Goal: Task Accomplishment & Management: Use online tool/utility

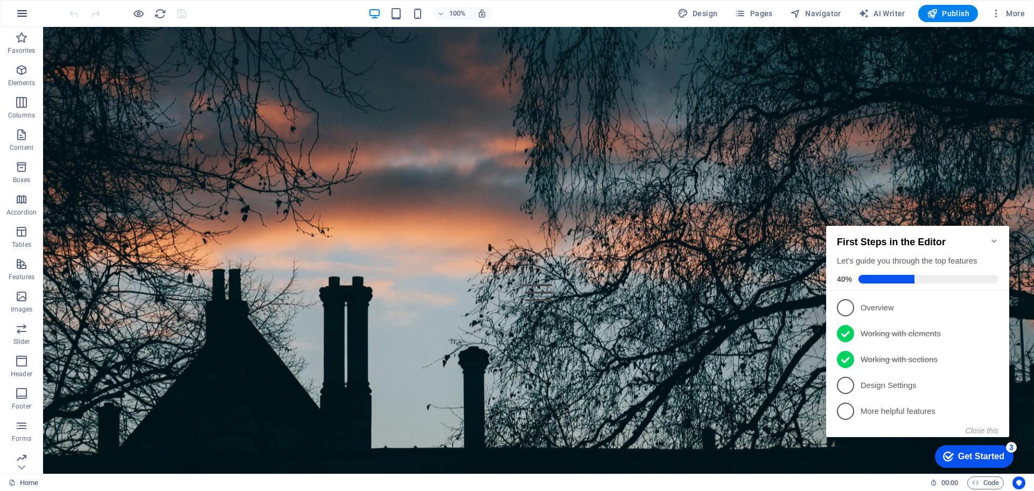
click at [22, 17] on icon "button" at bounding box center [22, 13] width 13 height 13
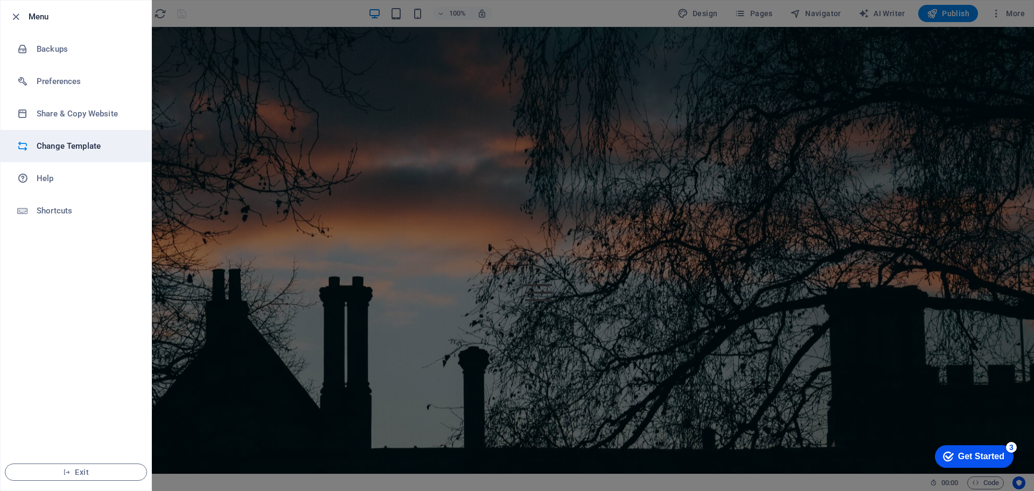
click at [32, 137] on li "Change Template" at bounding box center [76, 146] width 151 height 32
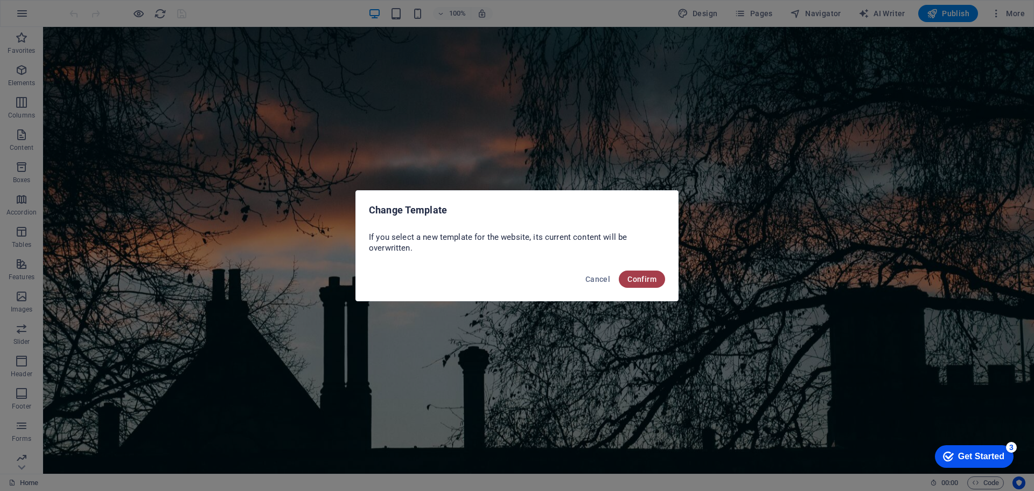
click at [628, 276] on span "Confirm" at bounding box center [641, 279] width 29 height 9
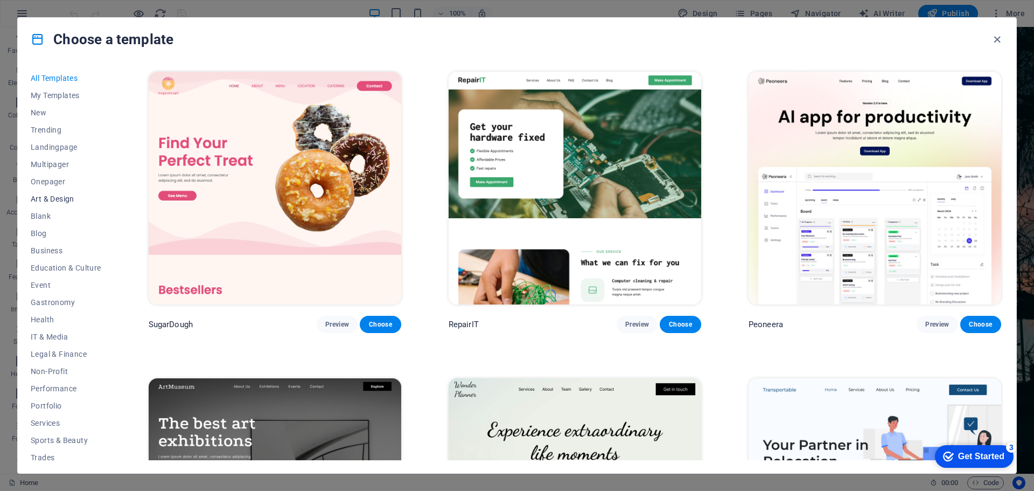
click at [63, 194] on span "Art & Design" at bounding box center [66, 198] width 71 height 9
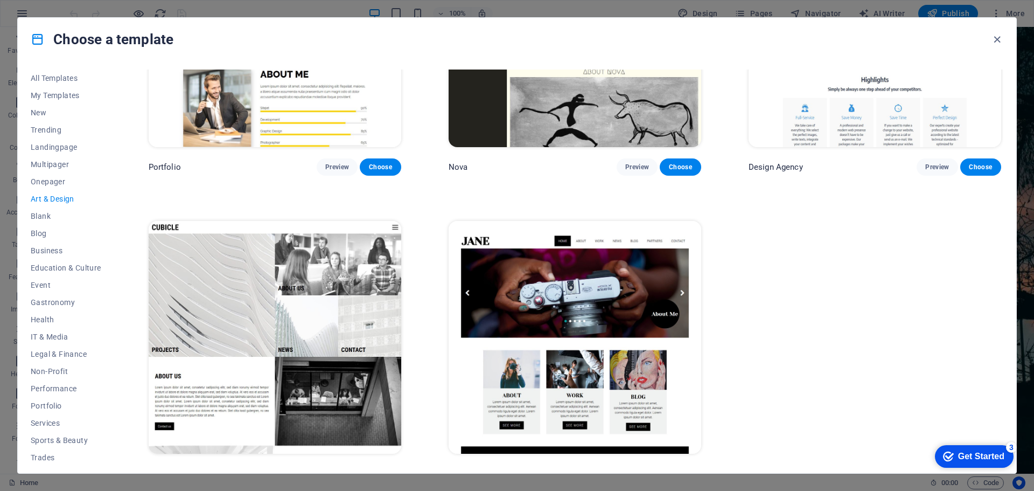
scroll to position [1093, 0]
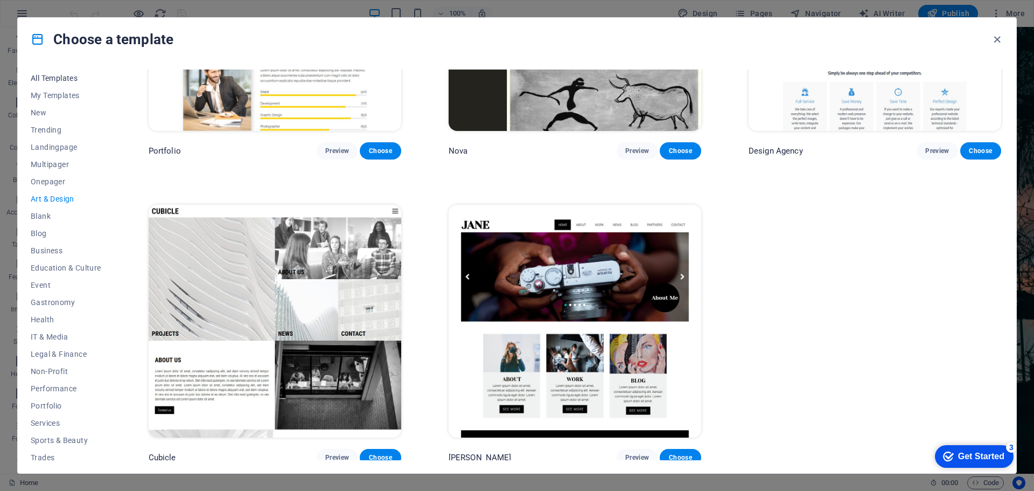
click at [53, 78] on span "All Templates" at bounding box center [66, 78] width 71 height 9
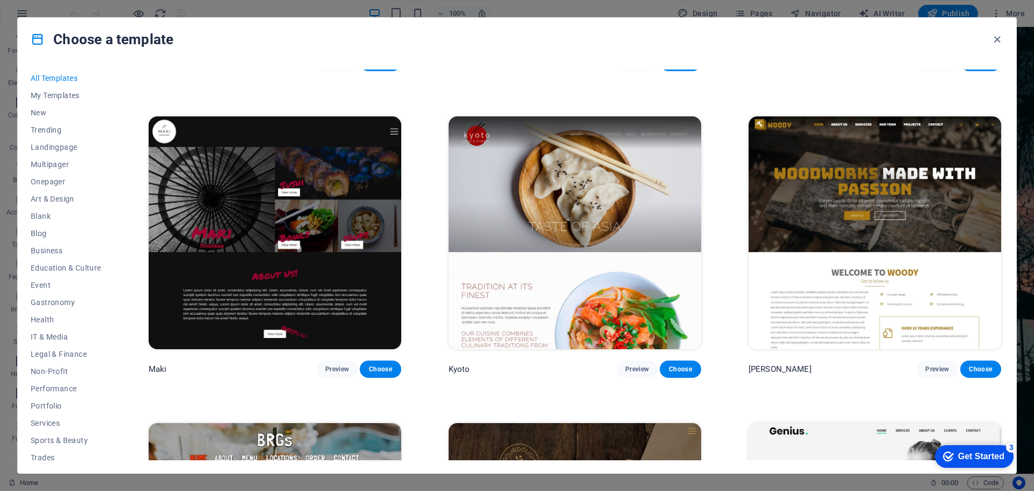
scroll to position [6161, 0]
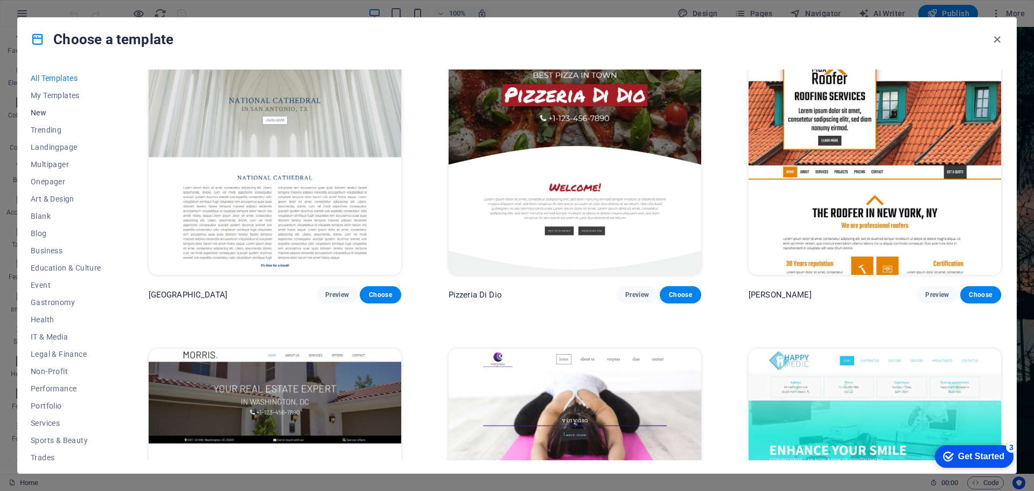
click at [52, 109] on span "New" at bounding box center [66, 112] width 71 height 9
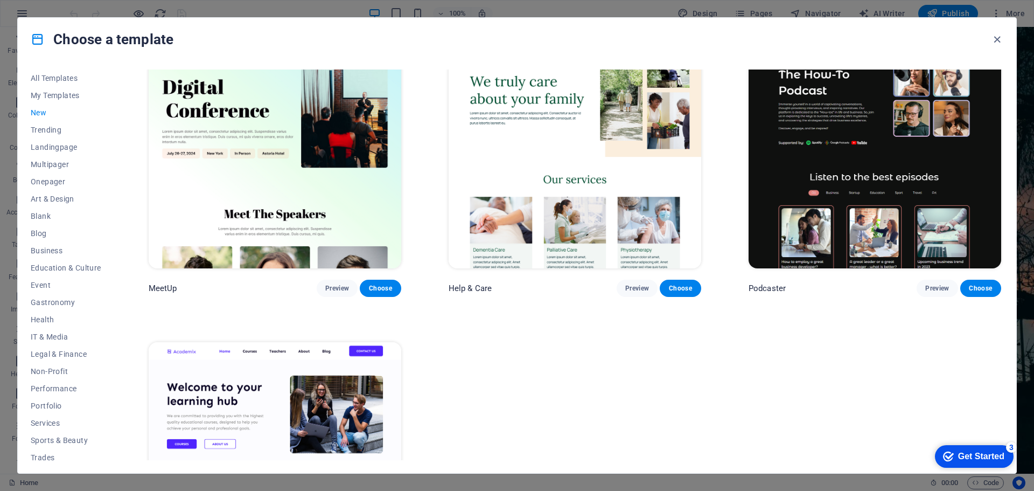
scroll to position [1093, 0]
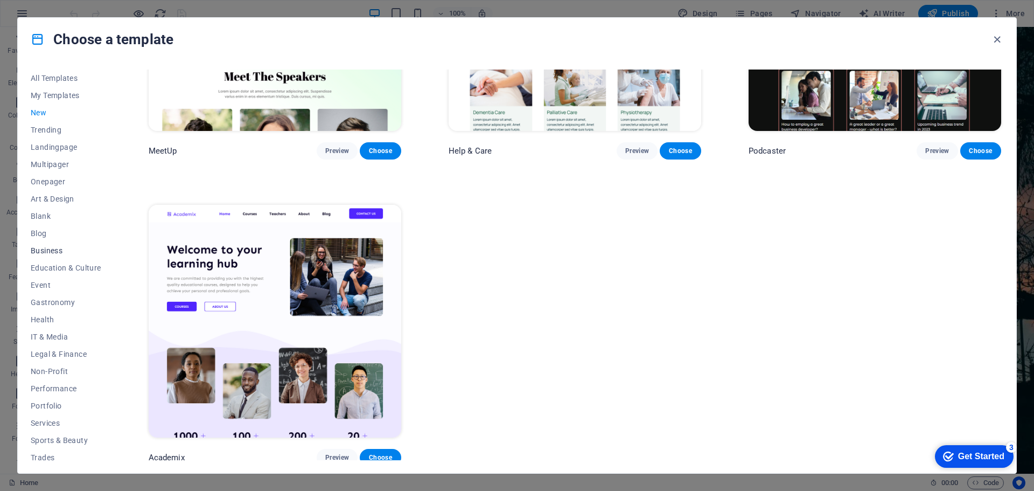
click at [57, 249] on span "Business" at bounding box center [66, 250] width 71 height 9
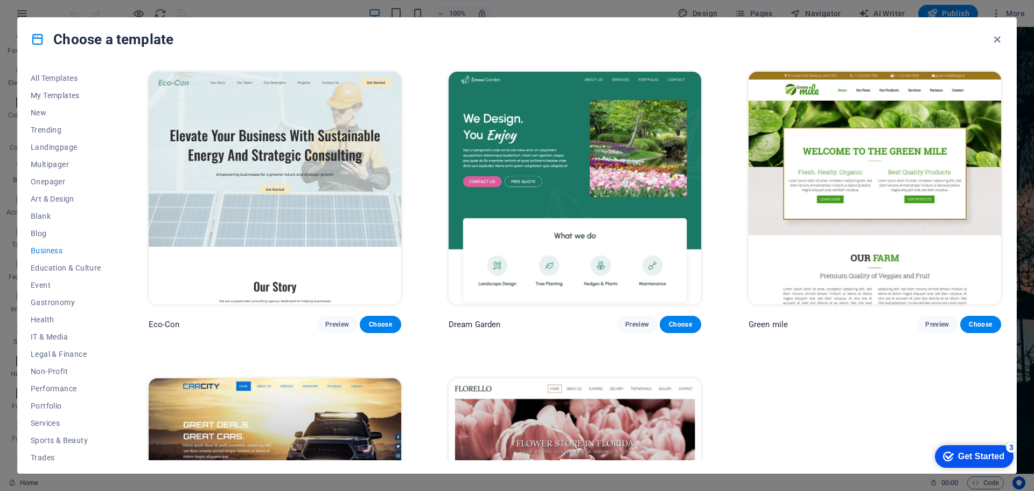
scroll to position [177, 0]
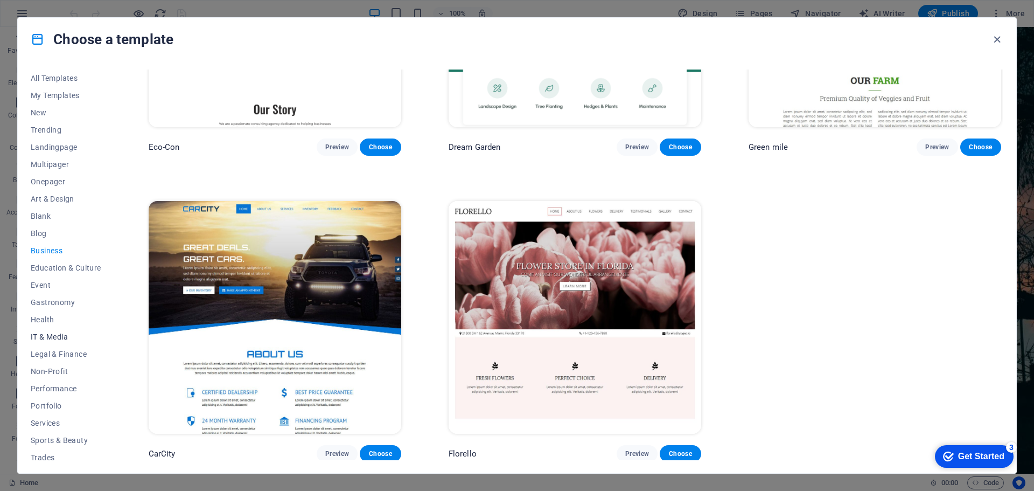
click at [66, 334] on span "IT & Media" at bounding box center [66, 336] width 71 height 9
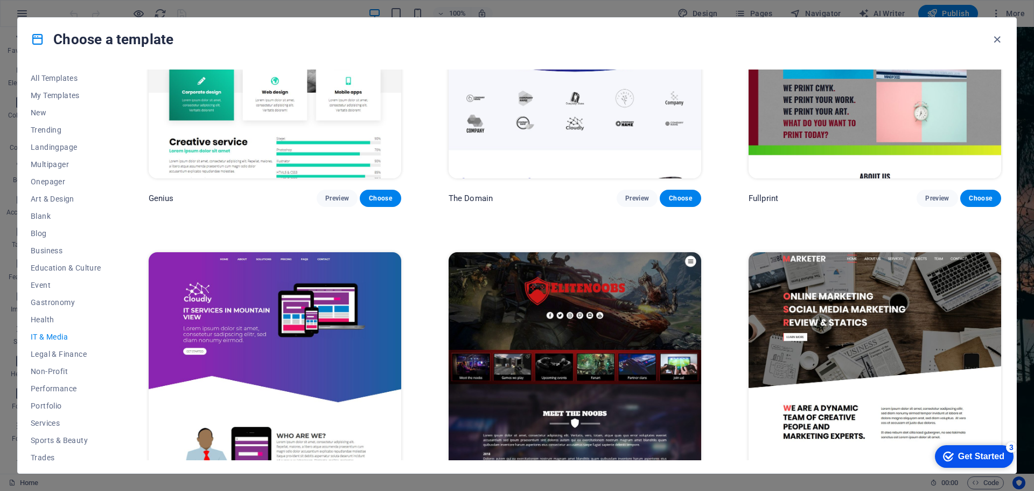
scroll to position [788, 0]
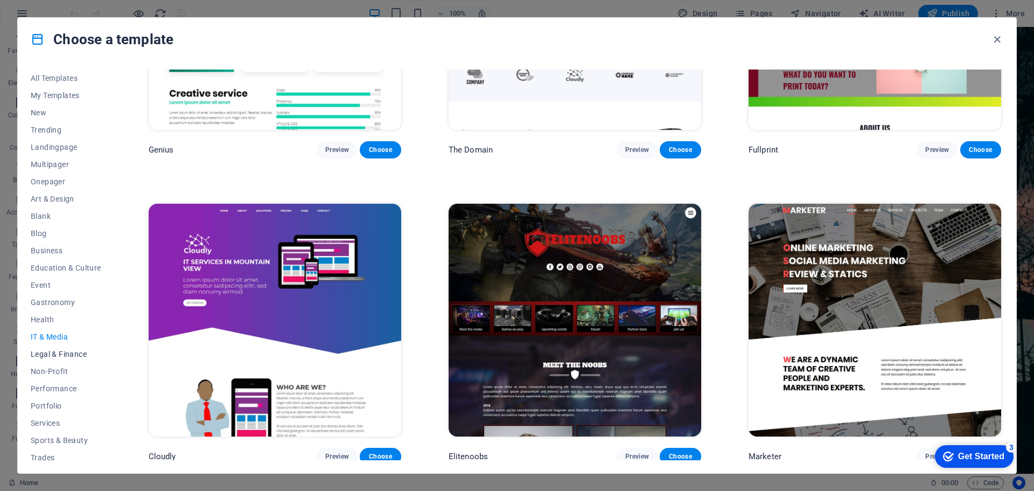
click at [55, 355] on span "Legal & Finance" at bounding box center [66, 354] width 71 height 9
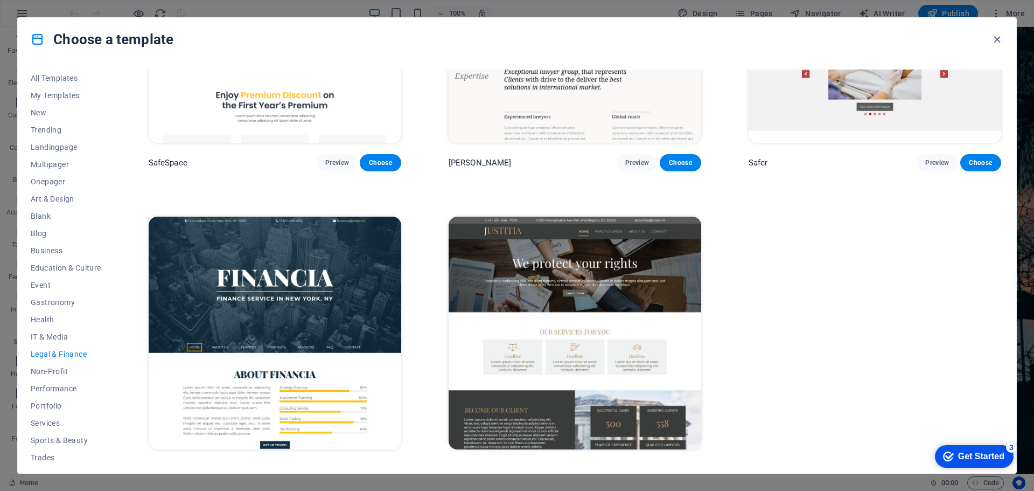
scroll to position [177, 0]
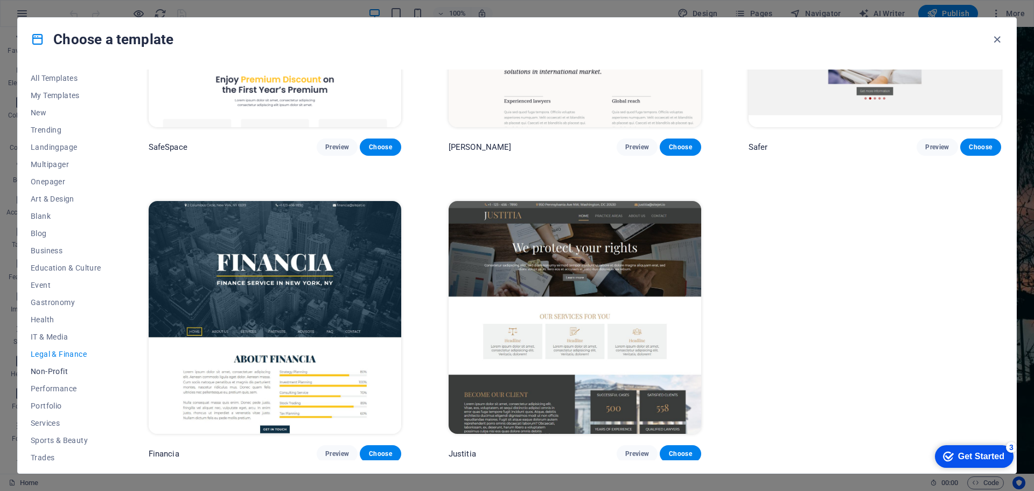
click at [57, 369] on span "Non-Profit" at bounding box center [66, 371] width 71 height 9
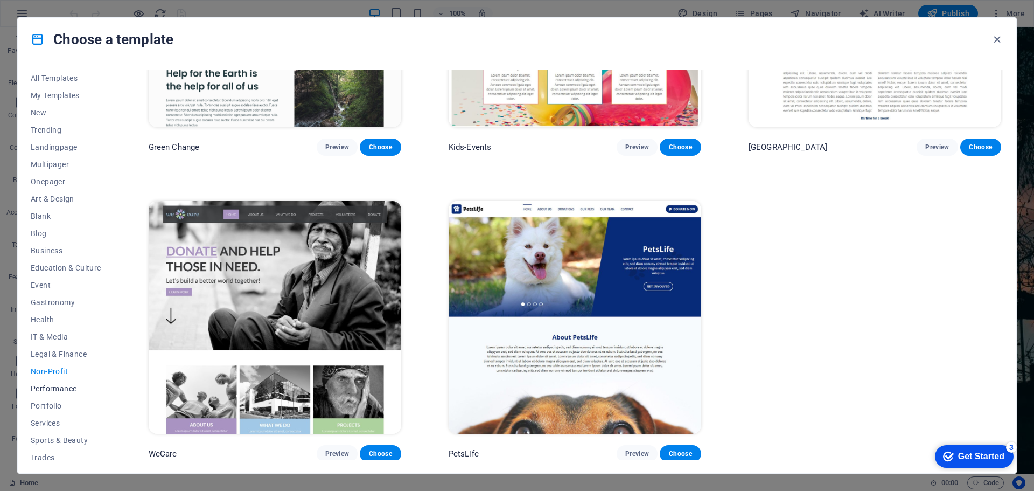
click at [55, 385] on span "Performance" at bounding box center [66, 388] width 71 height 9
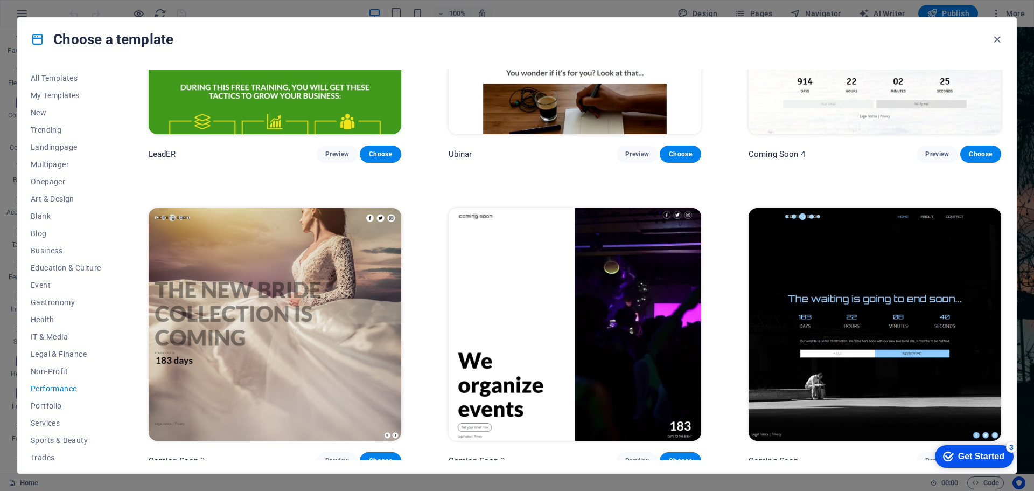
scroll to position [1399, 0]
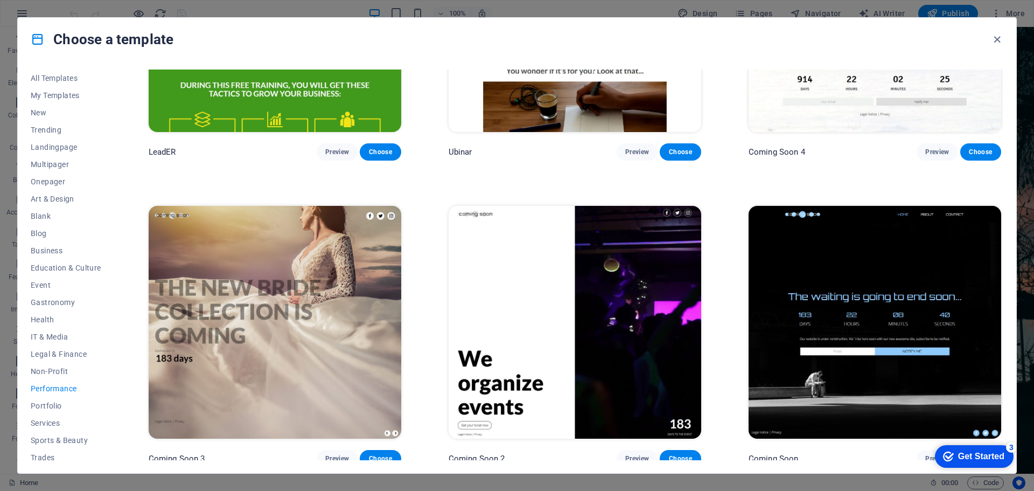
click at [868, 284] on img at bounding box center [875, 322] width 253 height 233
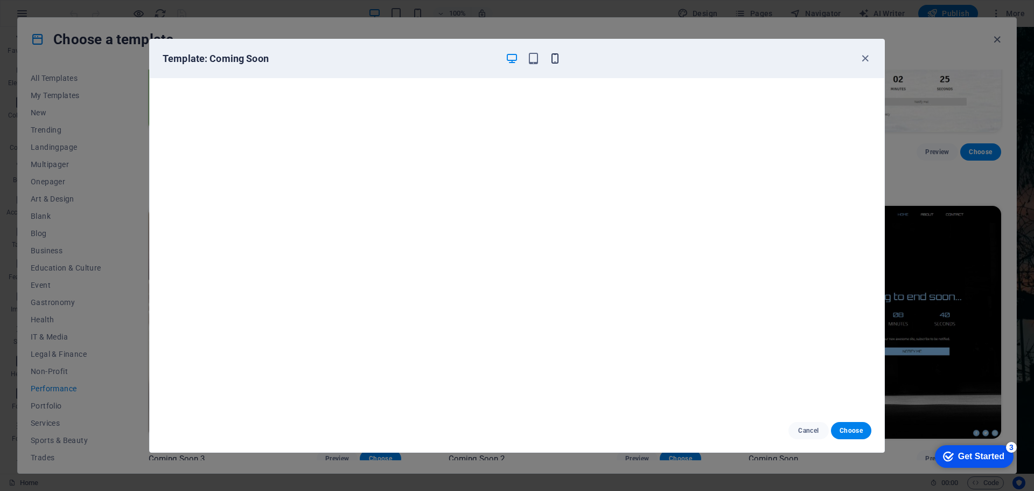
click at [556, 57] on icon "button" at bounding box center [555, 58] width 12 height 12
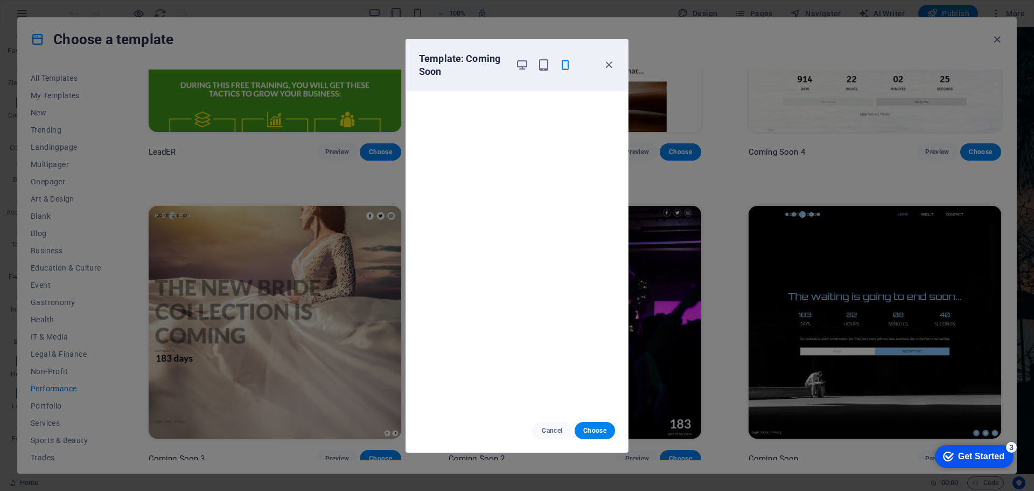
scroll to position [3, 0]
click at [544, 68] on icon "button" at bounding box center [543, 65] width 12 height 12
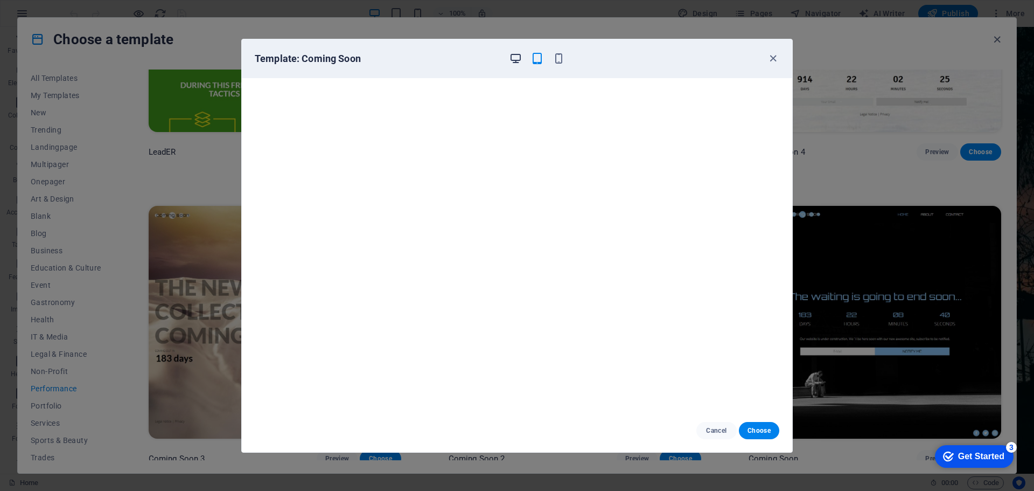
click at [514, 62] on icon "button" at bounding box center [515, 58] width 12 height 12
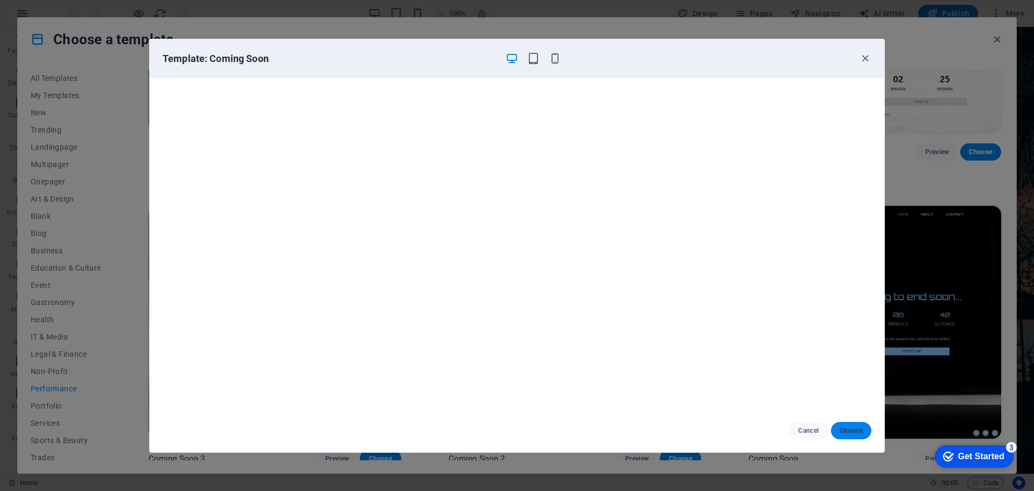
click at [847, 432] on span "Choose" at bounding box center [851, 430] width 23 height 9
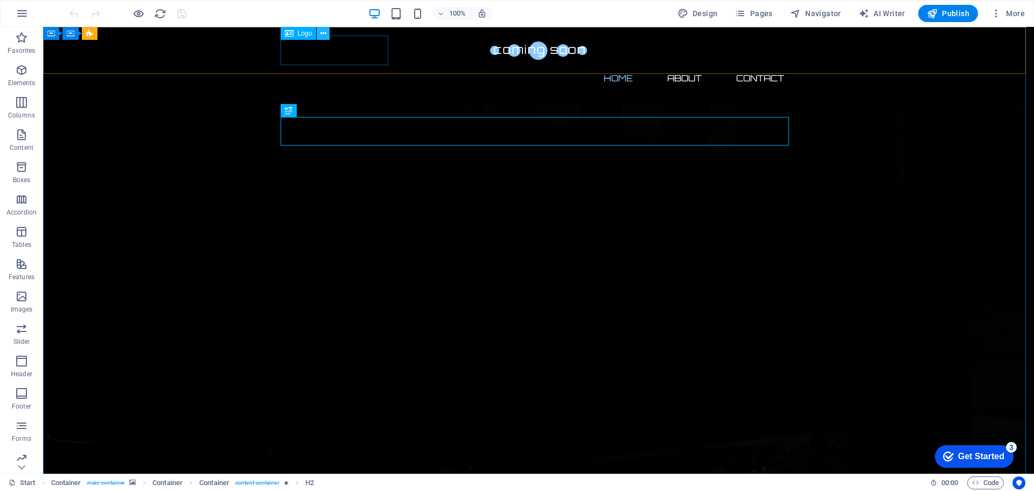
click at [323, 34] on icon at bounding box center [323, 33] width 6 height 11
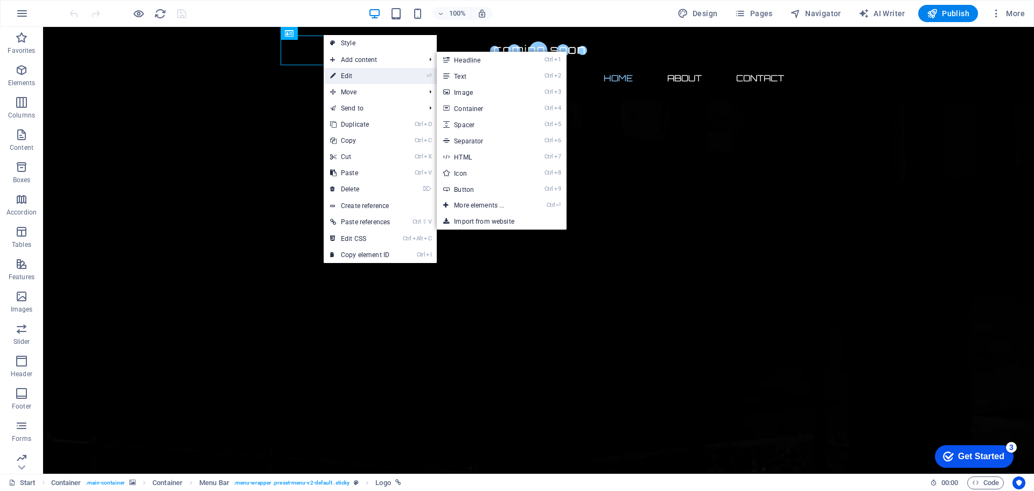
click at [353, 72] on link "⏎ Edit" at bounding box center [360, 76] width 73 height 16
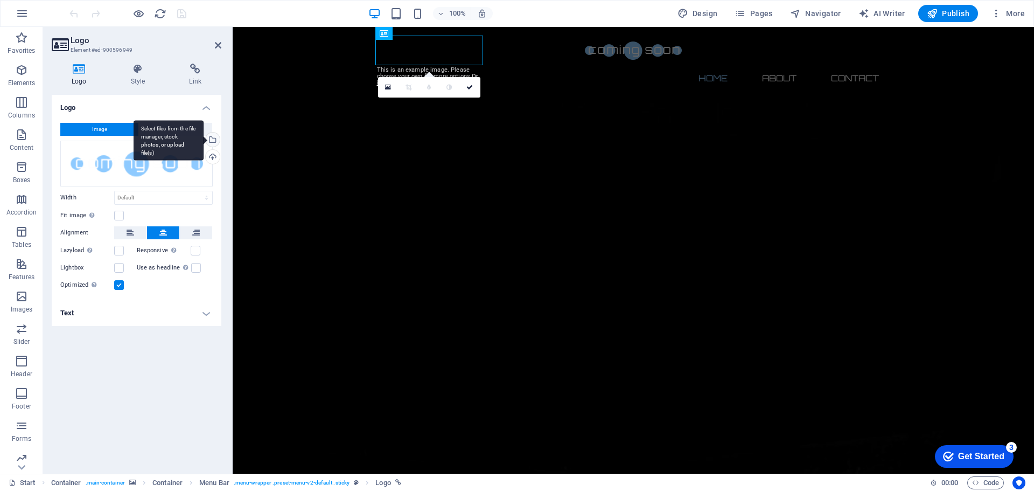
click at [215, 142] on div "Select files from the file manager, stock photos, or upload file(s)" at bounding box center [212, 140] width 16 height 16
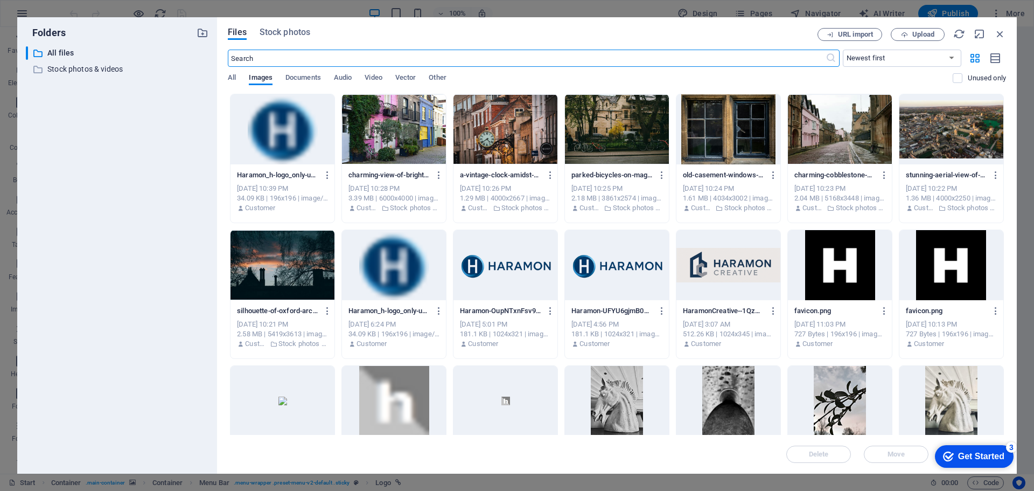
click at [518, 267] on div at bounding box center [505, 265] width 104 height 70
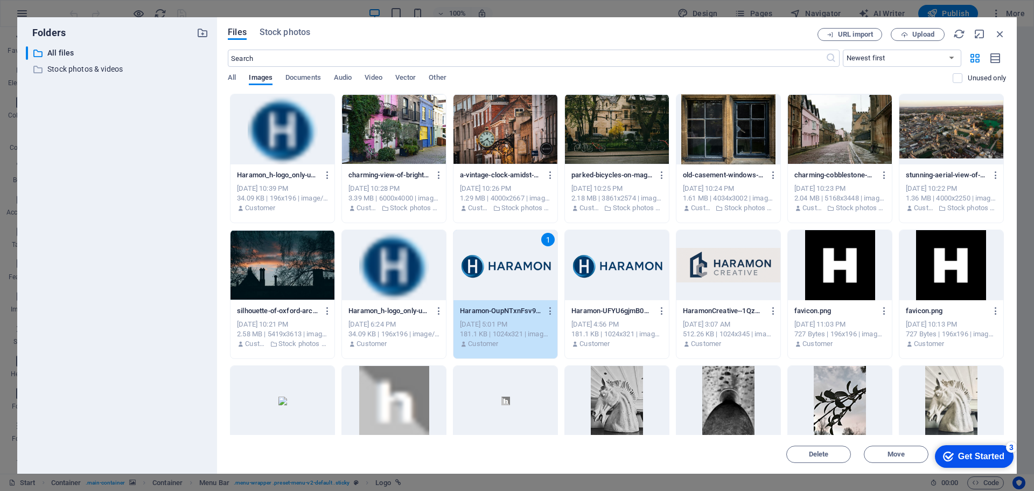
click at [518, 267] on div "1" at bounding box center [505, 265] width 104 height 70
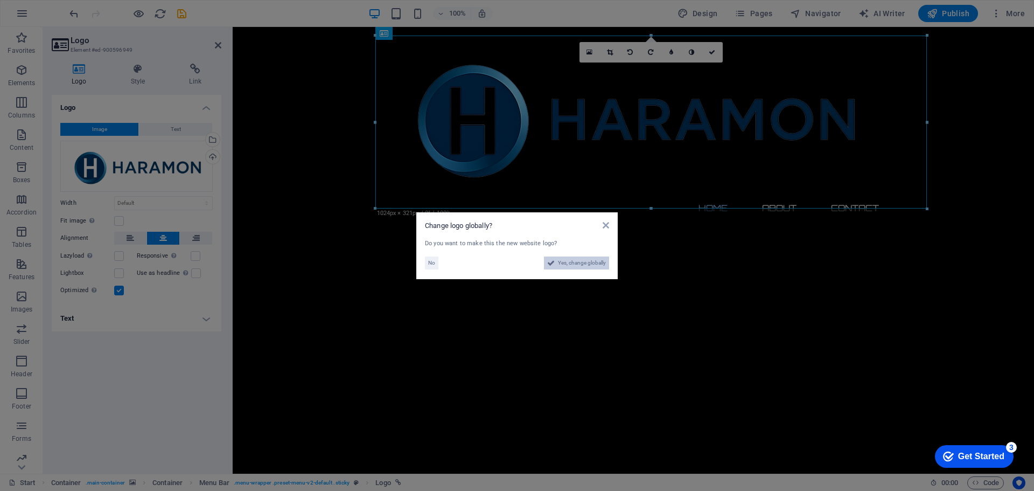
drag, startPoint x: 572, startPoint y: 262, endPoint x: 431, endPoint y: 258, distance: 141.2
click at [572, 262] on span "Yes, change globally" at bounding box center [582, 262] width 48 height 13
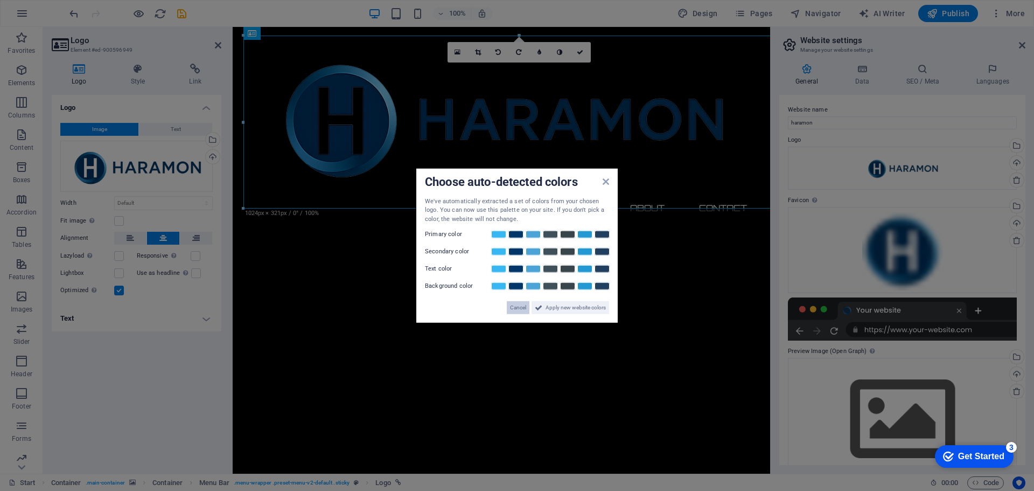
click at [518, 306] on span "Cancel" at bounding box center [518, 307] width 16 height 13
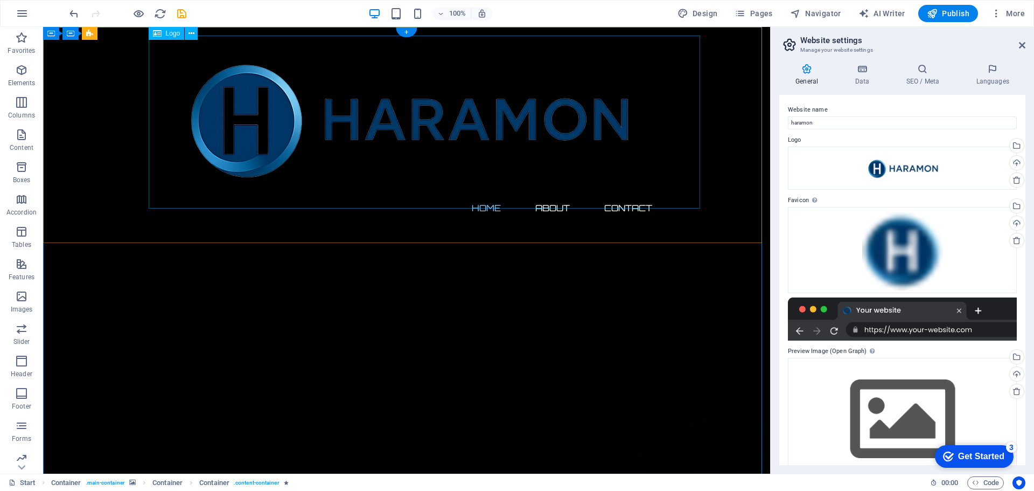
click at [608, 135] on div at bounding box center [406, 115] width 508 height 159
click at [484, 95] on div at bounding box center [406, 115] width 508 height 159
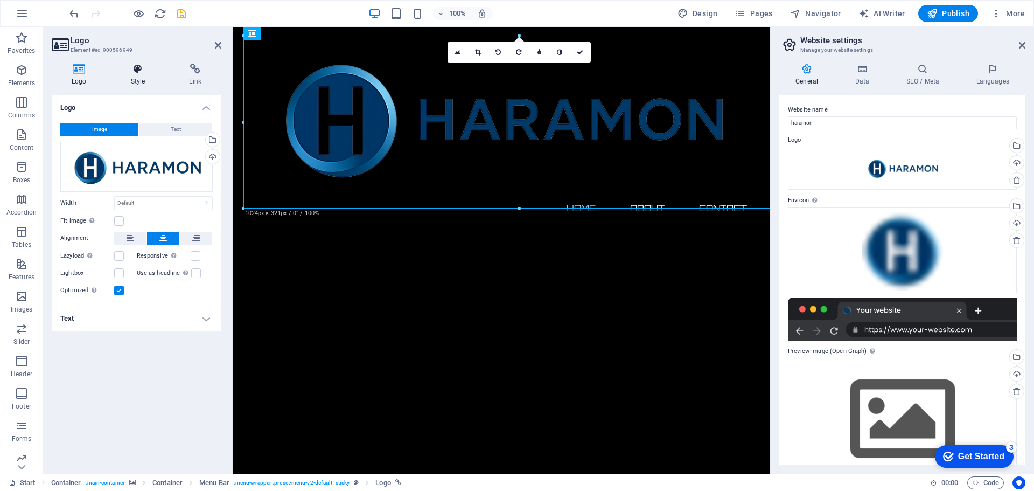
click at [130, 74] on icon at bounding box center [138, 69] width 54 height 11
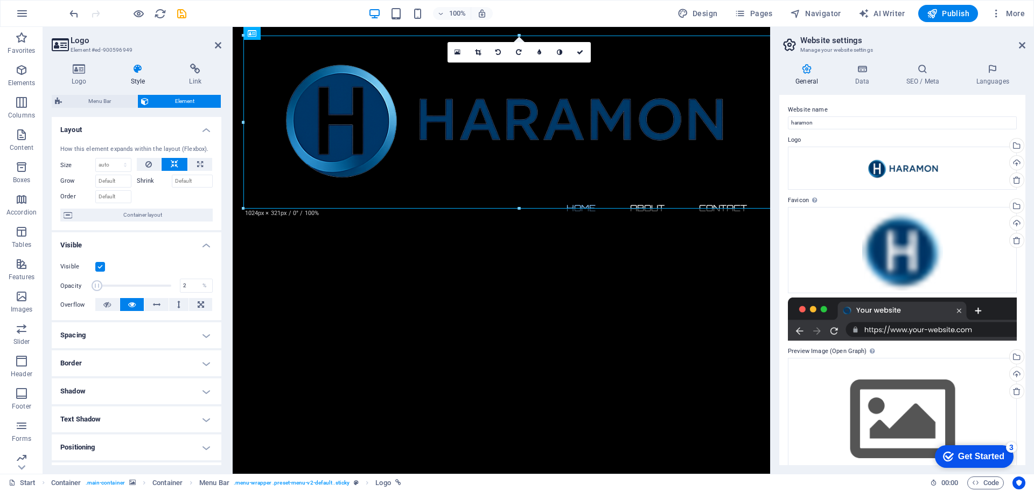
drag, startPoint x: 167, startPoint y: 285, endPoint x: 95, endPoint y: 284, distance: 72.2
click at [96, 284] on span at bounding box center [97, 285] width 11 height 11
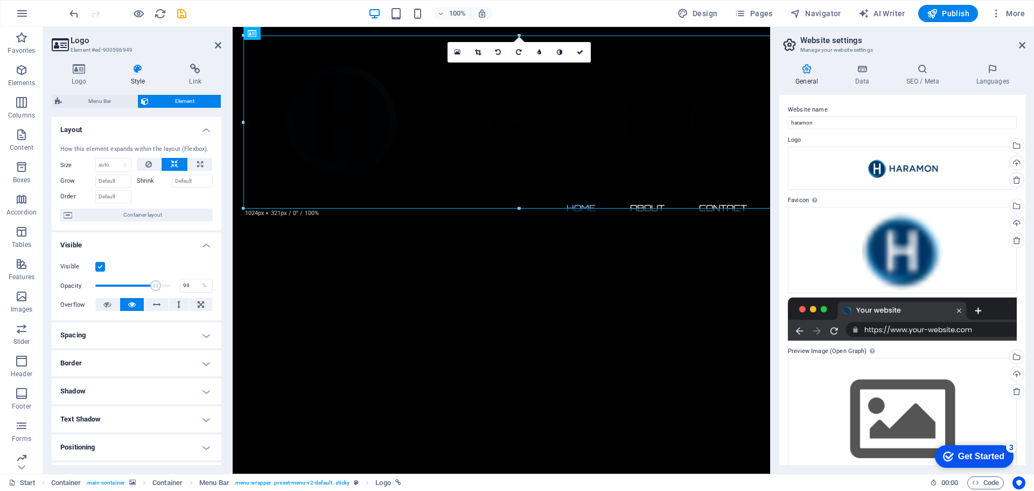
type input "100"
drag, startPoint x: 95, startPoint y: 288, endPoint x: 182, endPoint y: 287, distance: 86.7
click at [182, 287] on div "Opacity 100 %" at bounding box center [136, 285] width 152 height 16
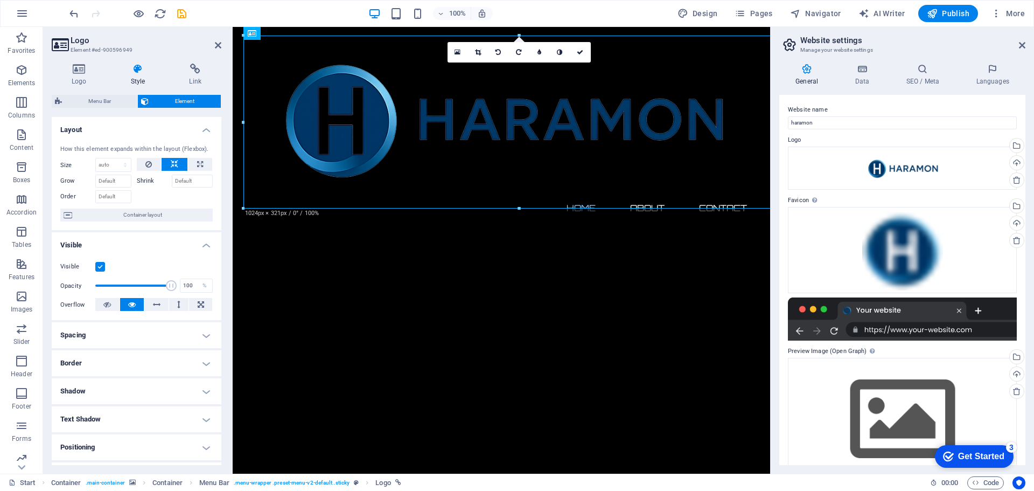
click at [99, 269] on label at bounding box center [100, 267] width 10 height 10
click at [0, 0] on input "Visible" at bounding box center [0, 0] width 0 height 0
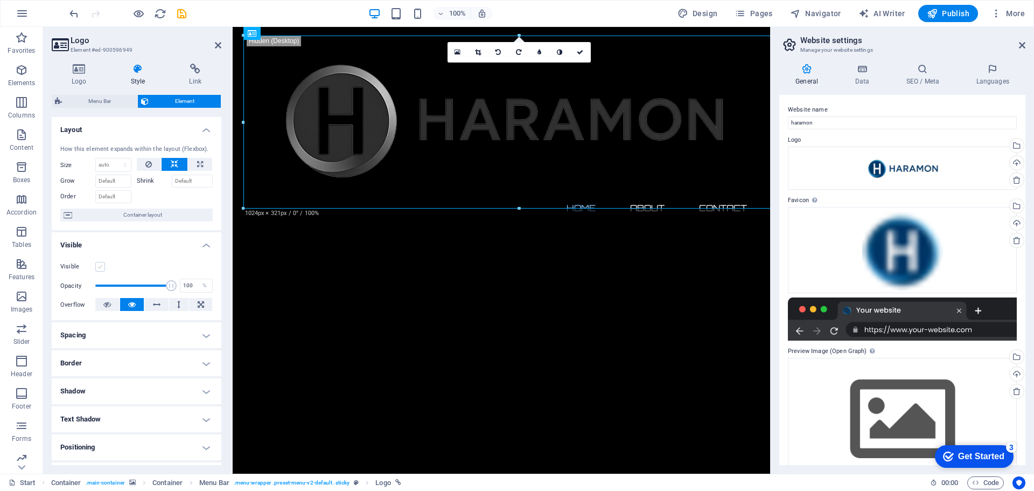
click at [99, 269] on label at bounding box center [100, 267] width 10 height 10
click at [0, 0] on input "Visible" at bounding box center [0, 0] width 0 height 0
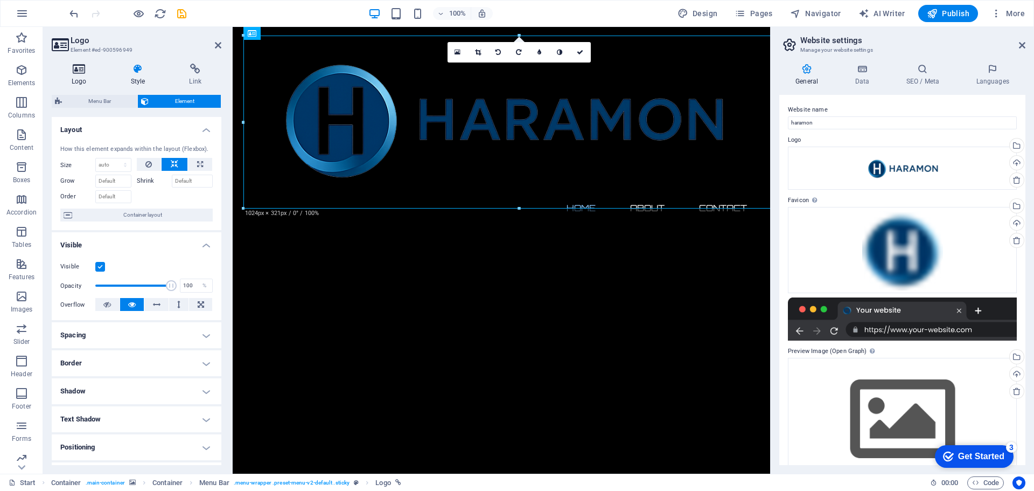
click at [80, 75] on h4 "Logo" at bounding box center [81, 75] width 59 height 23
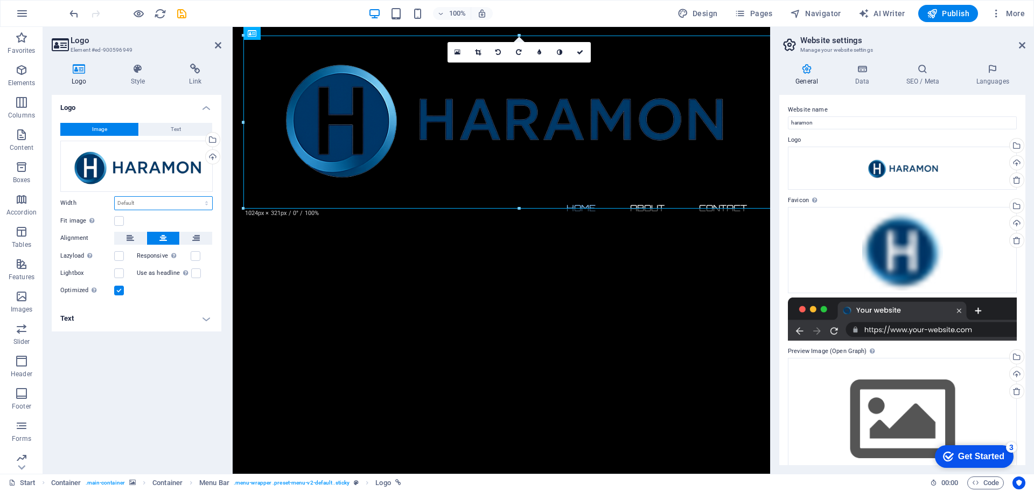
click at [150, 207] on select "Default auto px rem % em vh vw" at bounding box center [163, 203] width 97 height 13
select select "px"
click at [197, 197] on select "Default auto px rem % em vh vw" at bounding box center [163, 203] width 97 height 13
type input "1024"
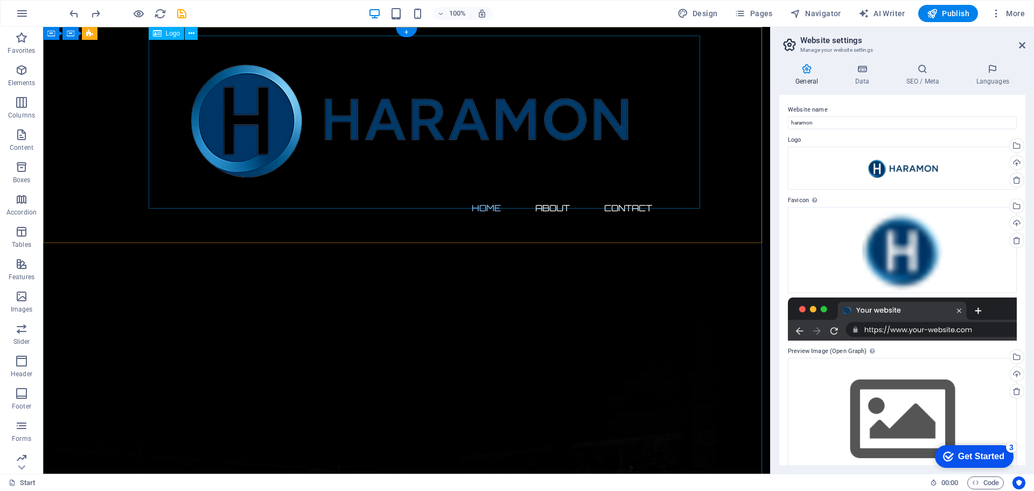
click at [291, 130] on div at bounding box center [406, 115] width 508 height 159
select select "px"
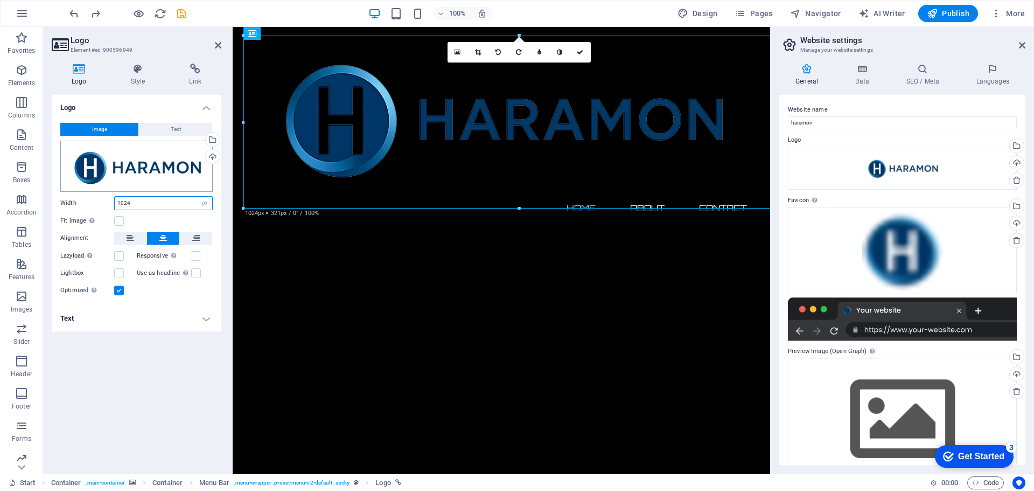
drag, startPoint x: 156, startPoint y: 201, endPoint x: 108, endPoint y: 191, distance: 48.5
click at [109, 191] on div "Image Text Drag files here, click to choose files or select files from Files or…" at bounding box center [137, 209] width 170 height 191
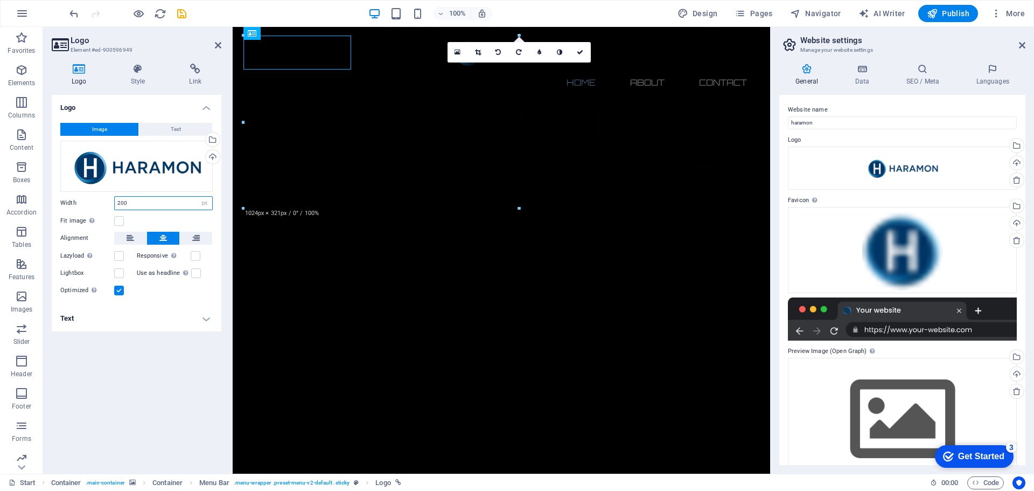
type input "200"
click at [197, 384] on div "Logo Image Text Drag files here, click to choose files or select files from Fil…" at bounding box center [137, 280] width 170 height 370
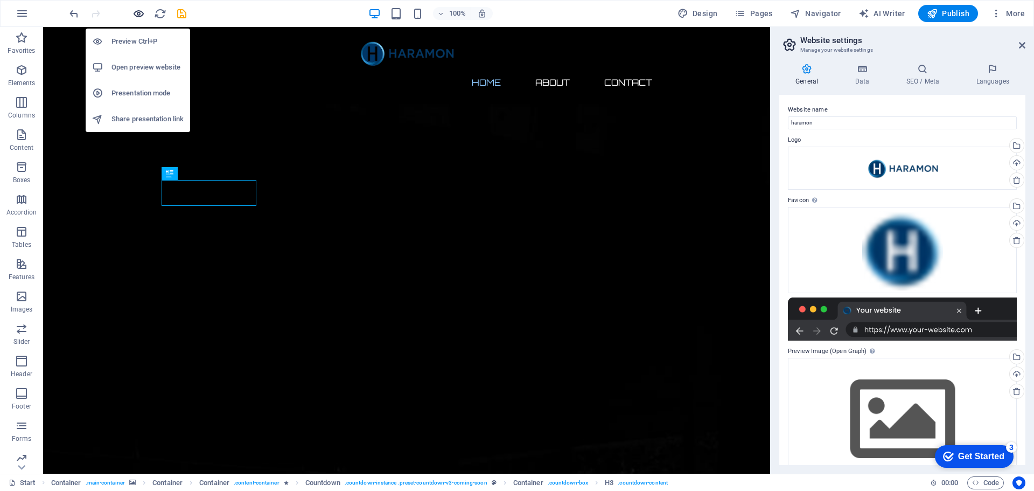
click at [137, 13] on icon "button" at bounding box center [138, 14] width 12 height 12
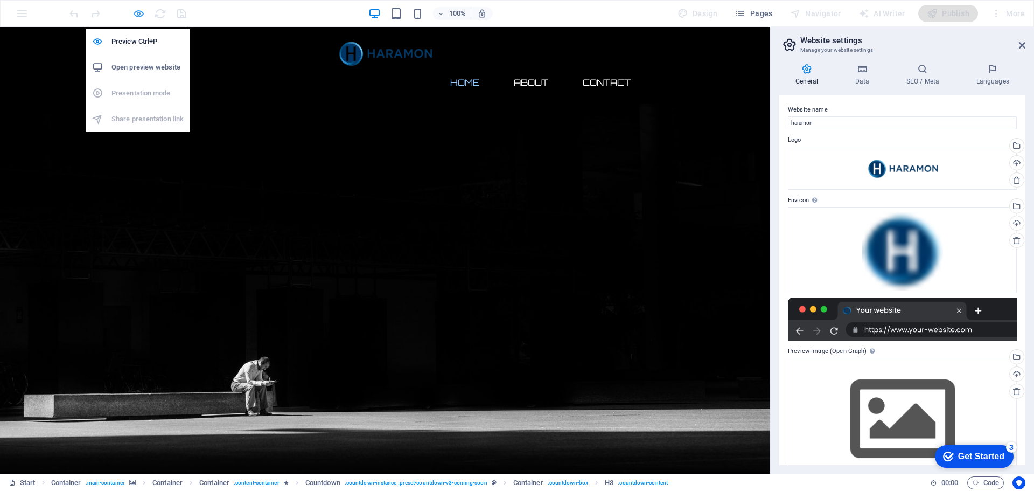
click at [137, 11] on icon "button" at bounding box center [138, 14] width 12 height 12
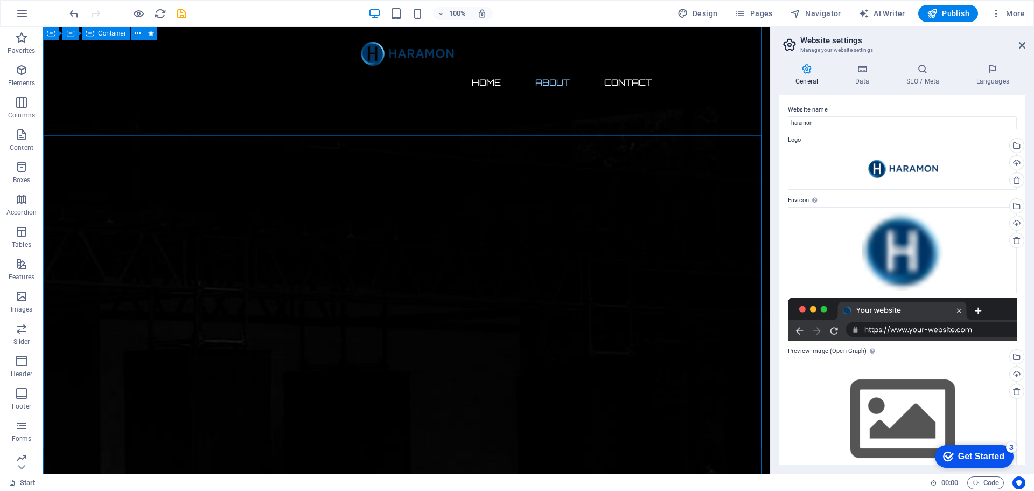
scroll to position [305, 0]
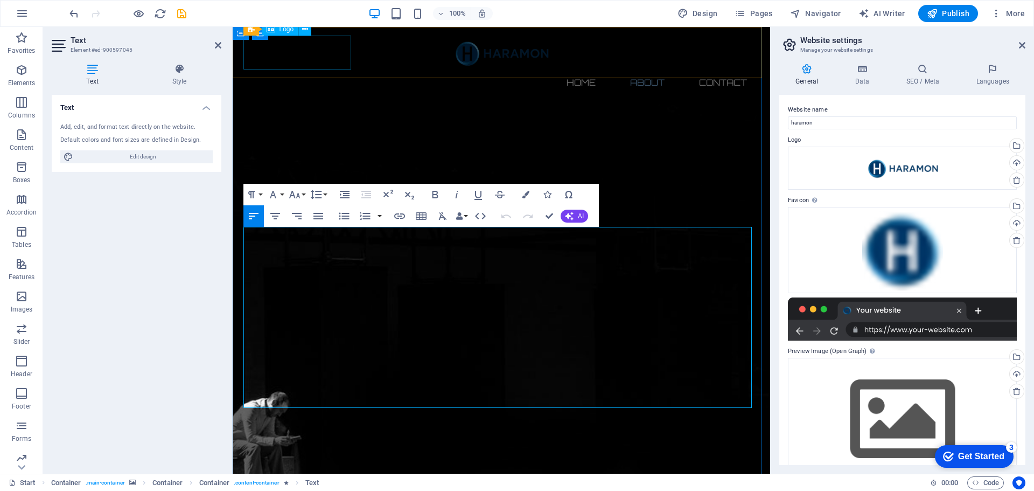
click at [290, 54] on div at bounding box center [501, 53] width 508 height 34
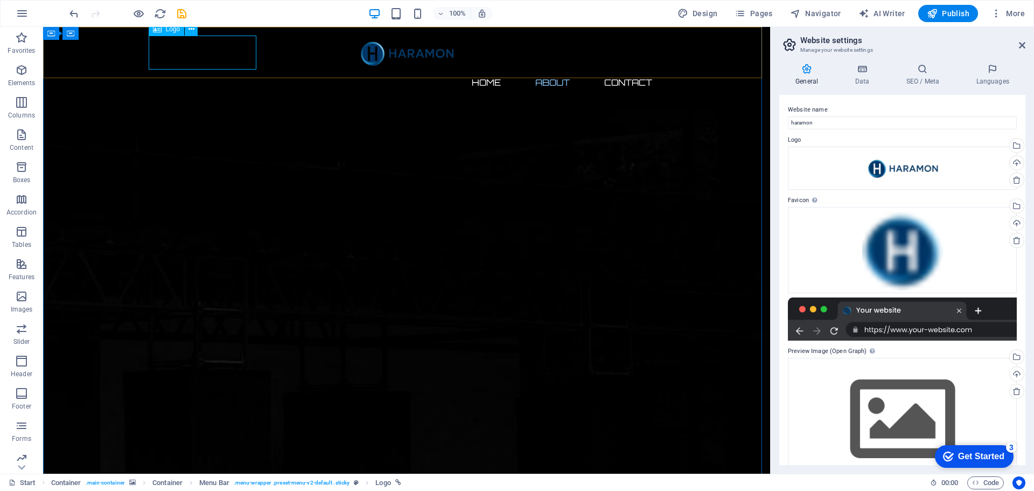
click at [225, 51] on div at bounding box center [406, 53] width 508 height 34
select select "px"
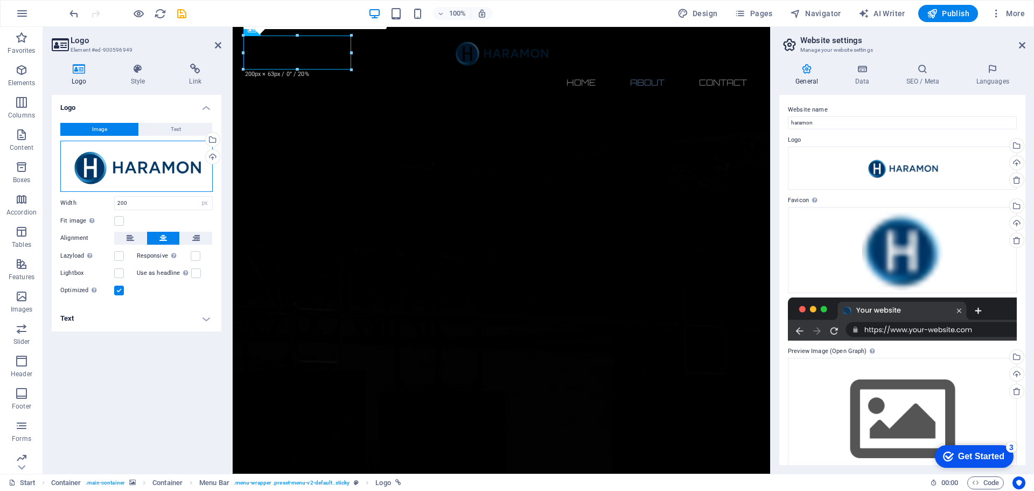
click at [177, 163] on div "Drag files here, click to choose files or select files from Files or our free s…" at bounding box center [136, 166] width 152 height 51
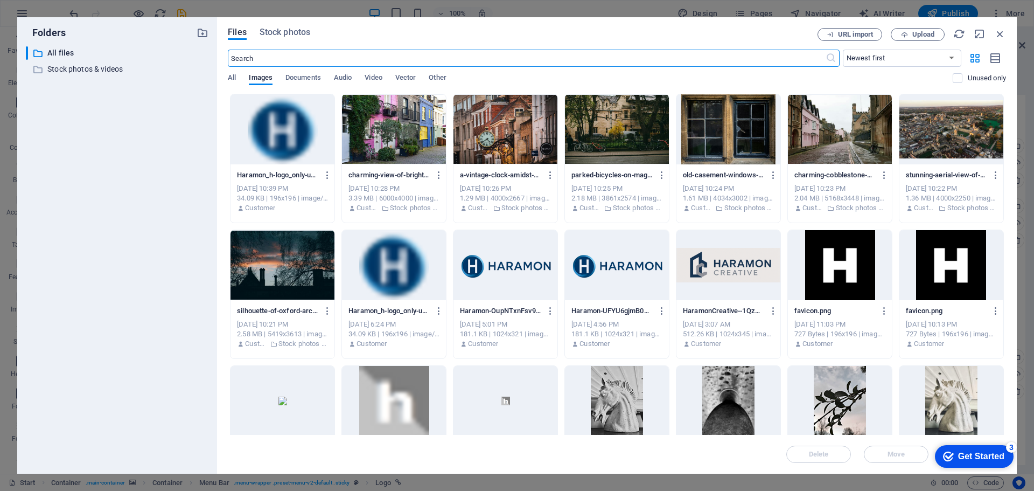
scroll to position [236, 0]
click at [640, 266] on div at bounding box center [617, 265] width 104 height 70
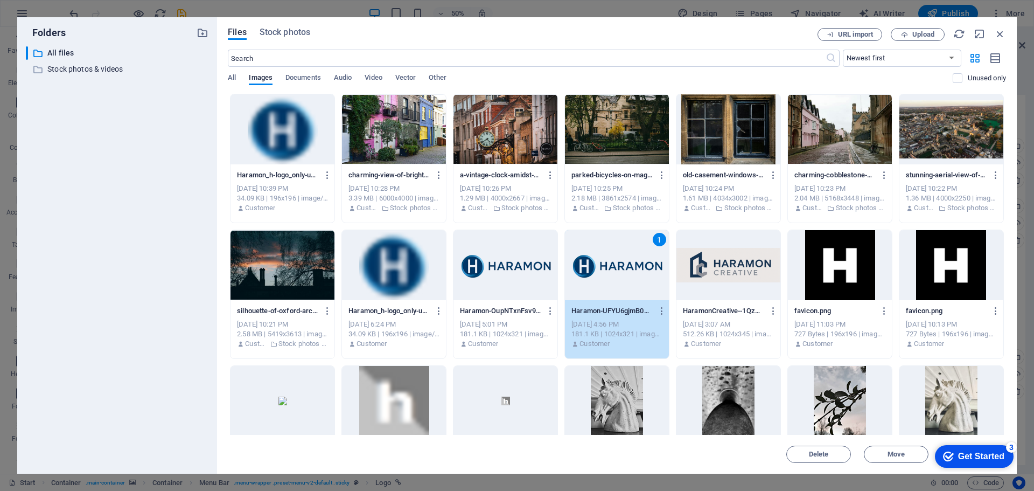
click at [640, 266] on div "1" at bounding box center [617, 265] width 104 height 70
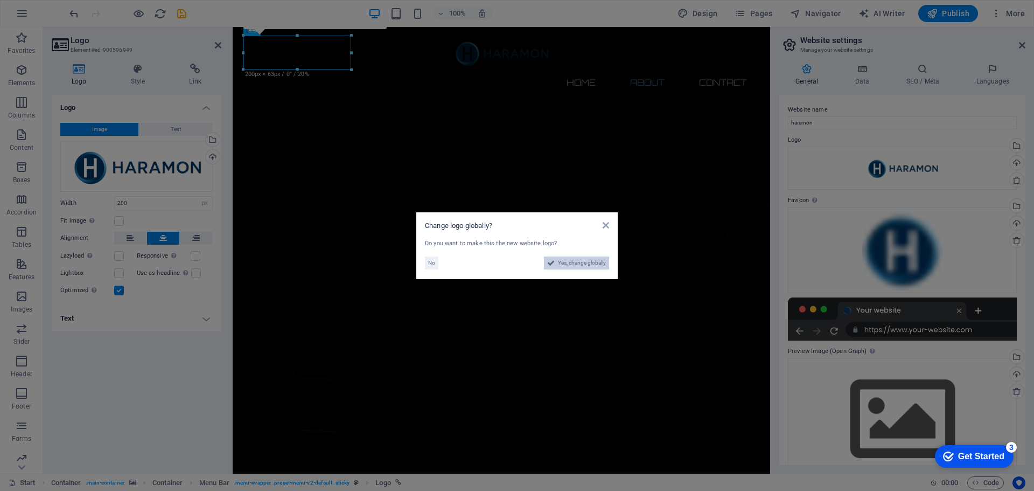
click at [588, 258] on span "Yes, change globally" at bounding box center [582, 262] width 48 height 13
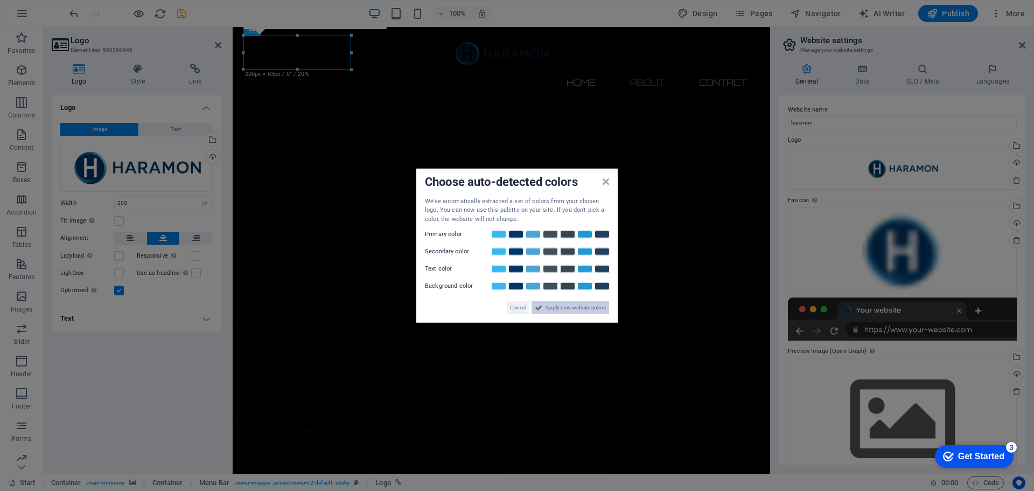
click at [538, 309] on icon at bounding box center [539, 307] width 8 height 13
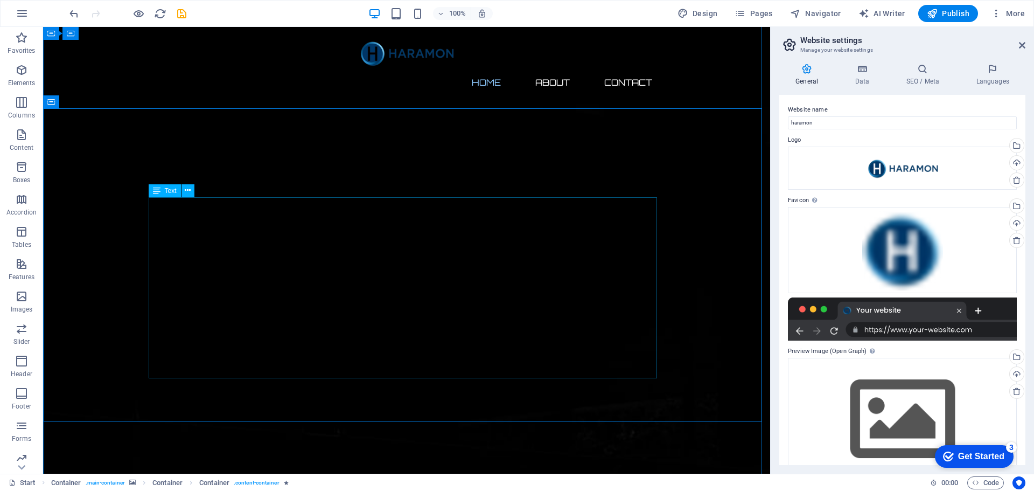
scroll to position [0, 0]
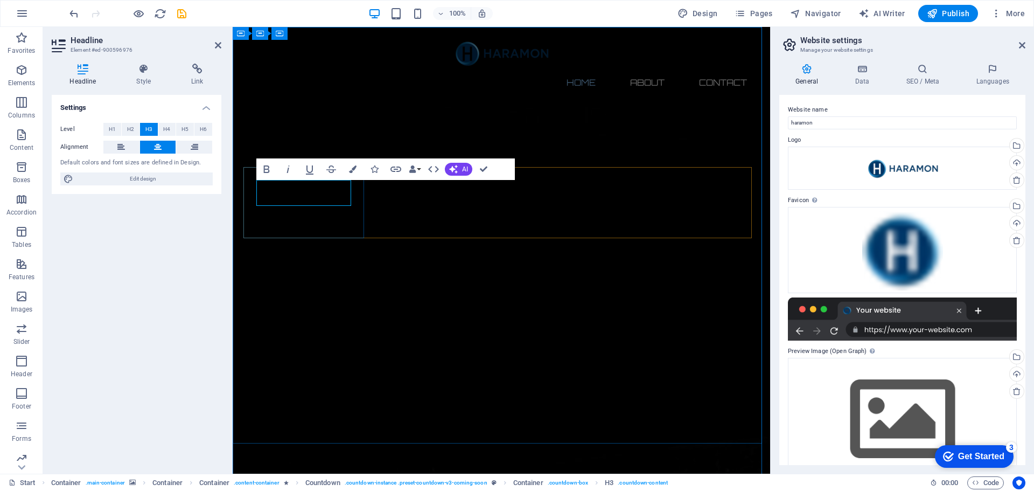
drag, startPoint x: 324, startPoint y: 191, endPoint x: 282, endPoint y: 187, distance: 41.6
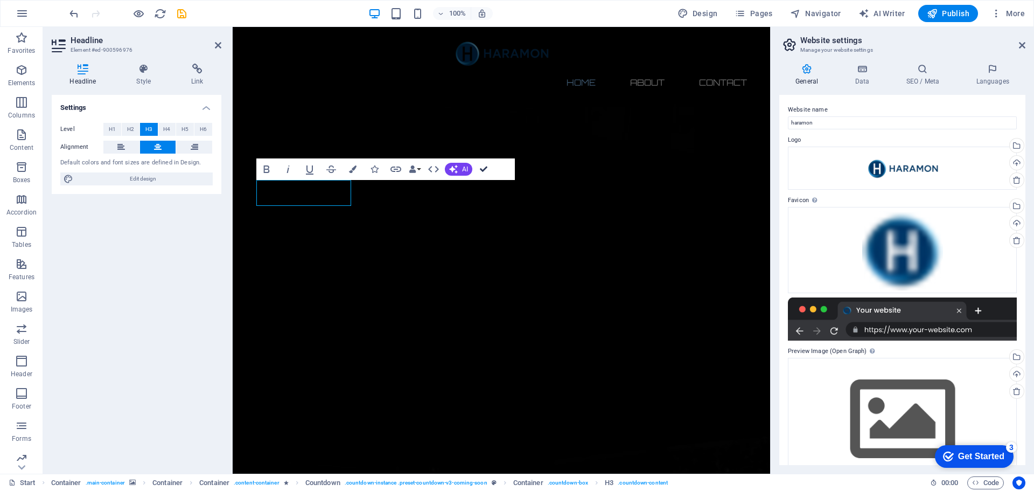
drag, startPoint x: 487, startPoint y: 165, endPoint x: 378, endPoint y: 148, distance: 110.6
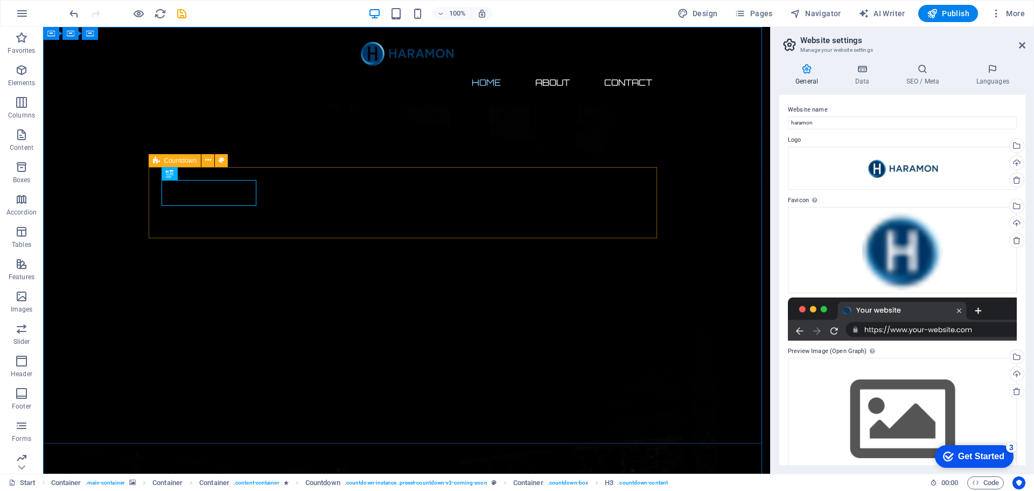
click at [190, 158] on span "Countdown" at bounding box center [180, 160] width 33 height 6
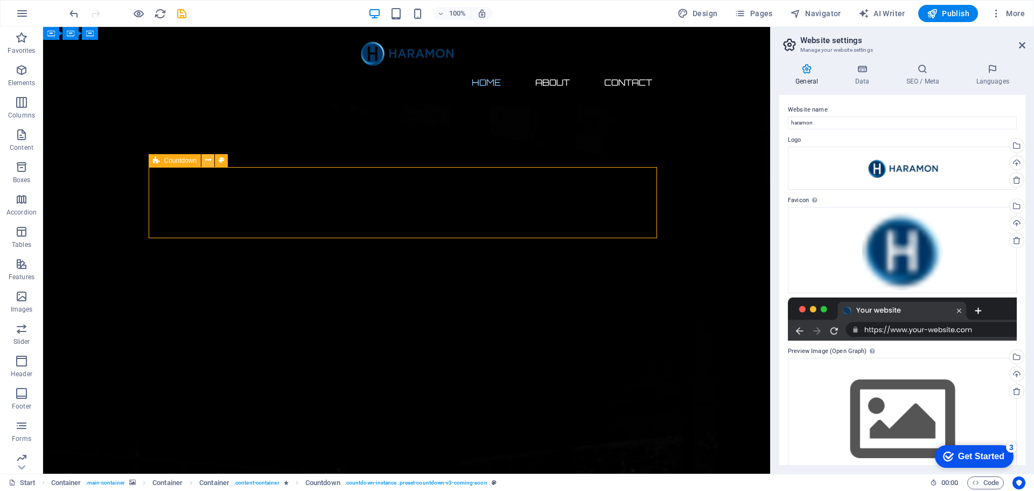
click at [207, 159] on icon at bounding box center [208, 160] width 6 height 11
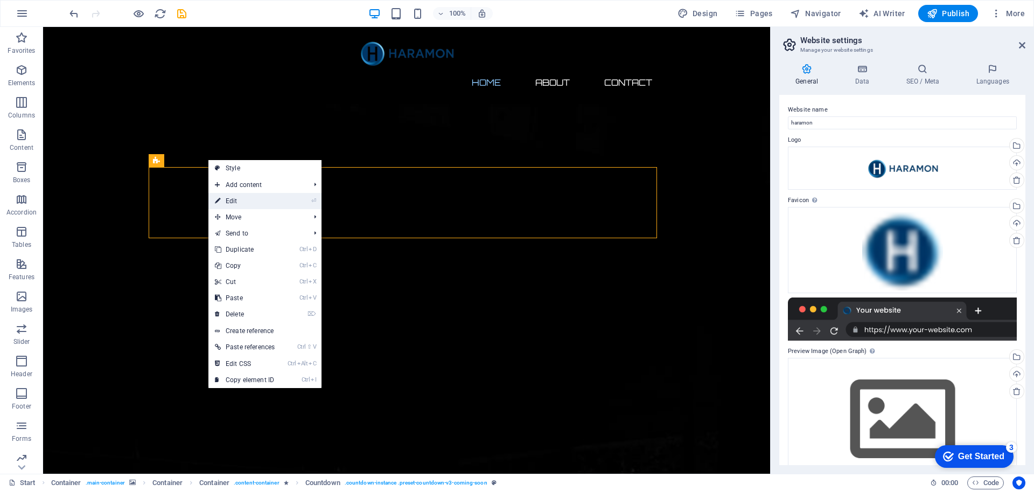
drag, startPoint x: 239, startPoint y: 196, endPoint x: 11, endPoint y: 172, distance: 229.1
click at [239, 196] on link "⏎ Edit" at bounding box center [244, 201] width 73 height 16
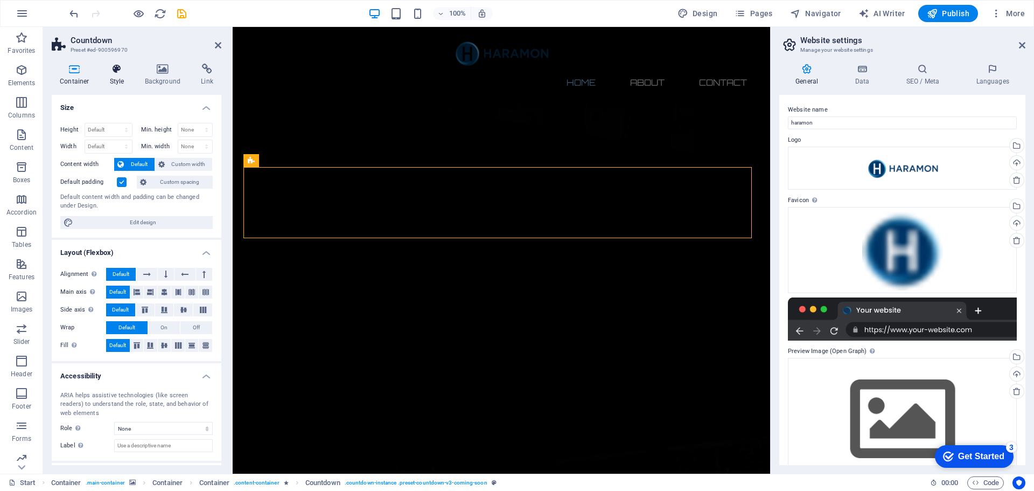
click at [107, 76] on h4 "Style" at bounding box center [119, 75] width 35 height 23
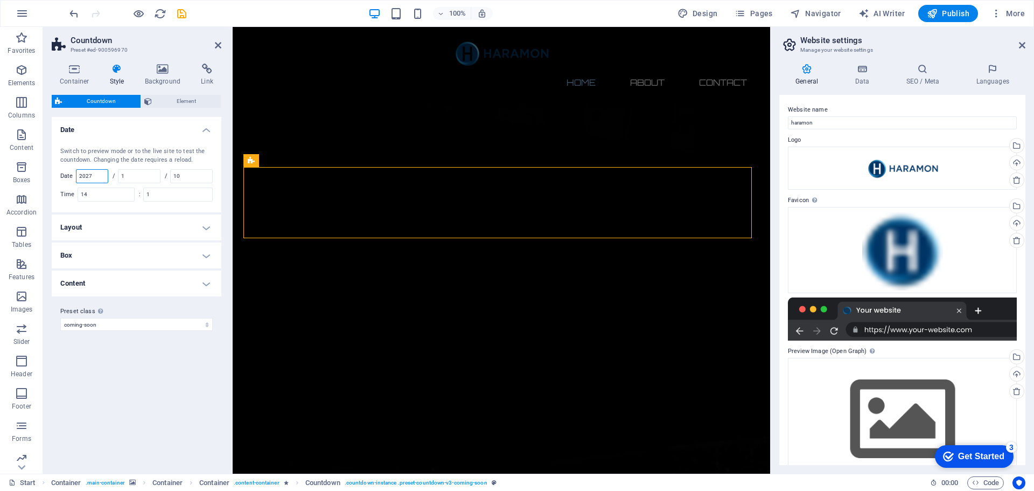
drag, startPoint x: 94, startPoint y: 176, endPoint x: 77, endPoint y: 174, distance: 17.4
click at [77, 174] on div "Date 2027" at bounding box center [84, 176] width 48 height 14
type input "2026"
drag, startPoint x: 141, startPoint y: 173, endPoint x: 114, endPoint y: 178, distance: 27.9
click at [114, 178] on div "/ 1" at bounding box center [137, 176] width 48 height 14
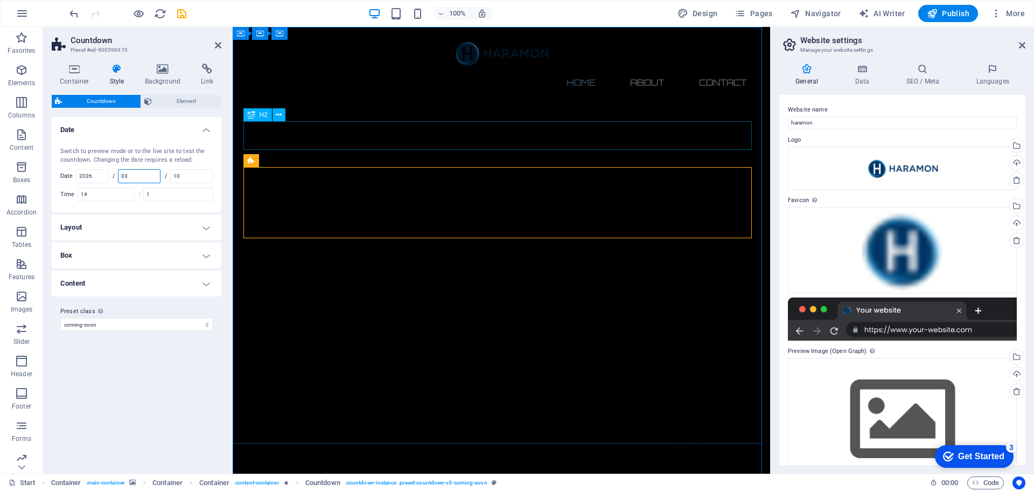
type input "03"
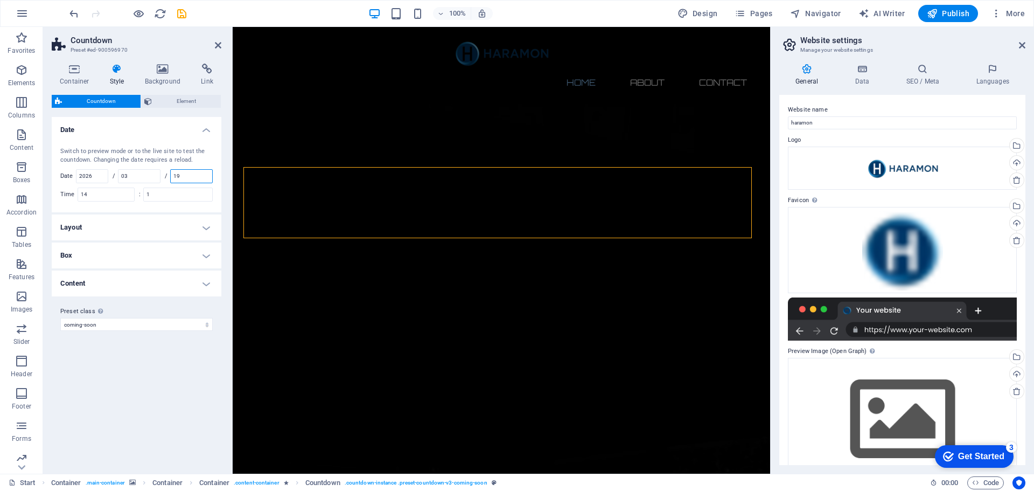
type input "19"
click at [151, 211] on div "Switch to preview mode or to the live site to test the countdown. Changing the …" at bounding box center [137, 174] width 174 height 76
click at [158, 130] on h4 "Date" at bounding box center [137, 126] width 170 height 19
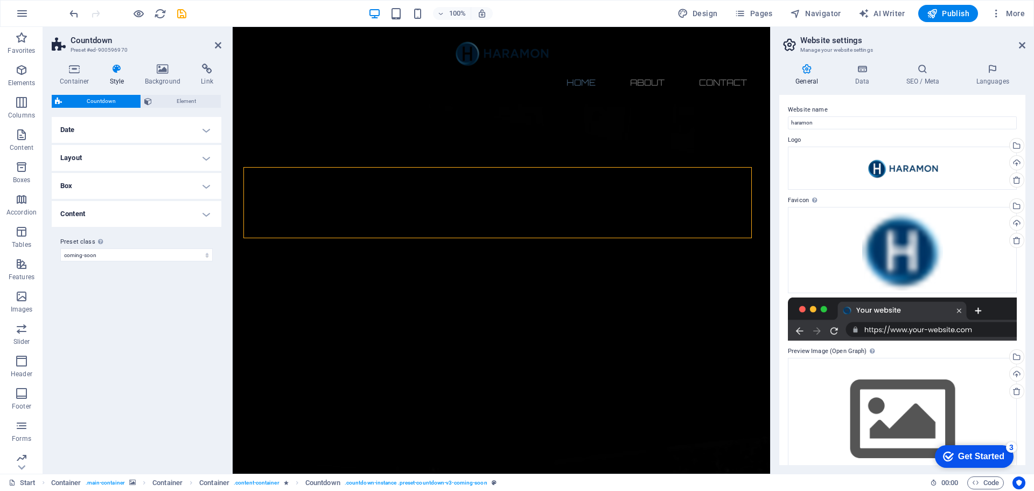
click at [158, 130] on h4 "Date" at bounding box center [137, 130] width 170 height 26
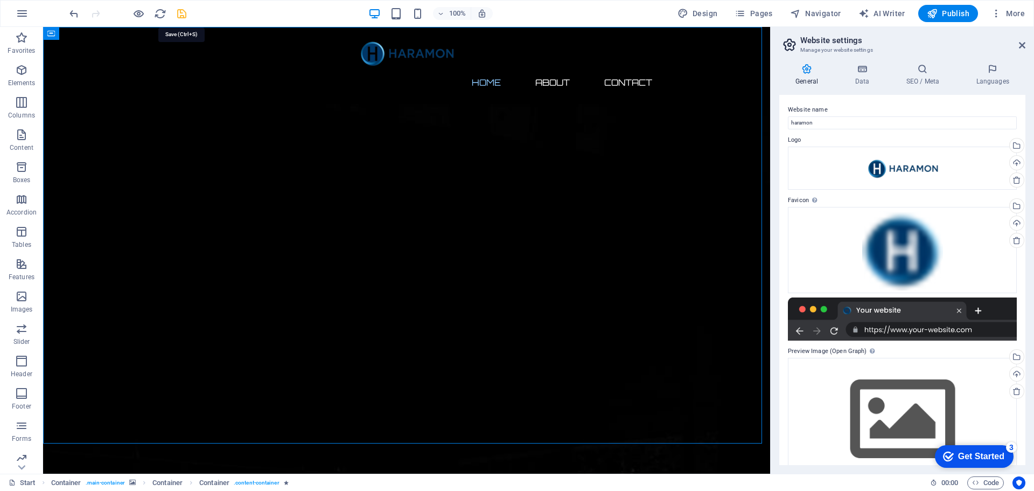
click at [183, 13] on icon "save" at bounding box center [182, 14] width 12 height 12
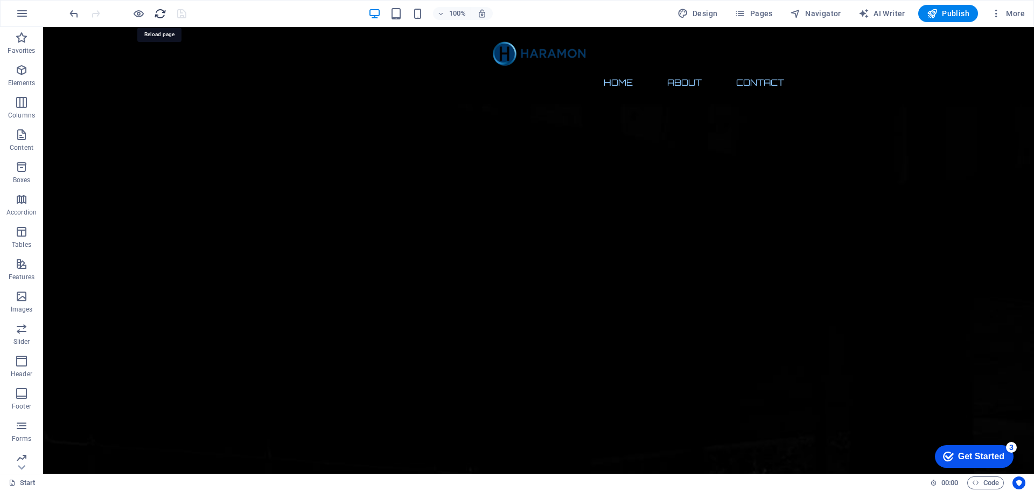
click at [162, 10] on icon "reload" at bounding box center [160, 14] width 12 height 12
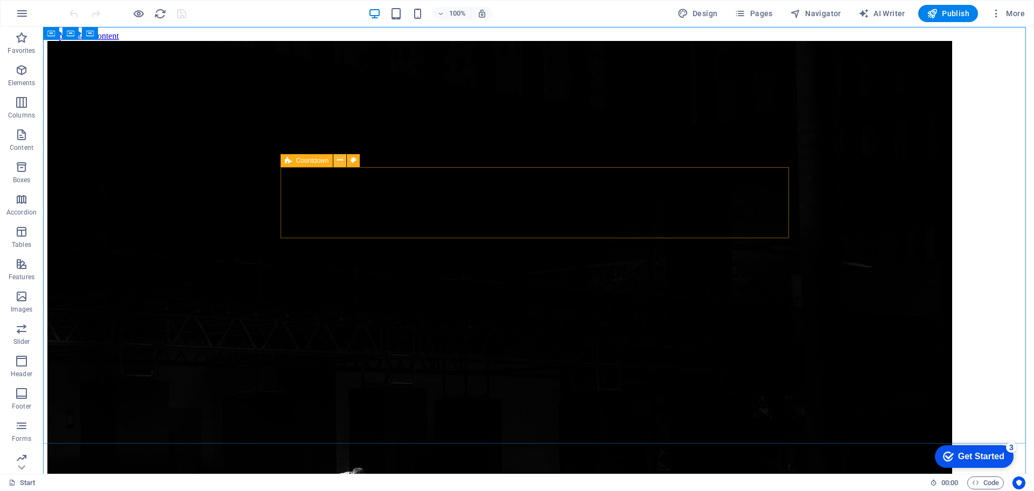
click at [337, 158] on icon at bounding box center [340, 160] width 6 height 11
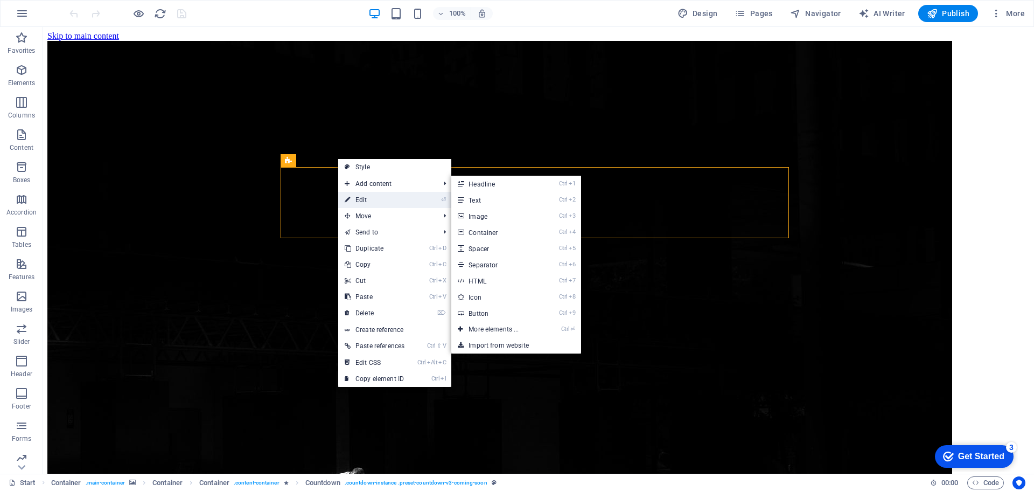
click at [374, 197] on link "⏎ Edit" at bounding box center [374, 200] width 73 height 16
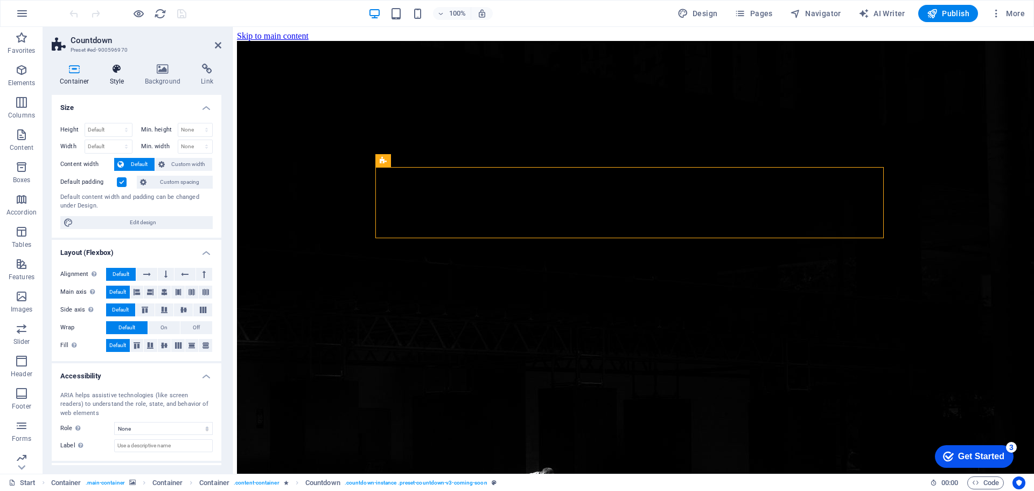
click at [123, 67] on icon at bounding box center [117, 69] width 31 height 11
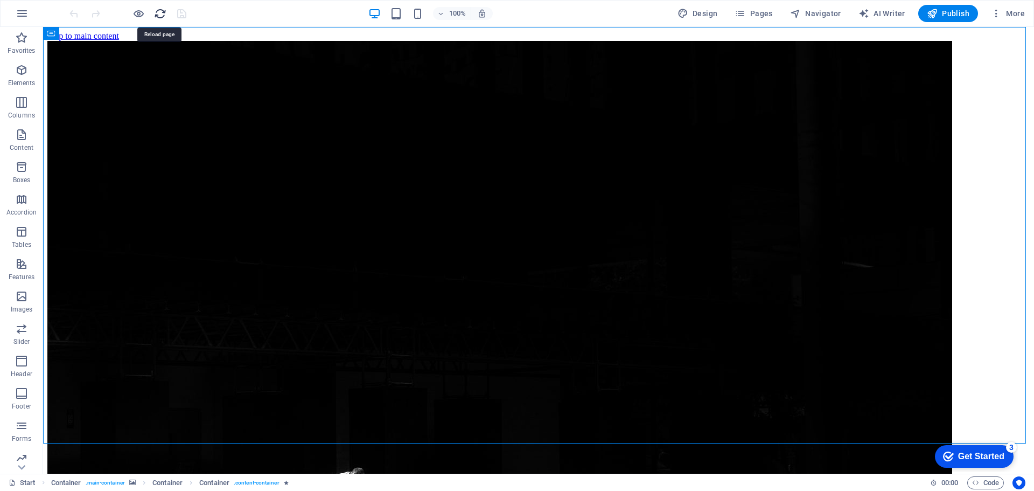
click at [164, 12] on icon "reload" at bounding box center [160, 14] width 12 height 12
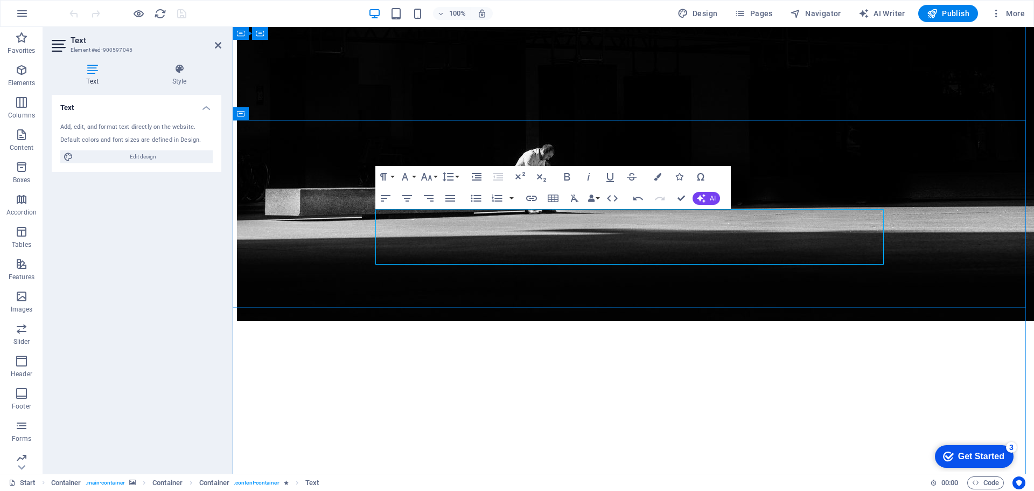
drag, startPoint x: 665, startPoint y: 258, endPoint x: 663, endPoint y: 245, distance: 13.6
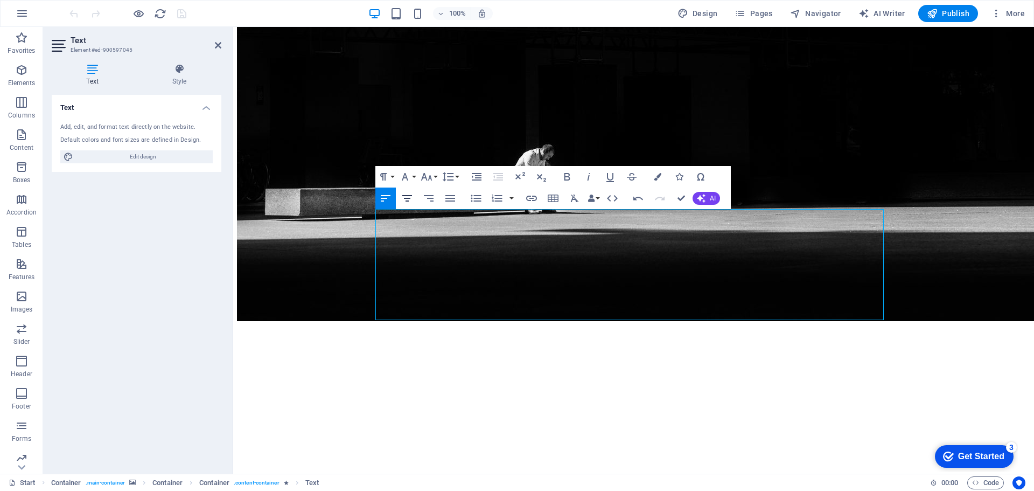
click at [415, 198] on button "Align Center" at bounding box center [407, 198] width 20 height 22
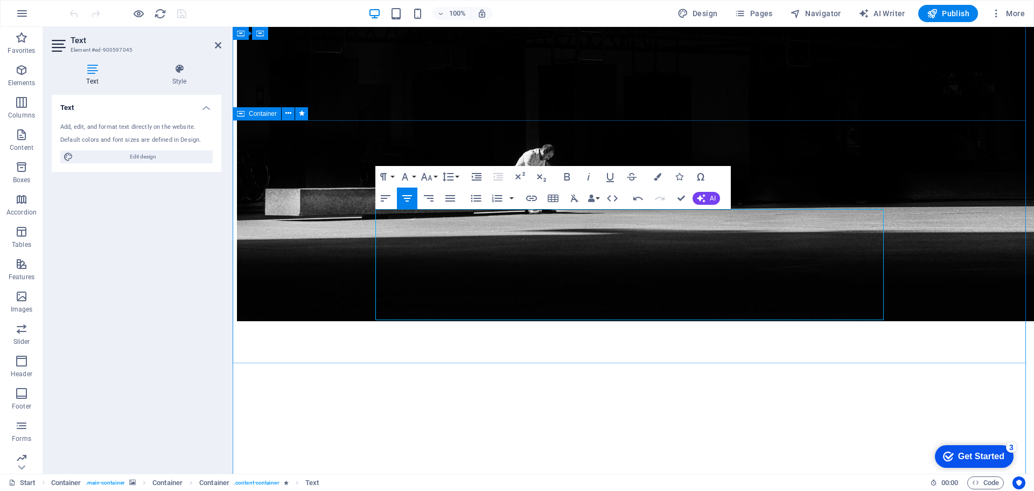
drag, startPoint x: 645, startPoint y: 312, endPoint x: 374, endPoint y: 198, distance: 294.2
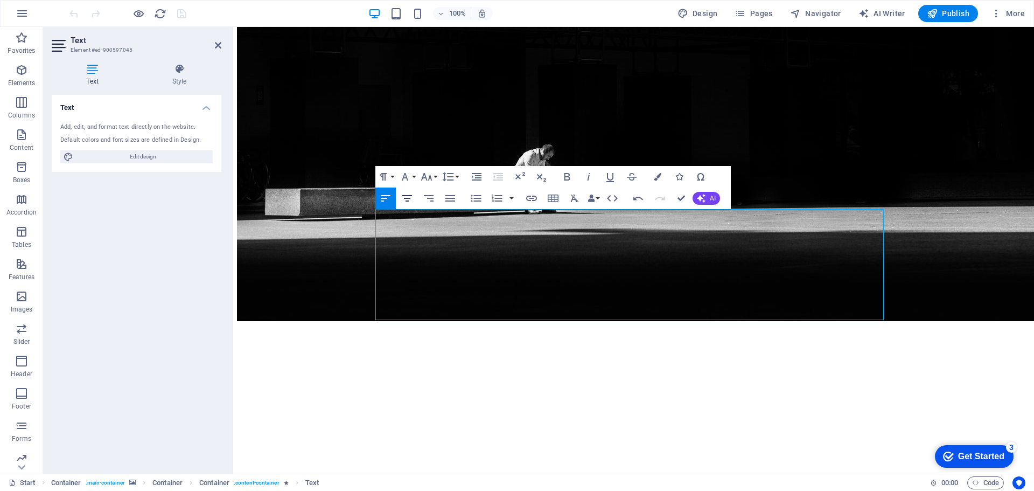
click at [412, 197] on icon "button" at bounding box center [407, 198] width 13 height 13
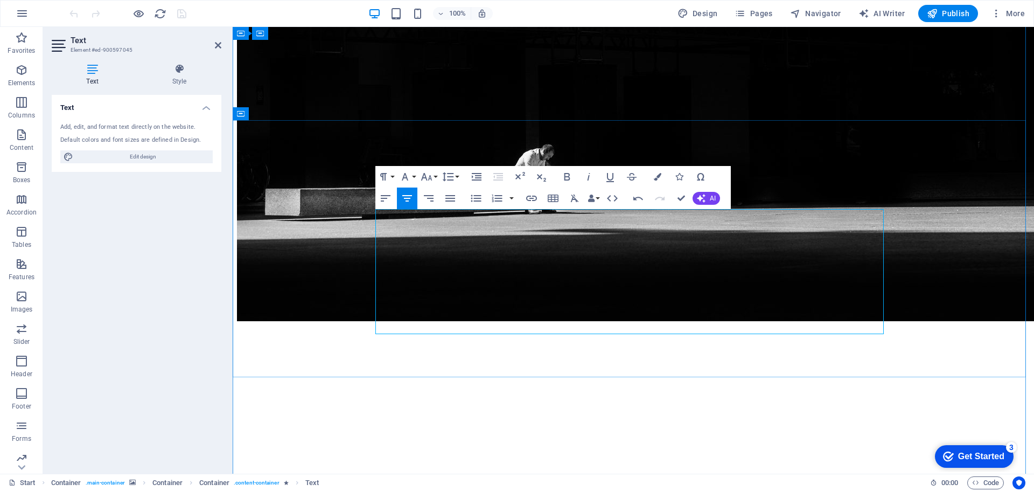
drag, startPoint x: 798, startPoint y: 329, endPoint x: 629, endPoint y: 234, distance: 193.4
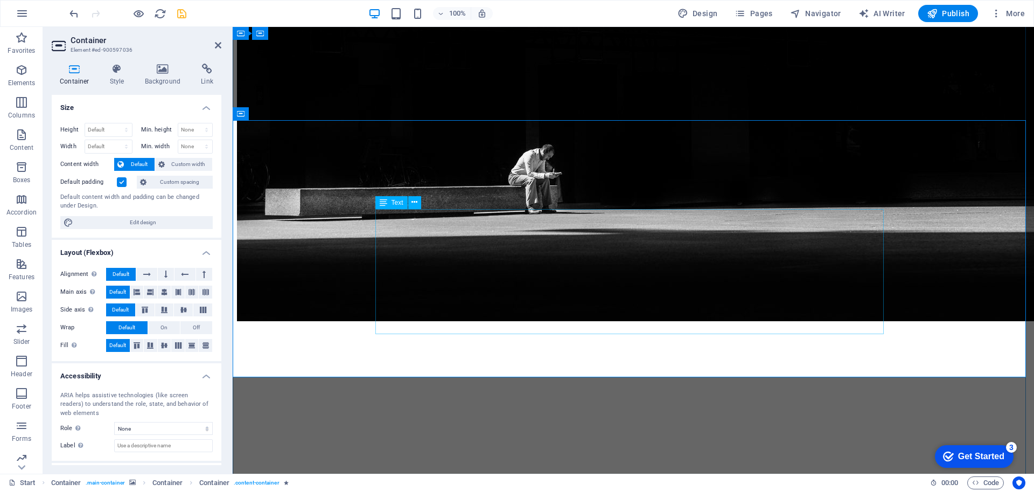
click at [396, 203] on span "Text" at bounding box center [398, 202] width 12 height 6
click at [416, 204] on icon at bounding box center [414, 202] width 6 height 11
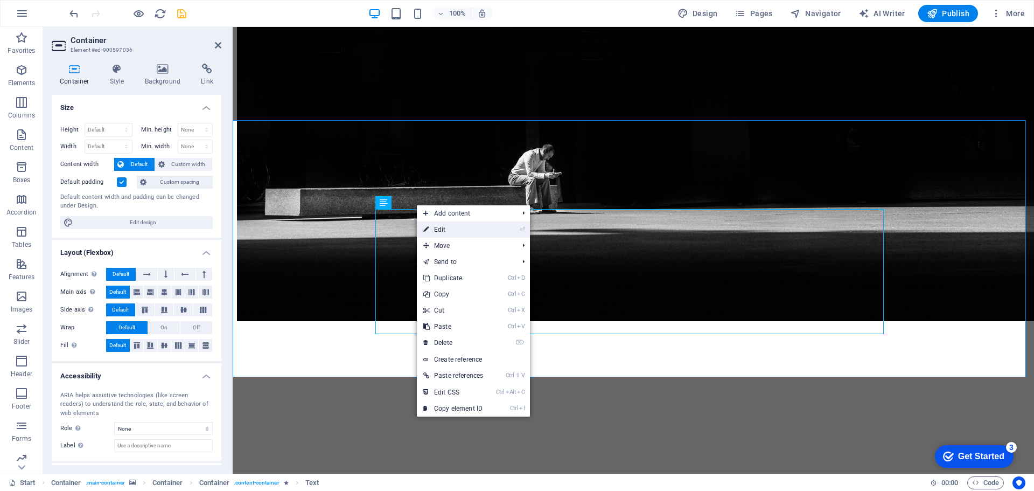
click at [441, 224] on link "⏎ Edit" at bounding box center [453, 229] width 73 height 16
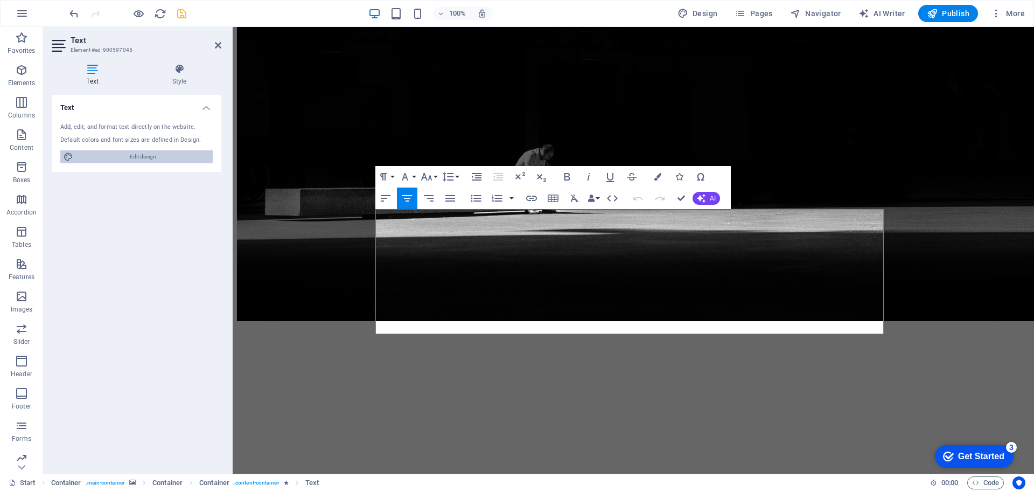
click at [164, 158] on span "Edit design" at bounding box center [142, 156] width 133 height 13
select select "px"
select select "300"
select select "px"
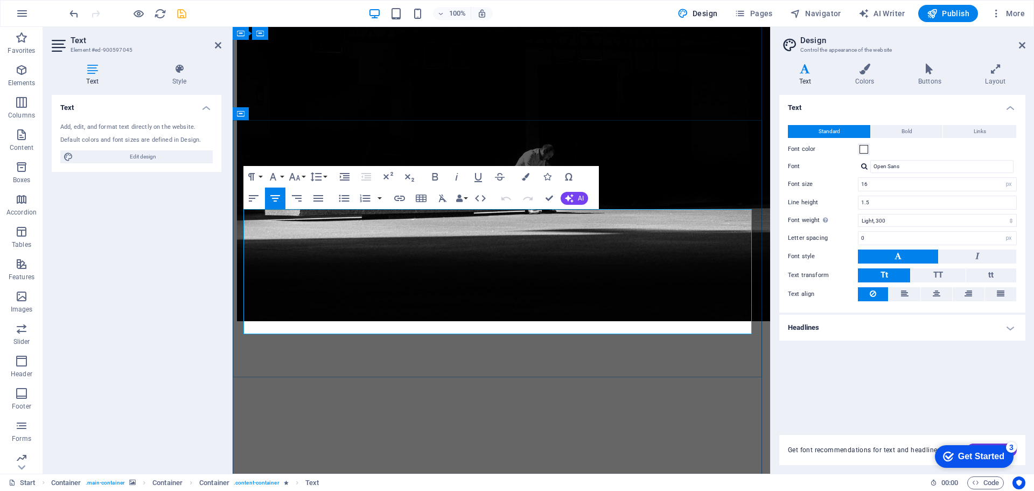
drag, startPoint x: 629, startPoint y: 324, endPoint x: 243, endPoint y: 213, distance: 401.4
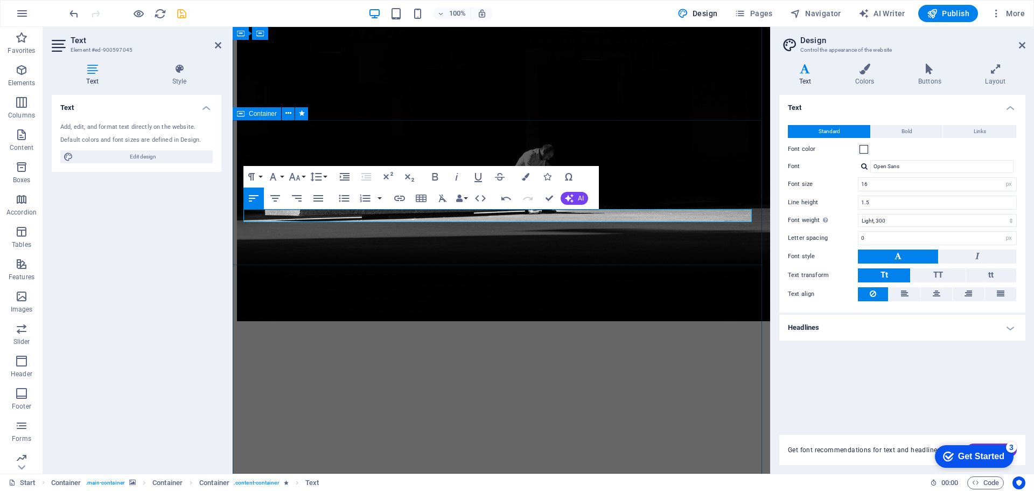
drag, startPoint x: 668, startPoint y: 234, endPoint x: 767, endPoint y: 216, distance: 100.6
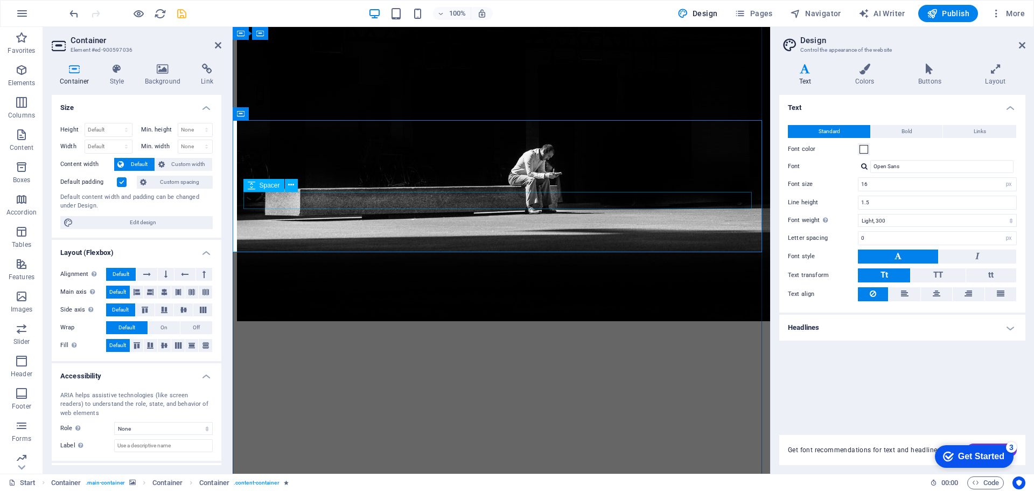
select select "px"
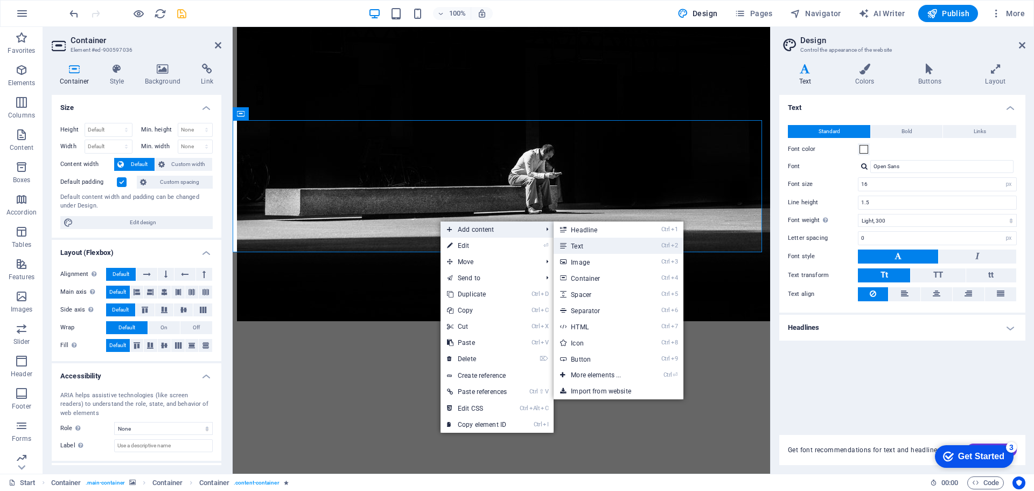
click at [603, 245] on link "Ctrl 2 Text" at bounding box center [598, 246] width 89 height 16
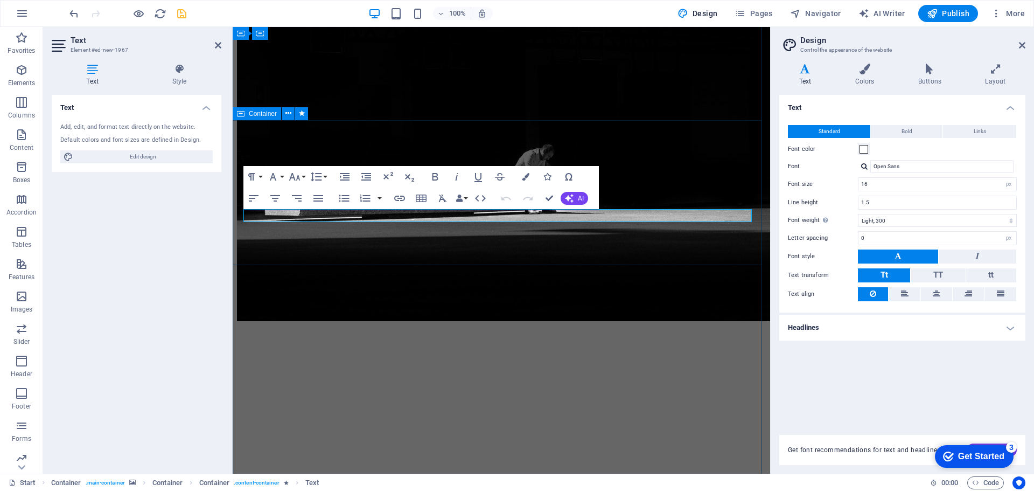
drag, startPoint x: 672, startPoint y: 123, endPoint x: 671, endPoint y: 115, distance: 8.7
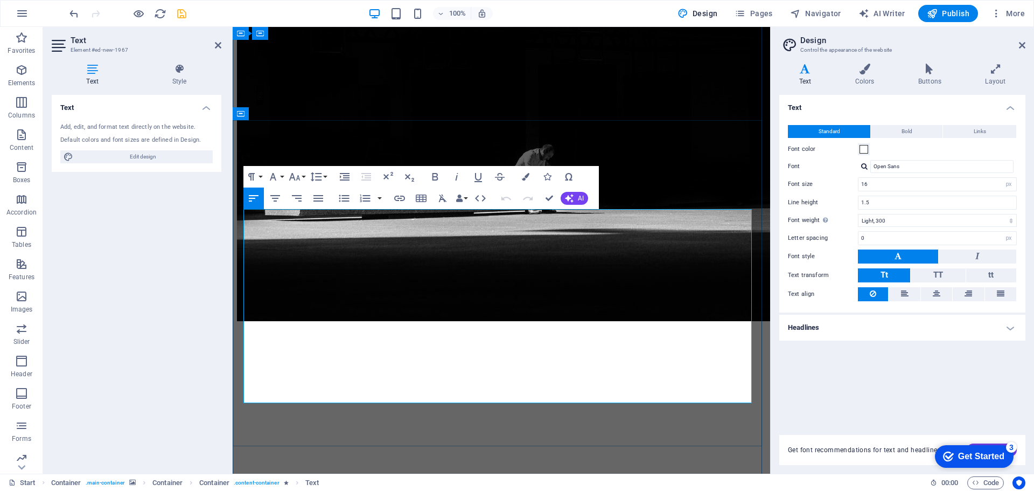
scroll to position [5310, 1]
drag, startPoint x: 507, startPoint y: 397, endPoint x: 242, endPoint y: 215, distance: 321.9
click at [570, 195] on icon "button" at bounding box center [569, 198] width 9 height 9
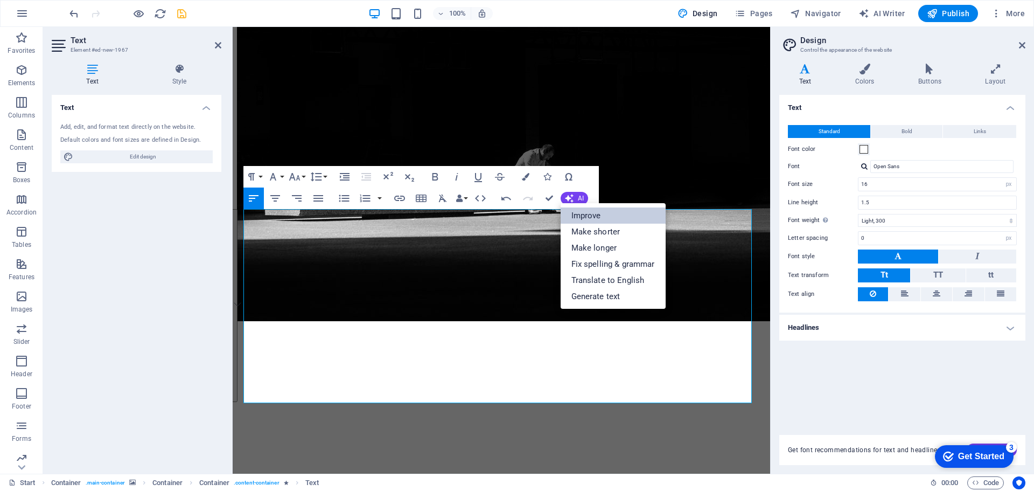
click at [607, 219] on link "Improve" at bounding box center [613, 215] width 105 height 16
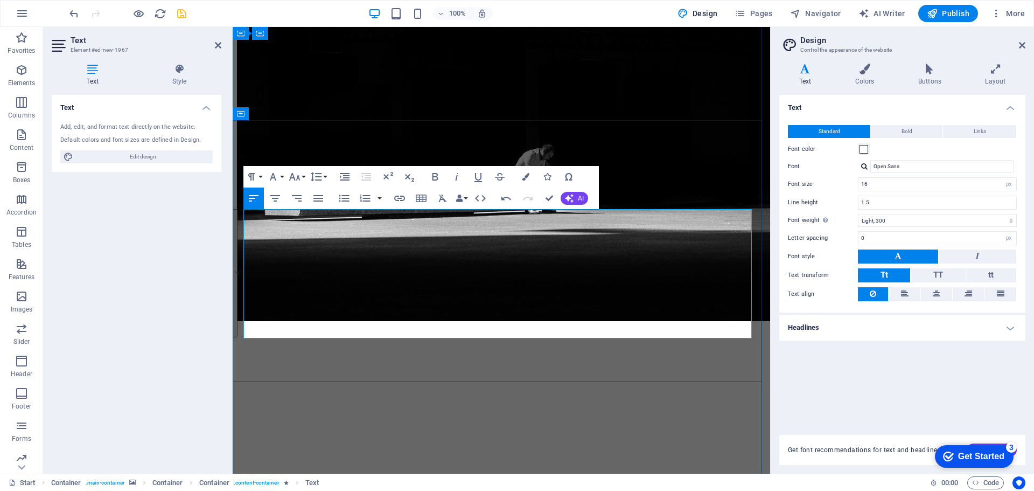
drag, startPoint x: 573, startPoint y: 329, endPoint x: 243, endPoint y: 211, distance: 349.9
click at [277, 193] on icon "button" at bounding box center [275, 198] width 13 height 13
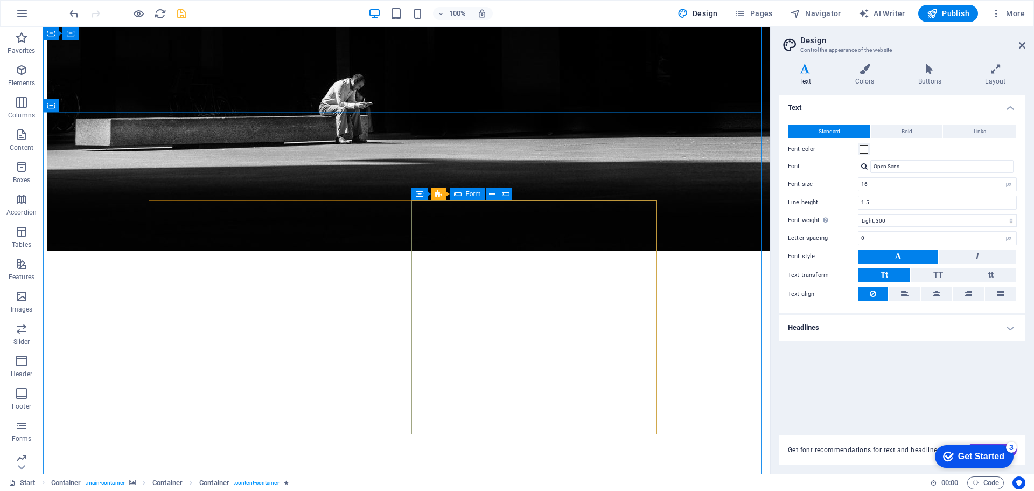
scroll to position [592, 0]
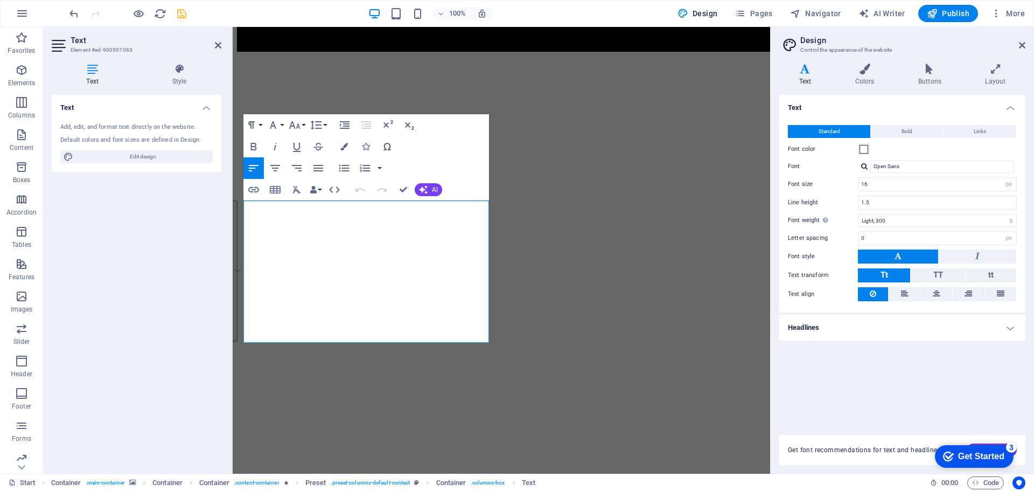
drag, startPoint x: 278, startPoint y: 332, endPoint x: 457, endPoint y: 225, distance: 208.7
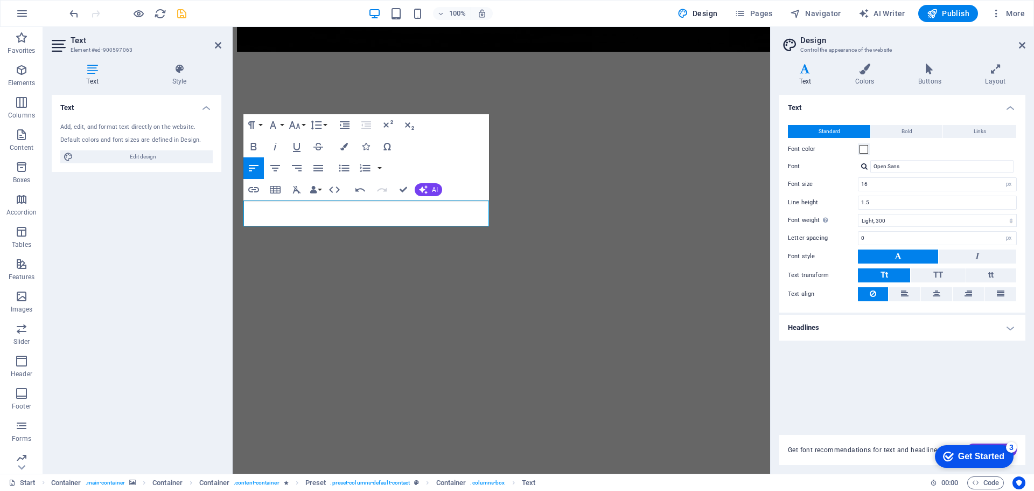
click at [422, 183] on div "Undo Redo Confirm (Ctrl+⏎) AI Improve Make shorter Make longer Fix spelling & g…" at bounding box center [396, 190] width 93 height 22
click at [429, 190] on button "AI" at bounding box center [428, 189] width 27 height 13
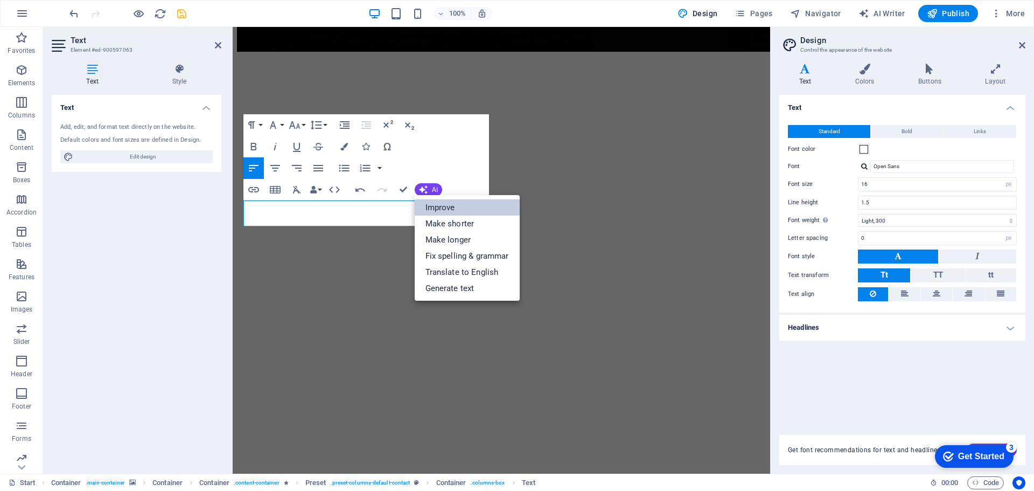
click at [437, 206] on link "Improve" at bounding box center [467, 207] width 105 height 16
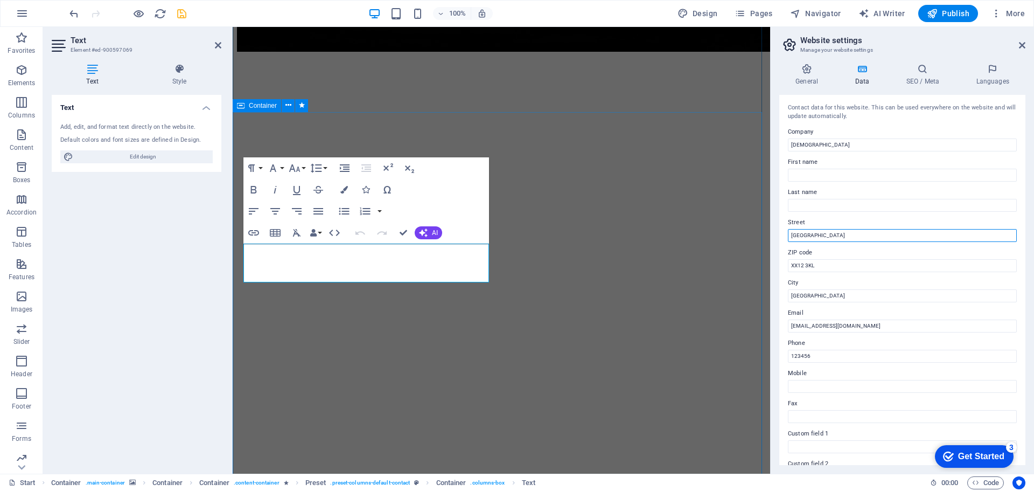
drag, startPoint x: 1057, startPoint y: 262, endPoint x: 749, endPoint y: 236, distance: 309.1
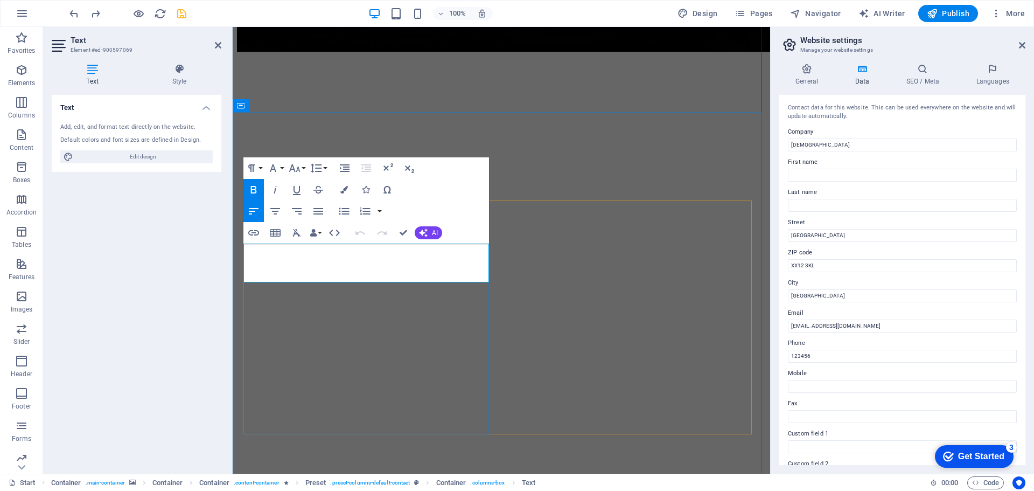
drag, startPoint x: 280, startPoint y: 250, endPoint x: 323, endPoint y: 247, distance: 43.7
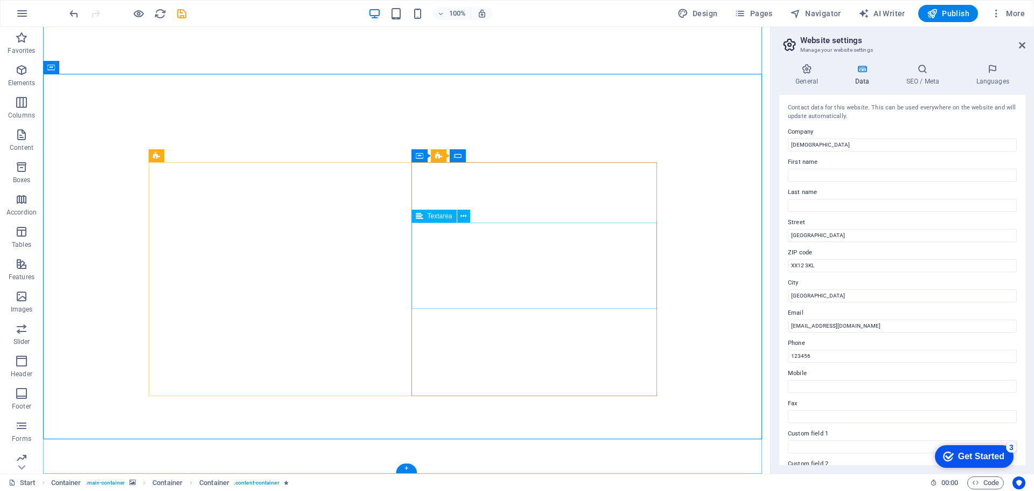
scroll to position [631, 0]
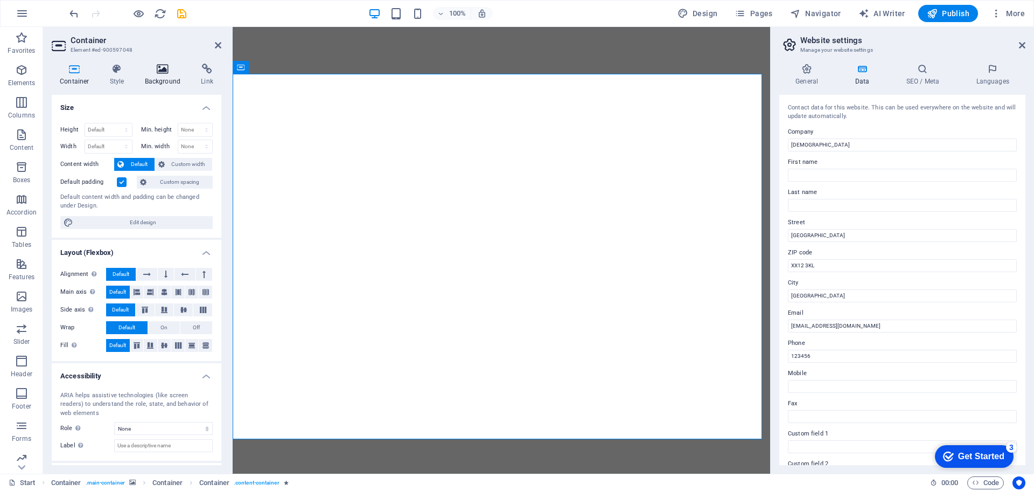
click at [156, 71] on icon at bounding box center [163, 69] width 52 height 11
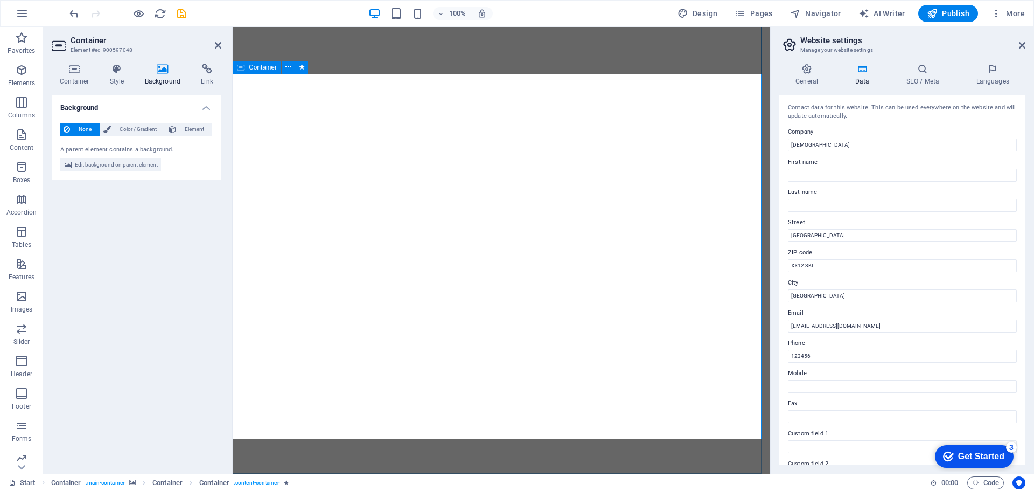
click at [68, 70] on icon at bounding box center [75, 69] width 46 height 11
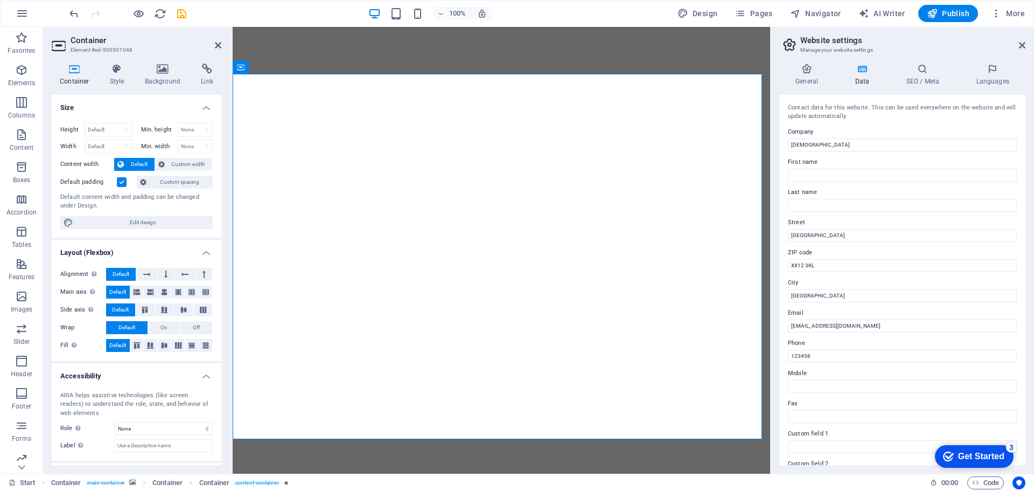
click at [221, 43] on aside "Container Element #ed-900597048 Container Style Background Link Size Height Def…" at bounding box center [138, 250] width 190 height 446
click at [216, 43] on icon at bounding box center [218, 45] width 6 height 9
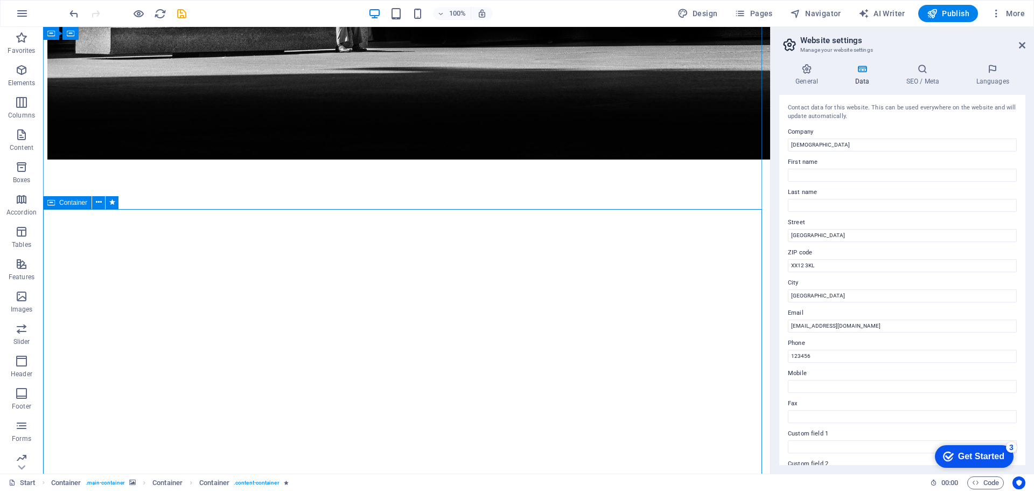
scroll to position [592, 0]
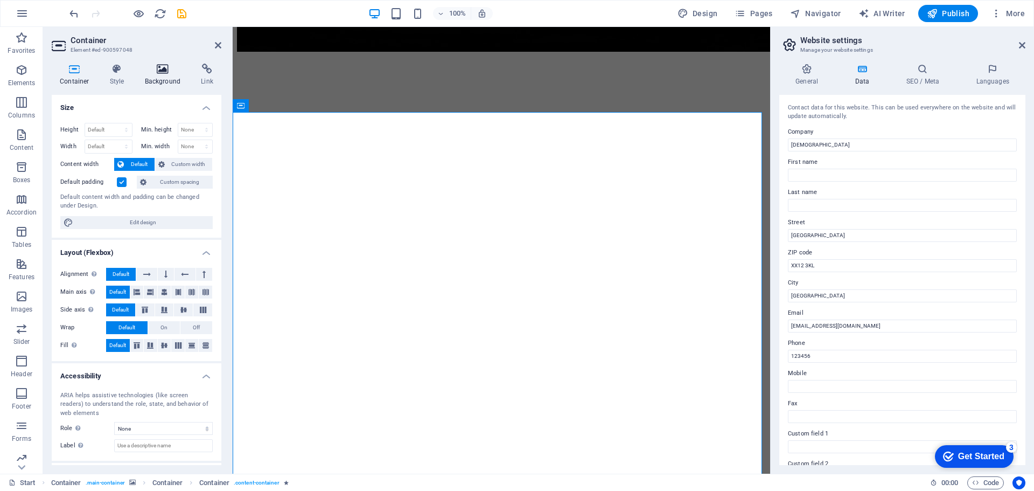
click at [164, 69] on icon at bounding box center [163, 69] width 52 height 11
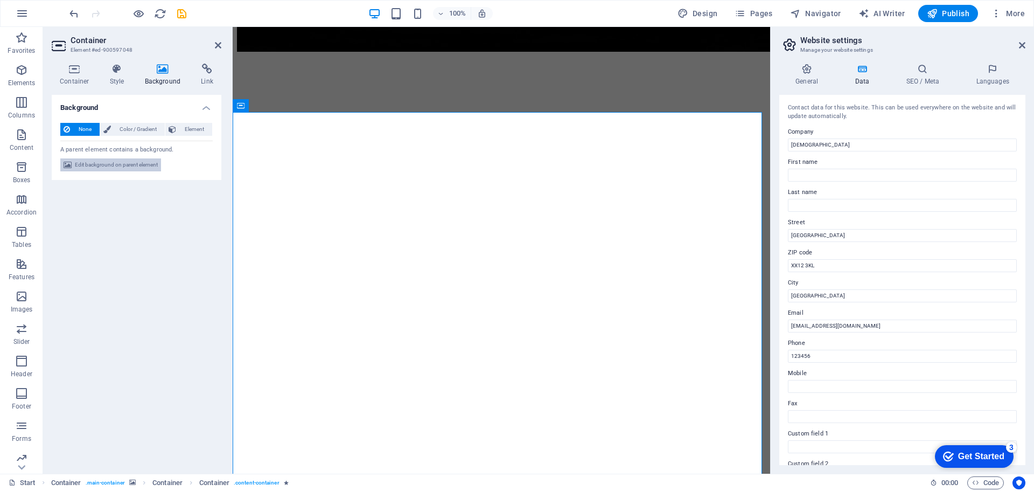
click at [124, 166] on span "Edit background on parent element" at bounding box center [116, 164] width 83 height 13
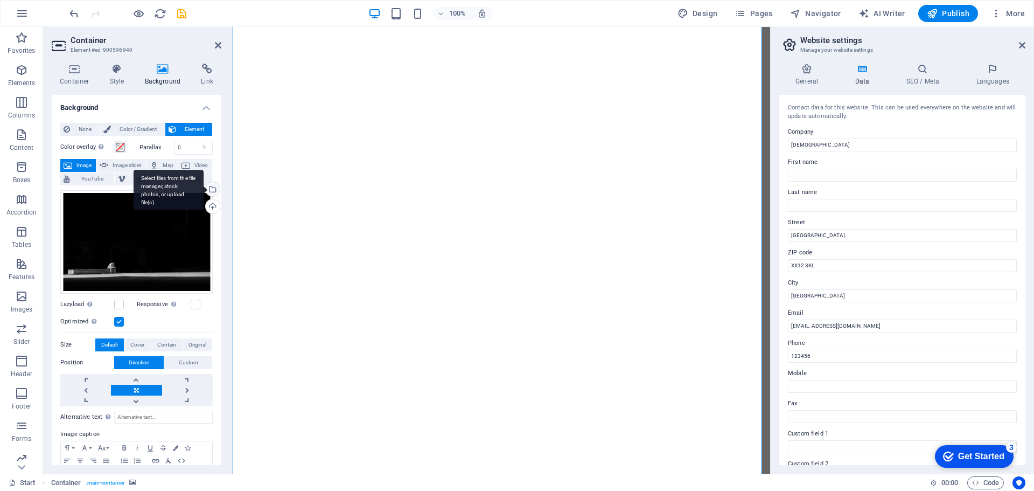
click at [212, 193] on div "Select files from the file manager, stock photos, or upload file(s)" at bounding box center [212, 190] width 16 height 16
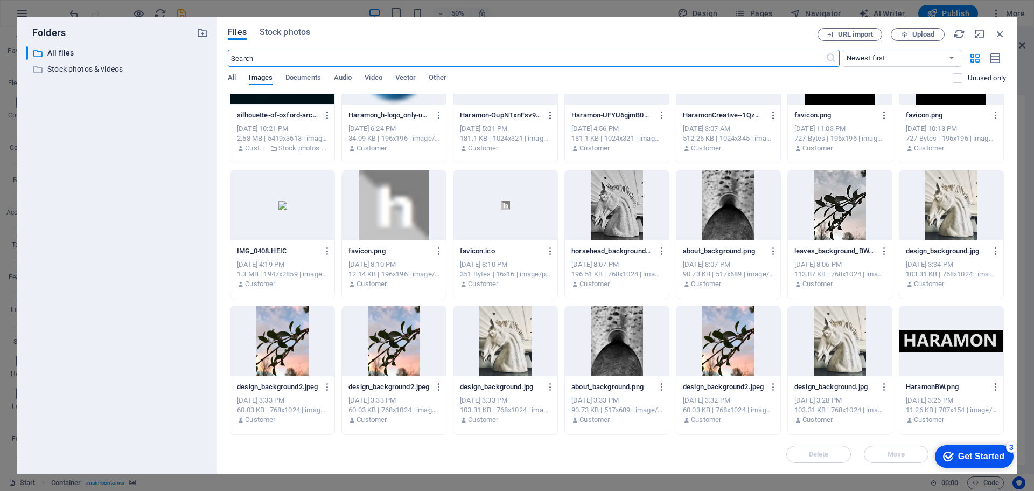
scroll to position [0, 0]
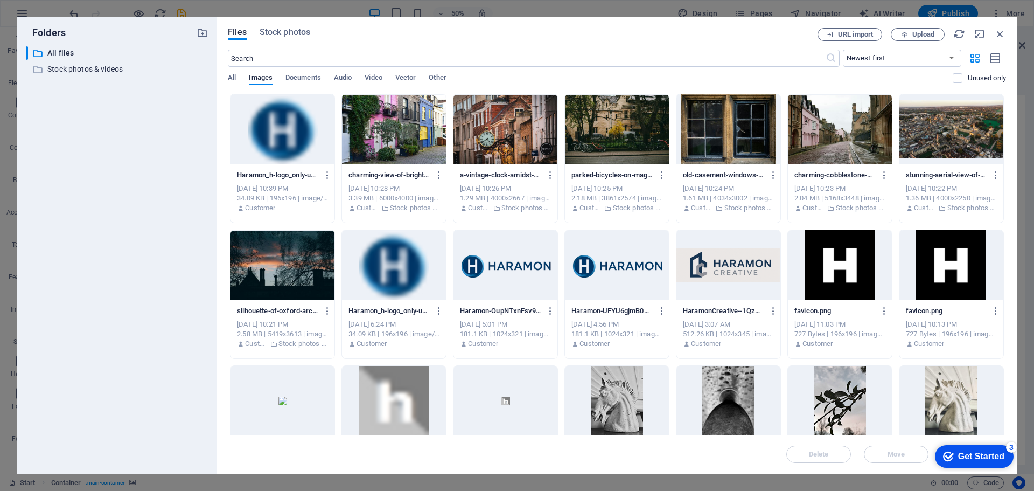
click at [388, 120] on div at bounding box center [394, 129] width 104 height 70
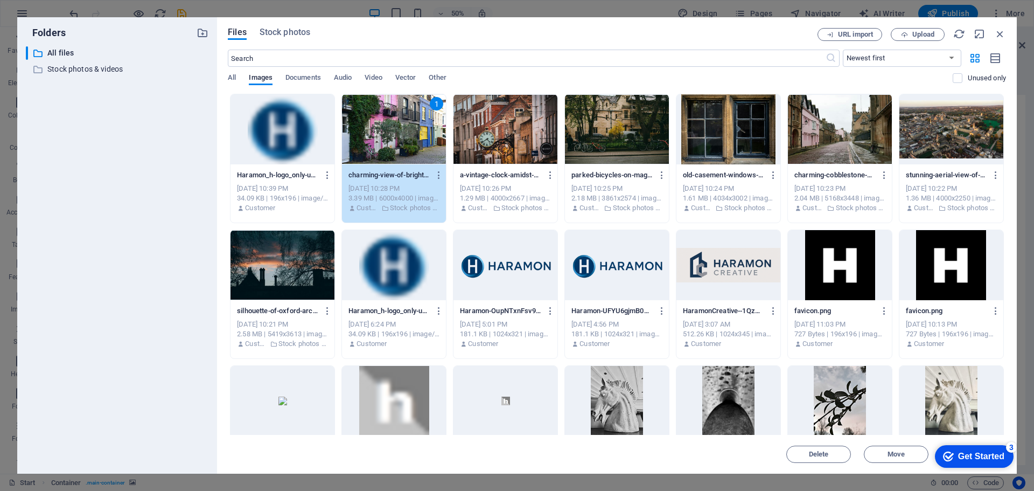
drag, startPoint x: 388, startPoint y: 120, endPoint x: 361, endPoint y: 245, distance: 127.8
click at [388, 120] on div "1" at bounding box center [394, 129] width 104 height 70
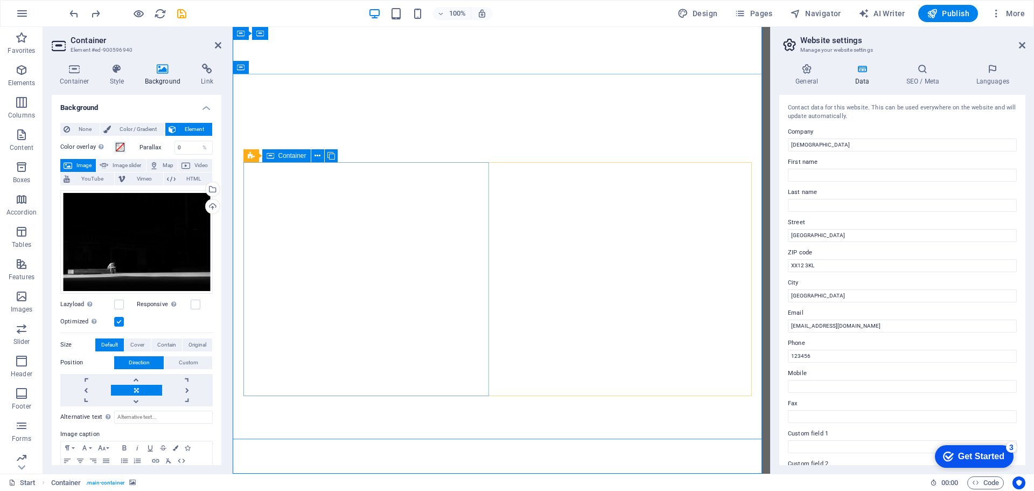
scroll to position [631, 0]
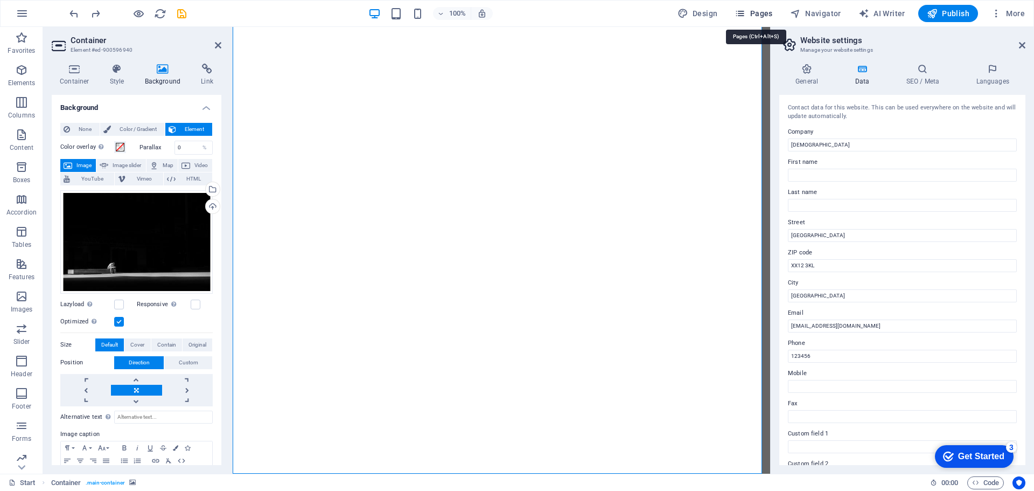
click at [743, 11] on icon "button" at bounding box center [740, 13] width 11 height 11
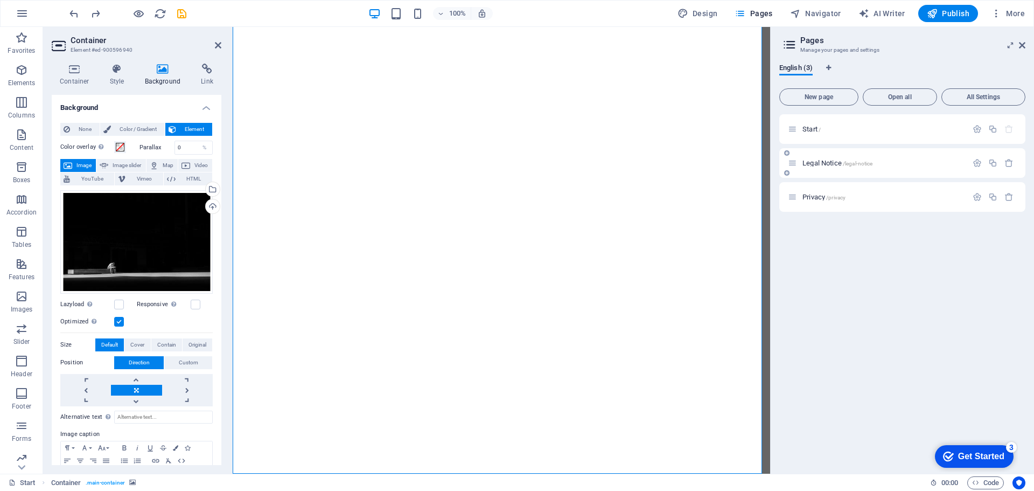
click at [814, 168] on div "Legal Notice /legal-notice" at bounding box center [877, 163] width 179 height 12
click at [831, 155] on div "Legal Notice /legal-notice" at bounding box center [902, 163] width 246 height 30
click at [830, 162] on span "Legal Notice /legal-notice" at bounding box center [837, 163] width 70 height 8
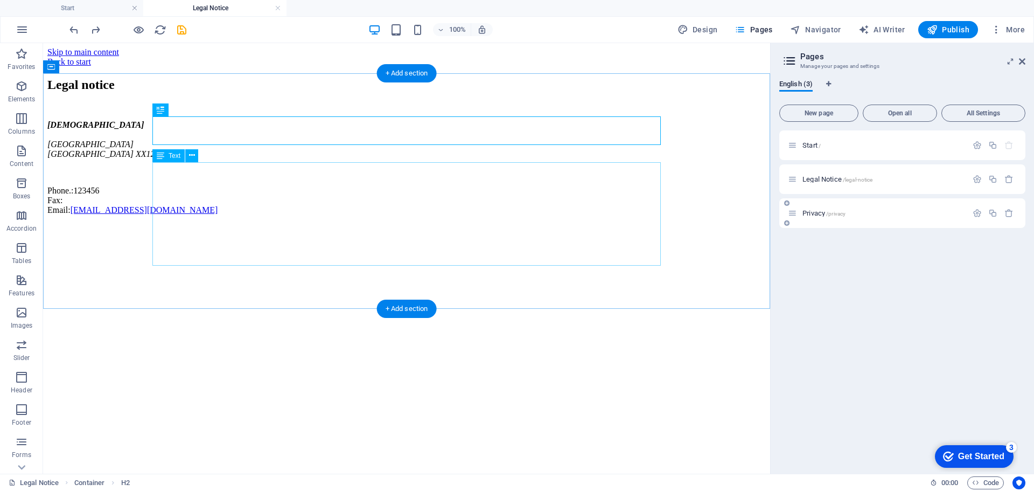
scroll to position [0, 0]
click at [211, 184] on div "Haramon Main Street Oxfordshire XX12 3KL Phone.: 123456 Fax: Email: nospam@hara…" at bounding box center [406, 167] width 718 height 95
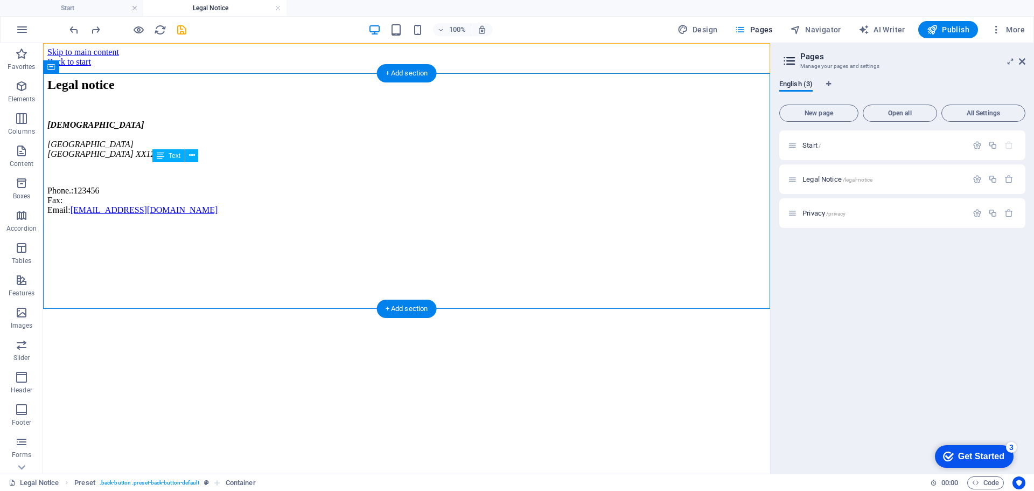
click at [260, 215] on div "Haramon Main Street Oxfordshire XX12 3KL Phone.: 123456 Fax: Email: nospam@hara…" at bounding box center [406, 167] width 718 height 95
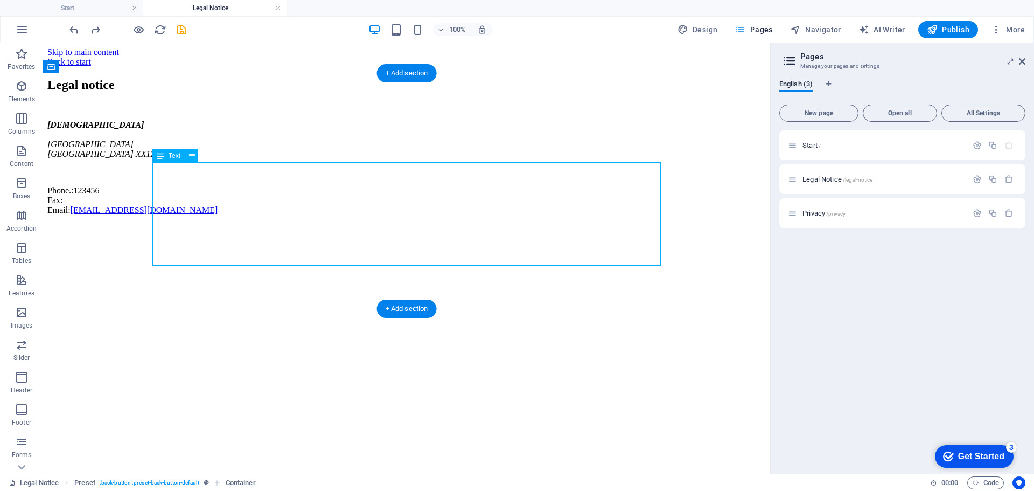
click at [260, 215] on div "Haramon Main Street Oxfordshire XX12 3KL Phone.: 123456 Fax: Email: nospam@hara…" at bounding box center [406, 167] width 718 height 95
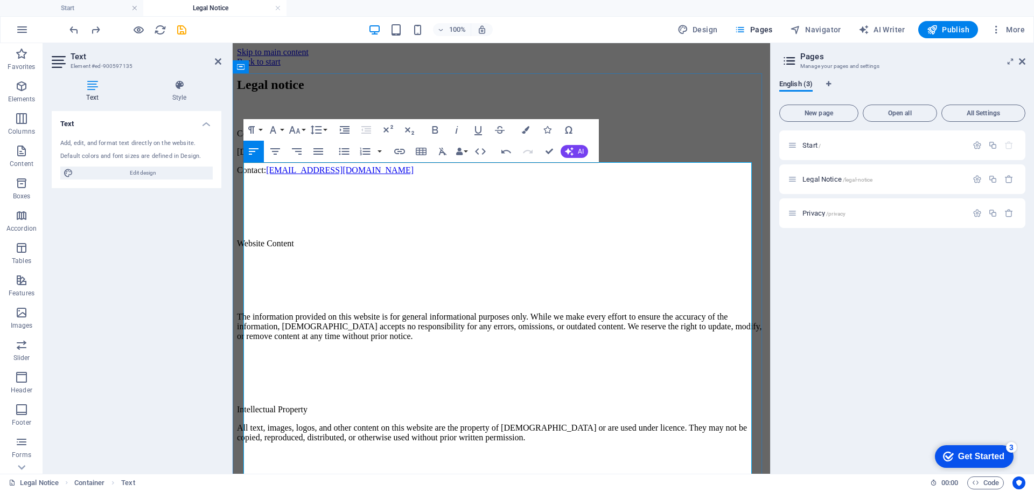
scroll to position [12988, 1]
click at [245, 157] on p "Haramon operates this website" at bounding box center [501, 152] width 529 height 10
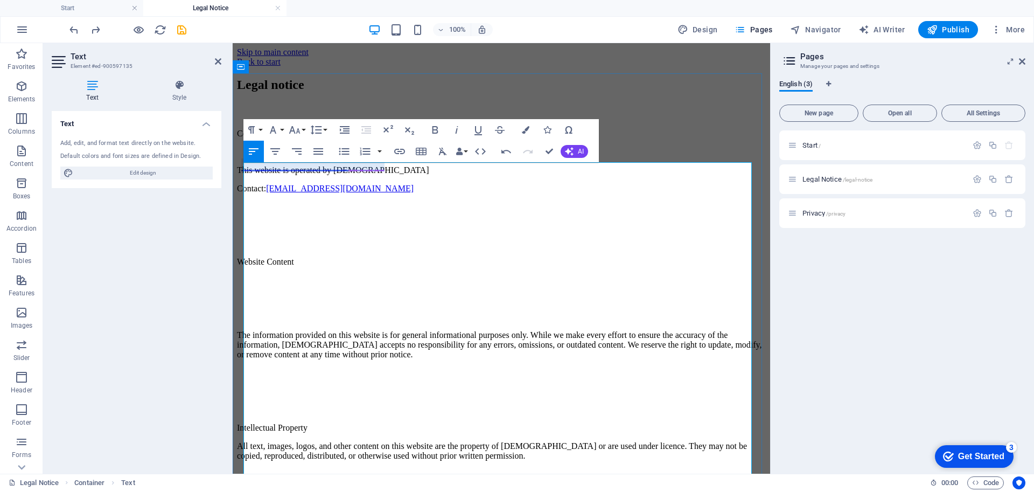
click at [526, 228] on p "To enrich screen reader interactions, please activate Accessibility in Grammarl…" at bounding box center [501, 225] width 529 height 10
drag, startPoint x: 245, startPoint y: 208, endPoint x: 274, endPoint y: 207, distance: 29.1
click at [248, 193] on p "Contact: nospam@haramon.co.uk" at bounding box center [501, 189] width 529 height 10
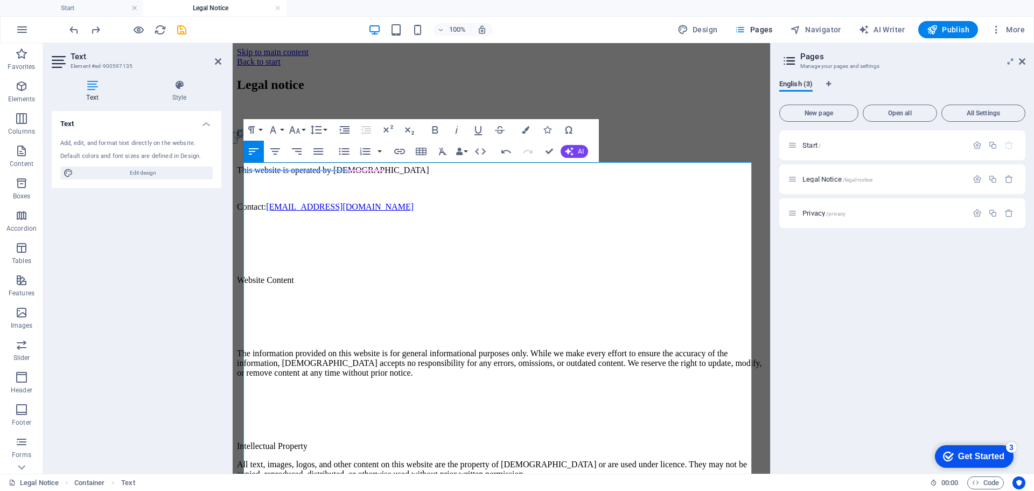
drag, startPoint x: 358, startPoint y: 172, endPoint x: 229, endPoint y: 166, distance: 128.8
click at [233, 166] on html "Skip to main content Back to start Legal notice Company Information This websit…" at bounding box center [501, 426] width 537 height 766
click at [434, 127] on icon "button" at bounding box center [435, 129] width 13 height 13
click at [240, 275] on div "Legal notice Company Information This website is operated by Haramon Contact: n…" at bounding box center [501, 439] width 529 height 723
drag, startPoint x: 439, startPoint y: 134, endPoint x: 414, endPoint y: 158, distance: 35.0
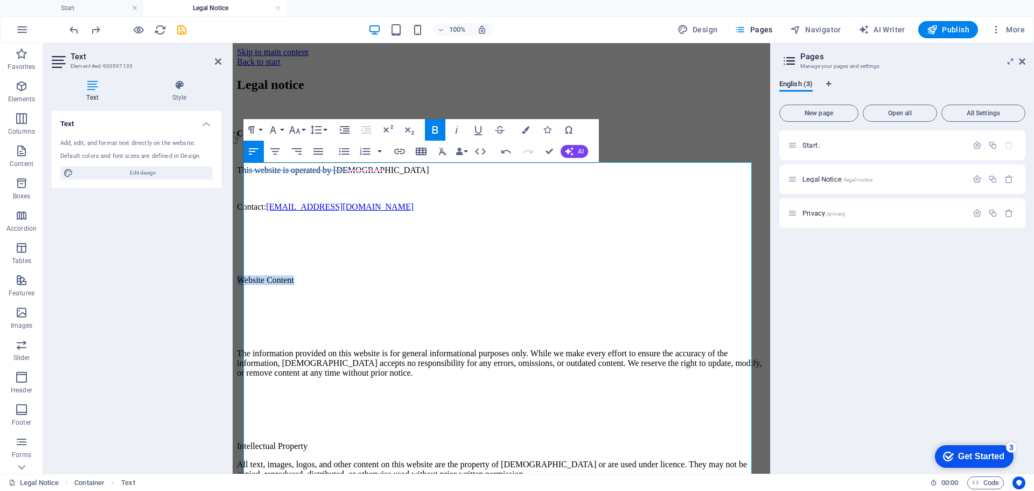
click at [438, 134] on icon "button" at bounding box center [435, 129] width 13 height 13
drag, startPoint x: 287, startPoint y: 291, endPoint x: 323, endPoint y: 285, distance: 37.2
click at [288, 290] on div "Company Information This website is operated by Haramon Contact: nospam@haramon…" at bounding box center [501, 465] width 529 height 672
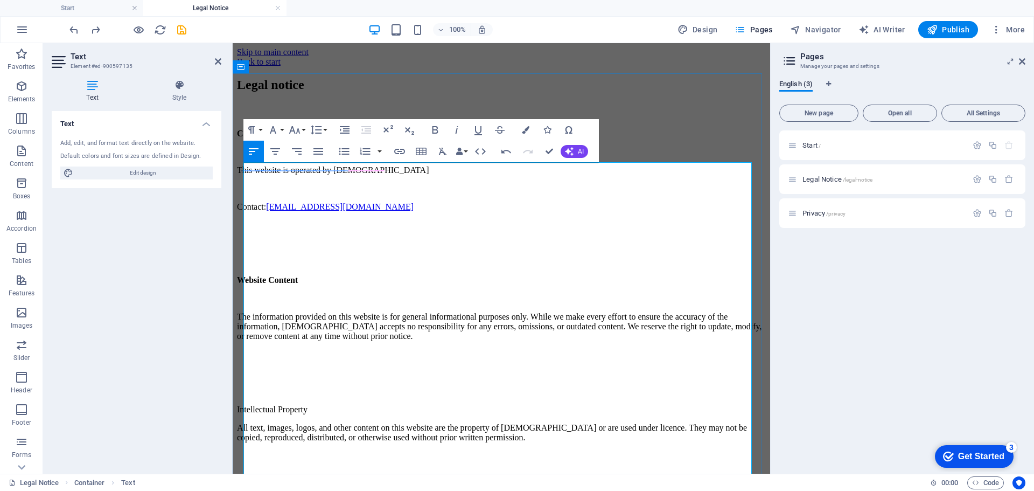
click at [252, 243] on p "To enrich screen reader interactions, please activate Accessibility in Grammarl…" at bounding box center [501, 244] width 529 height 10
click at [247, 368] on p "To enrich screen reader interactions, please activate Accessibility in Grammarl…" at bounding box center [501, 373] width 529 height 10
click at [259, 368] on p "To enrich screen reader interactions, please activate Accessibility in Grammarl…" at bounding box center [501, 373] width 529 height 10
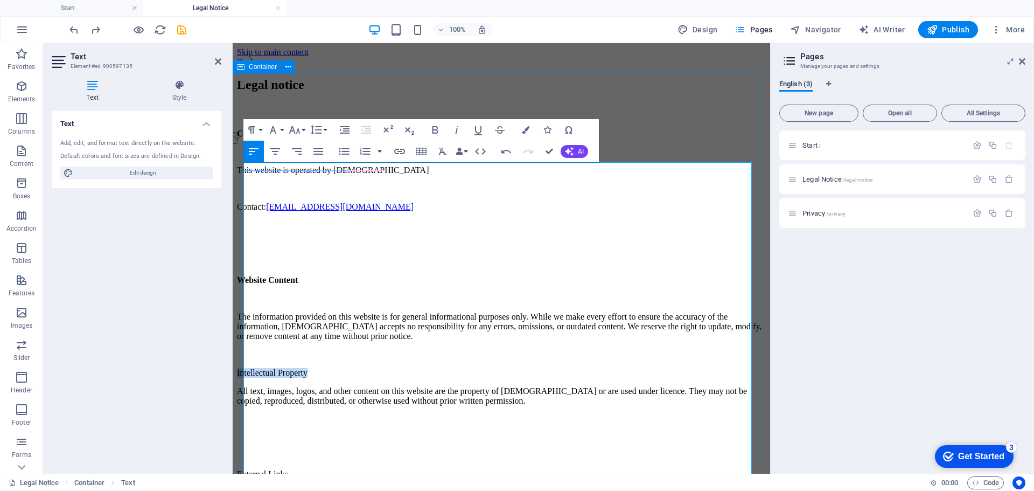
drag, startPoint x: 327, startPoint y: 350, endPoint x: 235, endPoint y: 344, distance: 91.7
click at [237, 344] on div "Legal notice Company Information This website is operated by Haramon Contact: n…" at bounding box center [501, 403] width 529 height 650
click at [257, 294] on p "To enrich screen reader interactions, please activate Accessibility in Grammarl…" at bounding box center [501, 299] width 529 height 10
click at [275, 294] on p "To enrich screen reader interactions, please activate Accessibility in Grammarl…" at bounding box center [501, 299] width 529 height 10
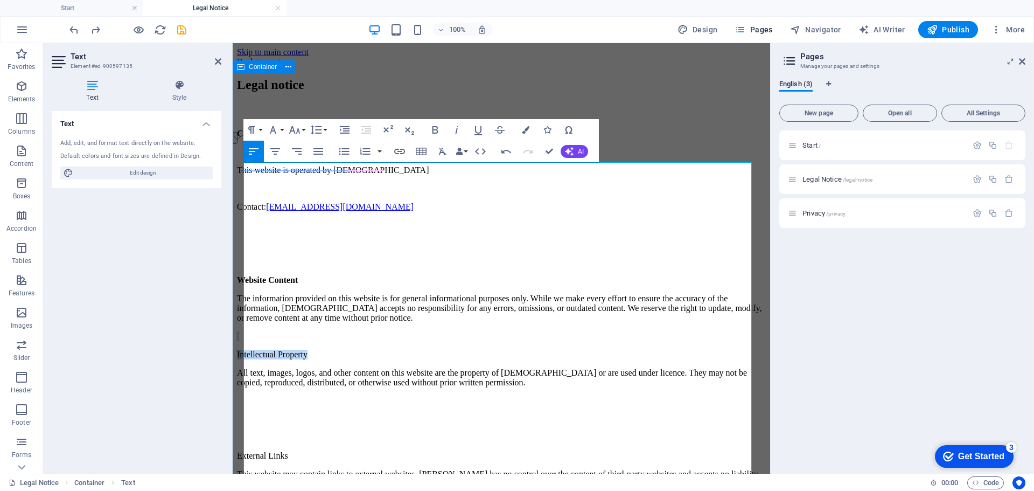
drag, startPoint x: 332, startPoint y: 334, endPoint x: 366, endPoint y: 226, distance: 113.1
click at [233, 323] on html "Skip to main content Back to start Legal notice Company Information This websit…" at bounding box center [501, 380] width 537 height 675
drag, startPoint x: 437, startPoint y: 131, endPoint x: 182, endPoint y: 123, distance: 254.9
click at [437, 131] on icon "button" at bounding box center [435, 130] width 6 height 8
click at [273, 396] on p "To enrich screen reader interactions, please activate Accessibility in Grammarl…" at bounding box center [501, 401] width 529 height 10
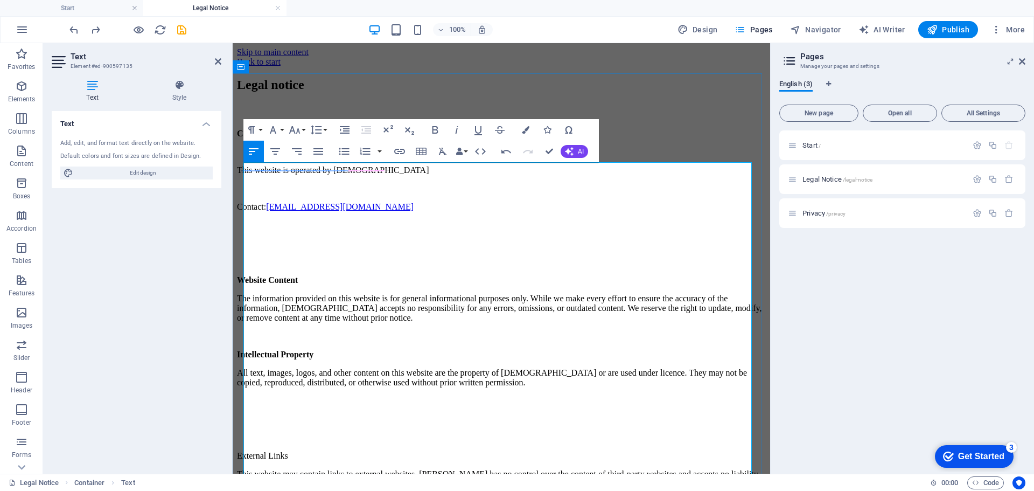
click at [597, 368] on p "All text, images, logos, and other content on this website are the property of …" at bounding box center [501, 377] width 529 height 19
click at [589, 368] on p "All text, images, logos, and other content on this website are the property of …" at bounding box center [501, 377] width 529 height 19
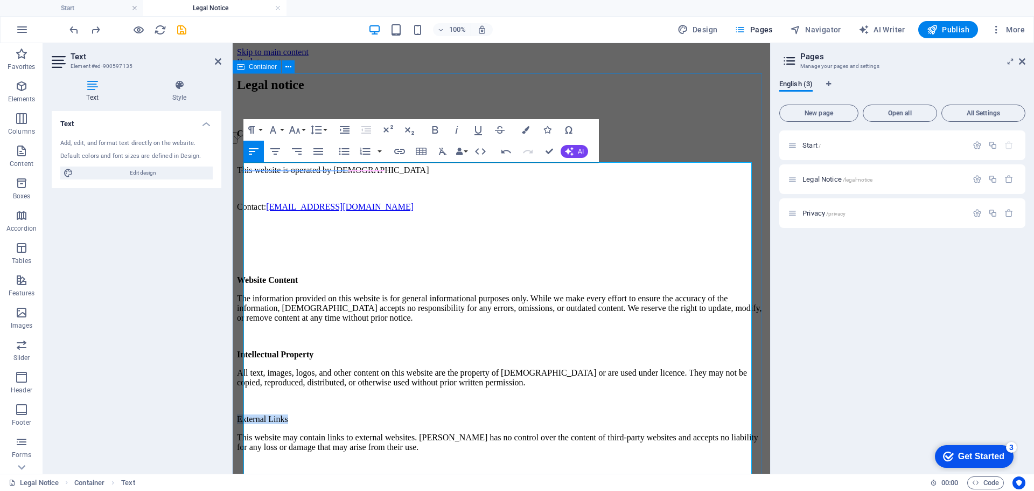
drag, startPoint x: 312, startPoint y: 391, endPoint x: 239, endPoint y: 387, distance: 73.3
click at [239, 387] on div "Legal notice Company Information This website is operated by Haramon Contact: n…" at bounding box center [501, 375] width 529 height 595
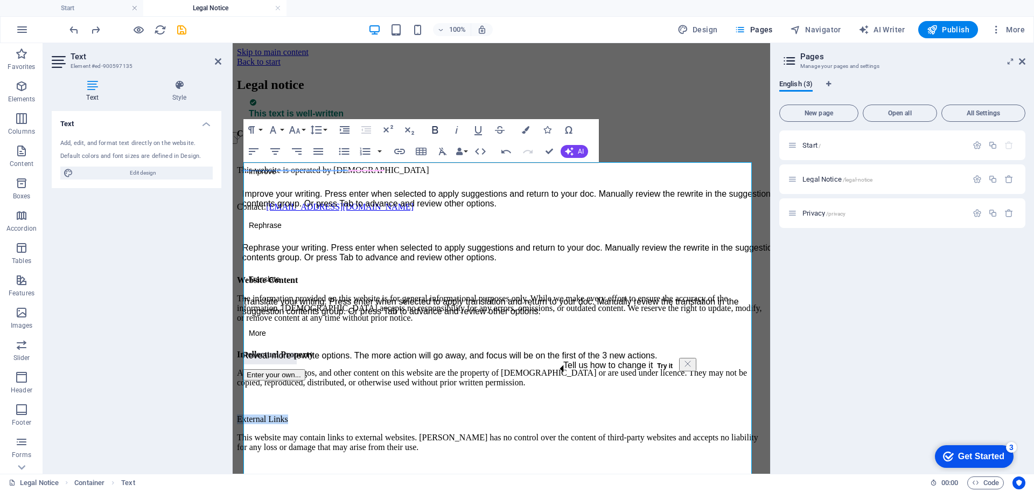
click at [437, 129] on icon "button" at bounding box center [435, 130] width 6 height 8
click at [318, 479] on p "To enrich screen reader interactions, please activate Accessibility in Grammarl…" at bounding box center [501, 484] width 529 height 10
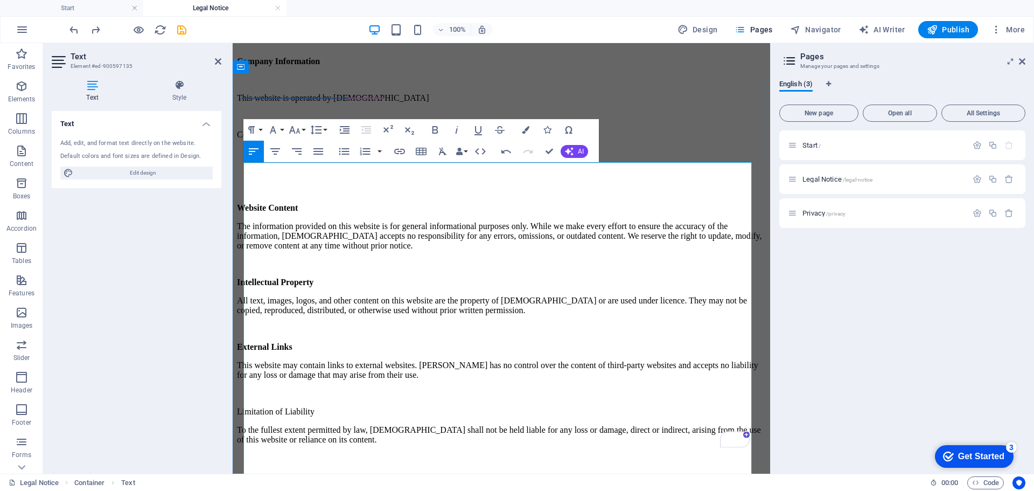
scroll to position [120, 0]
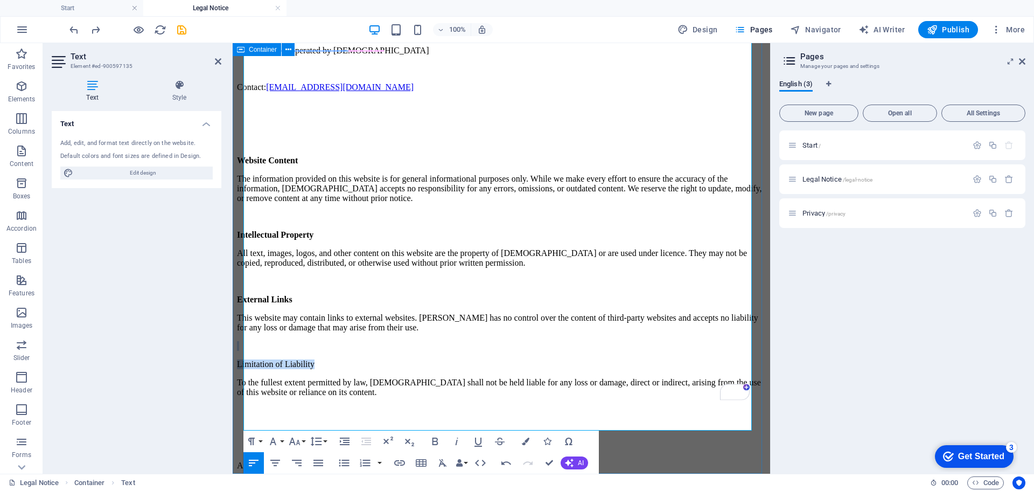
drag, startPoint x: 329, startPoint y: 318, endPoint x: 242, endPoint y: 313, distance: 86.3
click at [242, 313] on div "Legal notice Company Information This website is operated by Haramon Contact: n…" at bounding box center [501, 228] width 529 height 540
click at [436, 442] on icon "button" at bounding box center [435, 441] width 13 height 13
click at [306, 442] on p "To enrich screen reader interactions, please activate Accessibility in Grammarl…" at bounding box center [501, 447] width 529 height 10
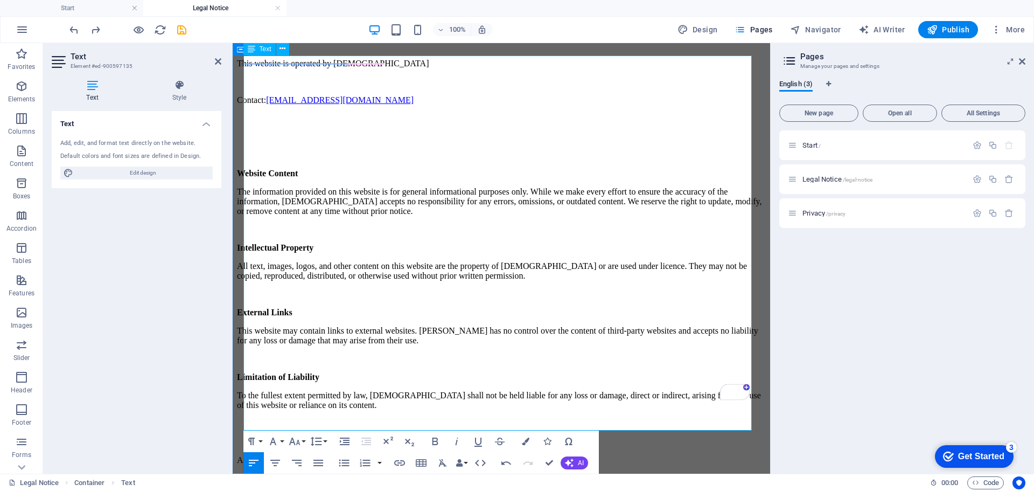
click at [283, 418] on p "To enrich screen reader interactions, please activate Accessibility in Grammarl…" at bounding box center [501, 423] width 529 height 10
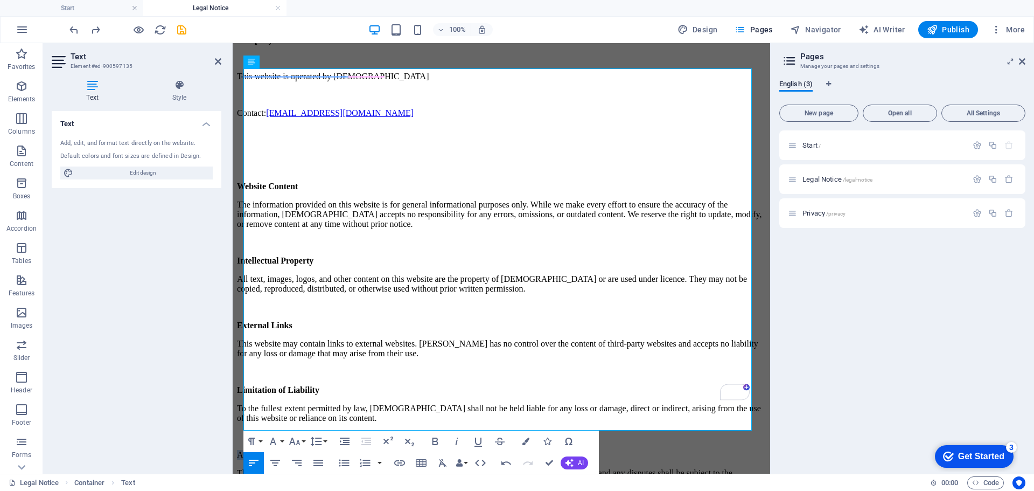
drag, startPoint x: 308, startPoint y: 400, endPoint x: 220, endPoint y: 399, distance: 87.8
click at [233, 399] on html "Skip to main content Back to start Legal notice Company Information This websit…" at bounding box center [501, 222] width 537 height 547
click at [429, 442] on icon "button" at bounding box center [435, 441] width 13 height 13
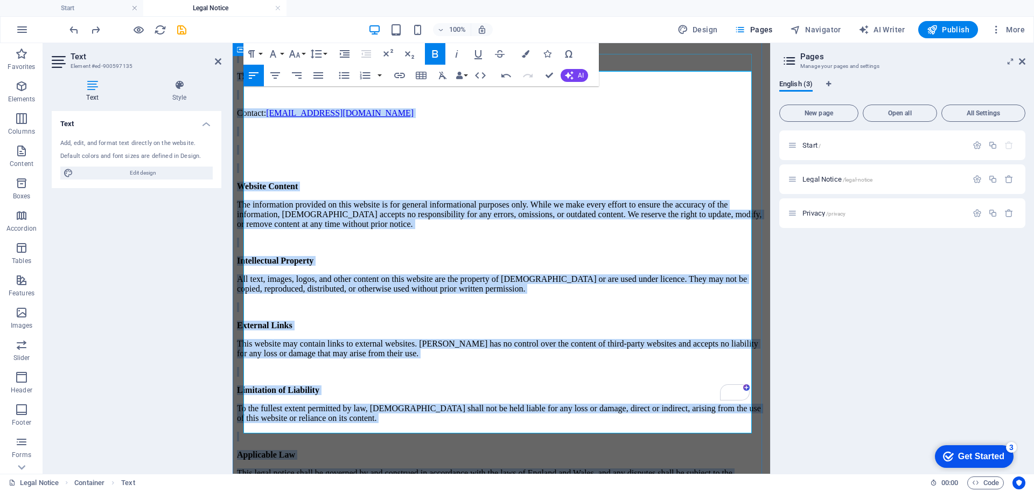
scroll to position [0, 0]
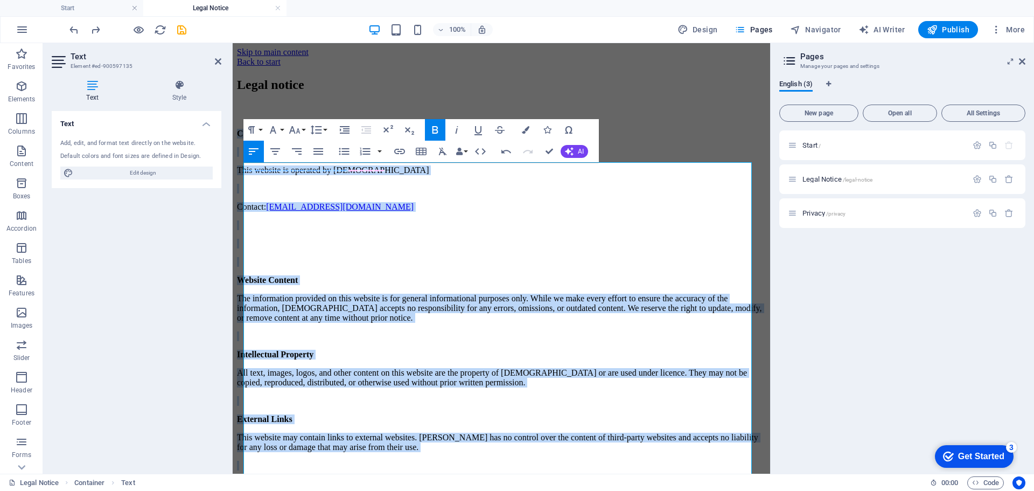
drag, startPoint x: 510, startPoint y: 424, endPoint x: 239, endPoint y: 35, distance: 473.9
click at [239, 43] on html "Skip to main content Back to start Legal notice Company Information This websit…" at bounding box center [501, 316] width 537 height 547
click at [272, 150] on icon "button" at bounding box center [275, 151] width 13 height 13
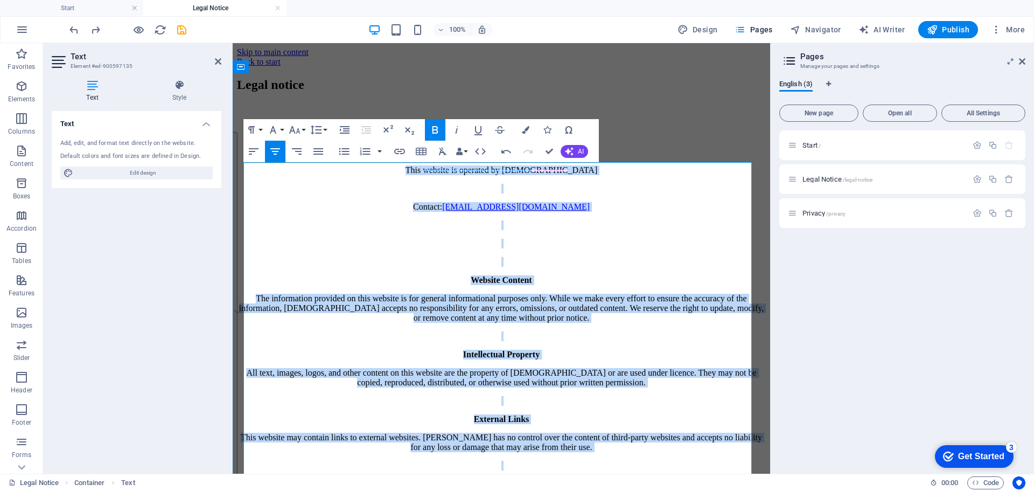
click at [660, 262] on p "To enrich screen reader interactions, please activate Accessibility in Grammarl…" at bounding box center [501, 262] width 529 height 10
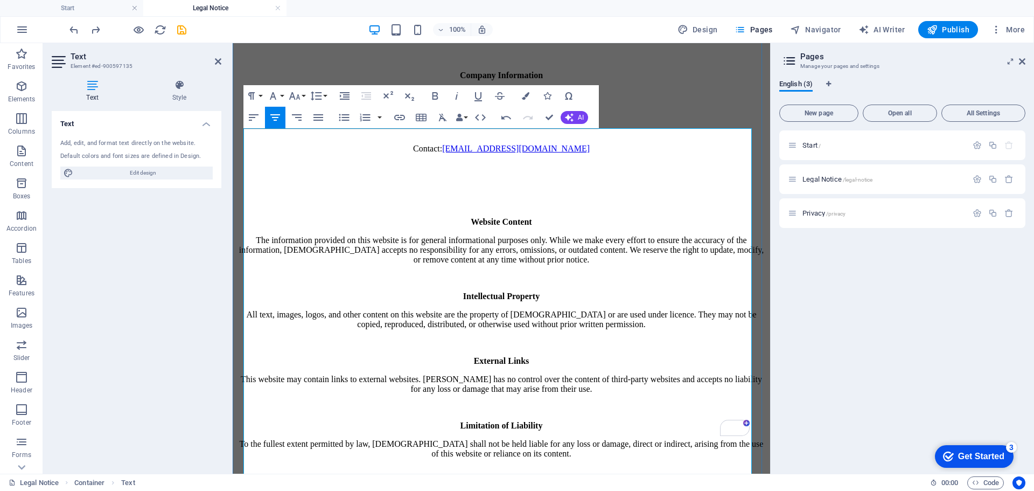
scroll to position [94, 0]
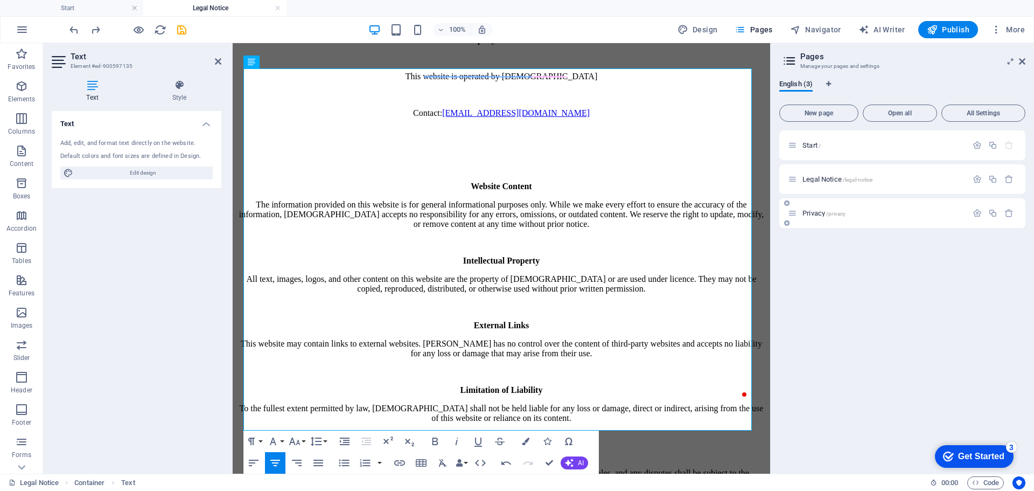
click at [813, 216] on span "Privacy /privacy" at bounding box center [823, 213] width 43 height 8
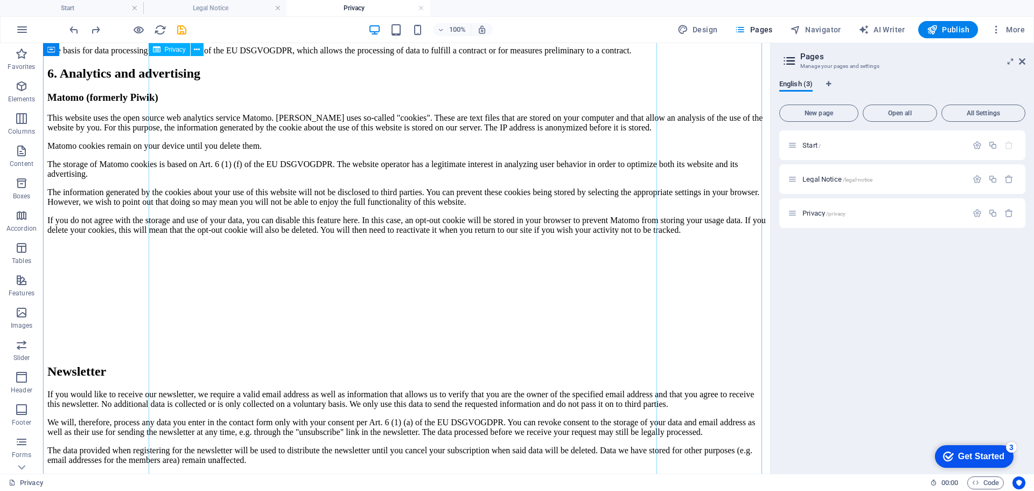
scroll to position [2100, 0]
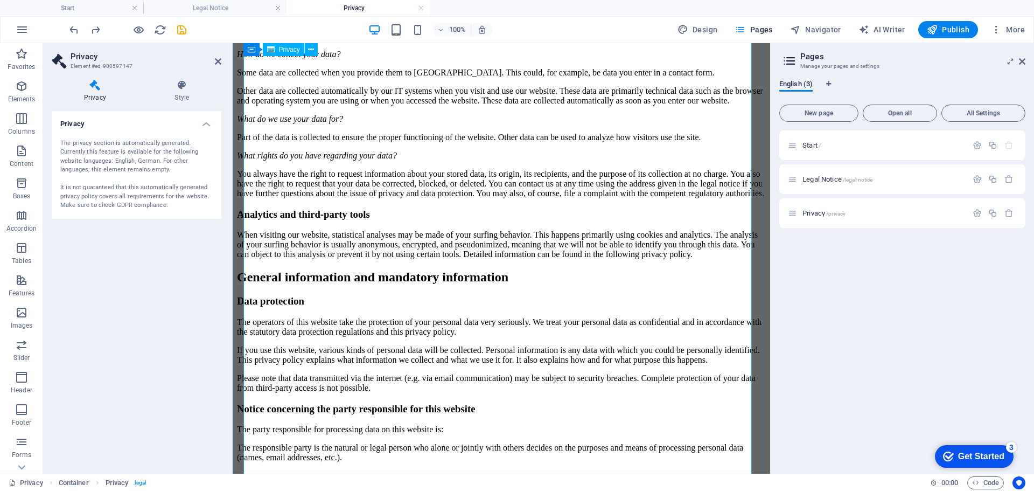
scroll to position [0, 0]
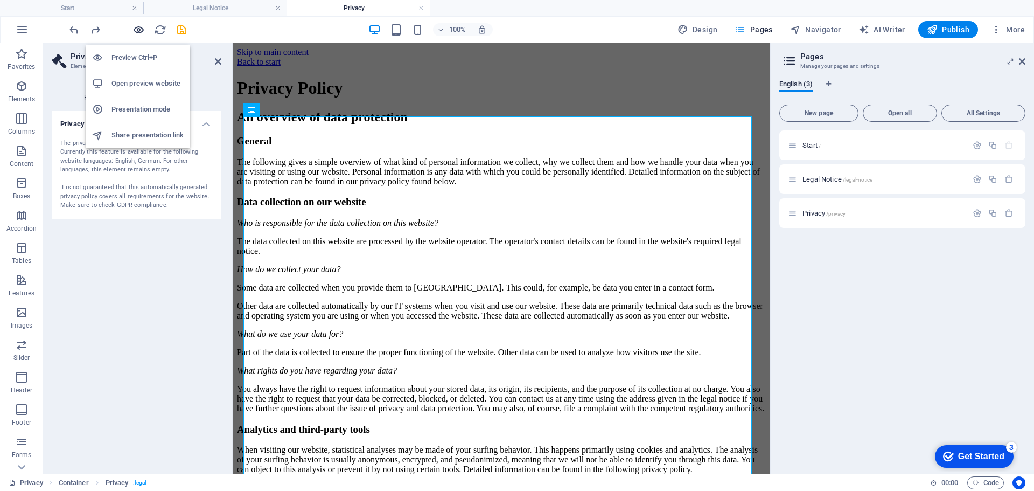
drag, startPoint x: 138, startPoint y: 32, endPoint x: 201, endPoint y: 22, distance: 63.3
click at [138, 32] on icon "button" at bounding box center [138, 30] width 12 height 12
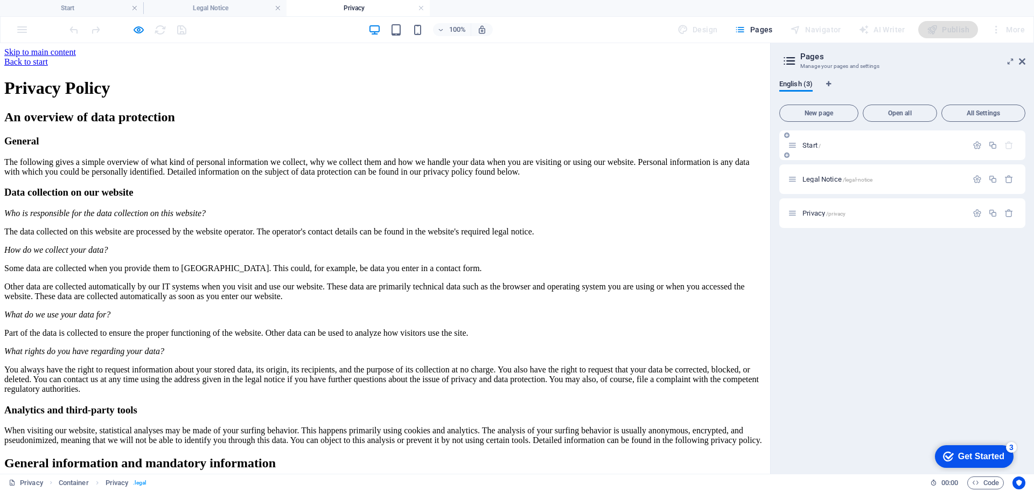
click at [799, 146] on div "Start /" at bounding box center [883, 145] width 168 height 7
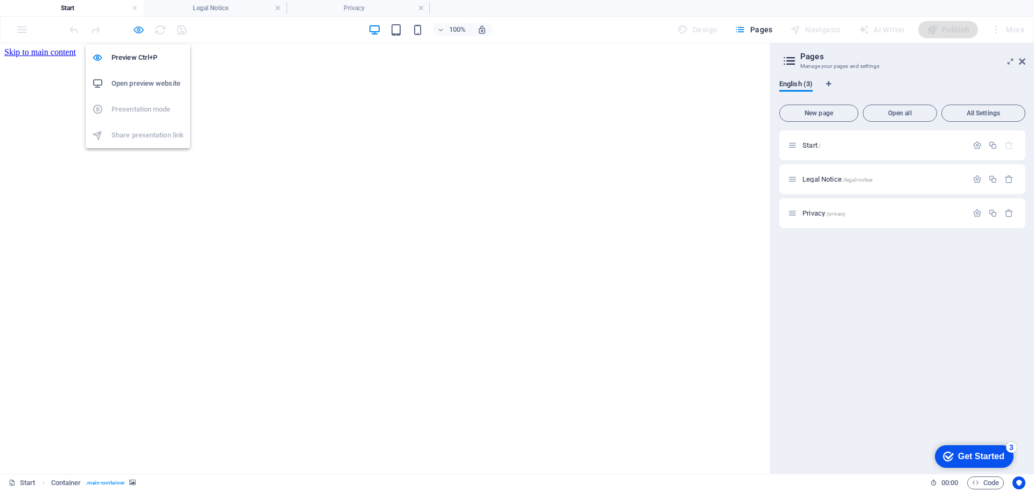
drag, startPoint x: 133, startPoint y: 32, endPoint x: 399, endPoint y: 171, distance: 300.1
click at [133, 32] on icon "button" at bounding box center [138, 30] width 12 height 12
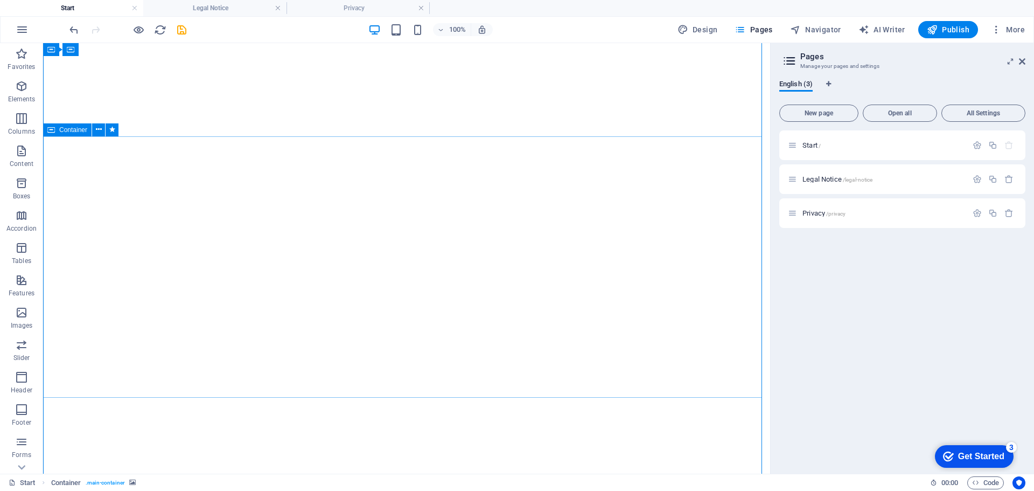
scroll to position [647, 0]
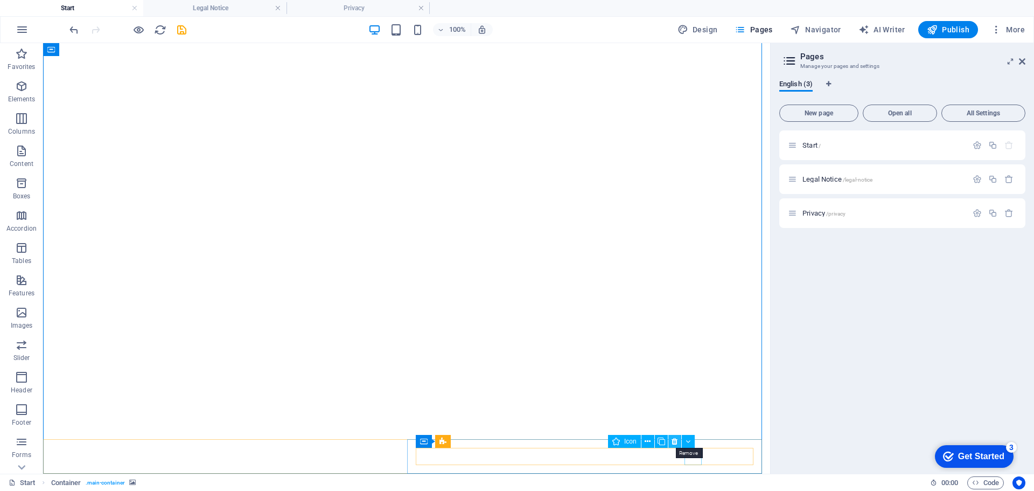
click at [673, 439] on icon at bounding box center [675, 441] width 6 height 11
click at [700, 439] on icon at bounding box center [700, 441] width 6 height 11
click at [729, 442] on icon at bounding box center [726, 441] width 6 height 11
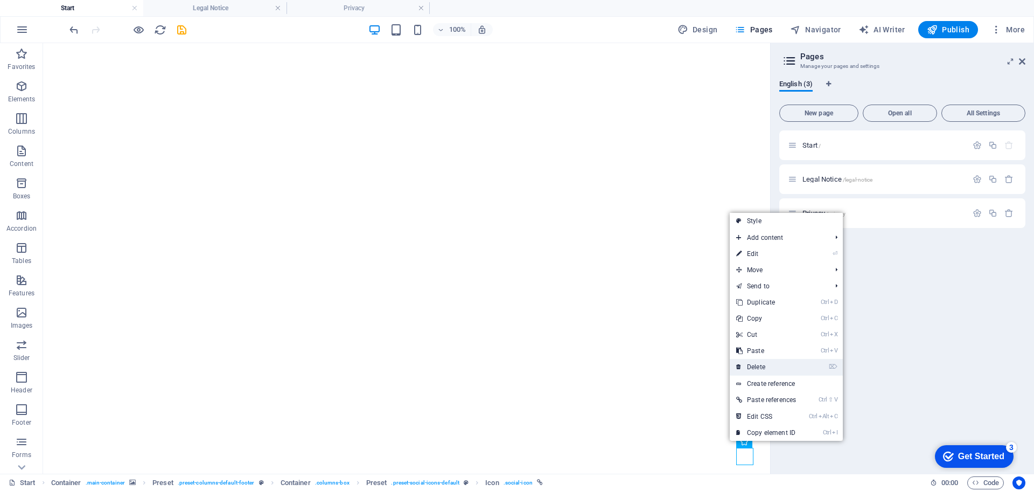
click at [756, 368] on link "⌦ Delete" at bounding box center [766, 367] width 73 height 16
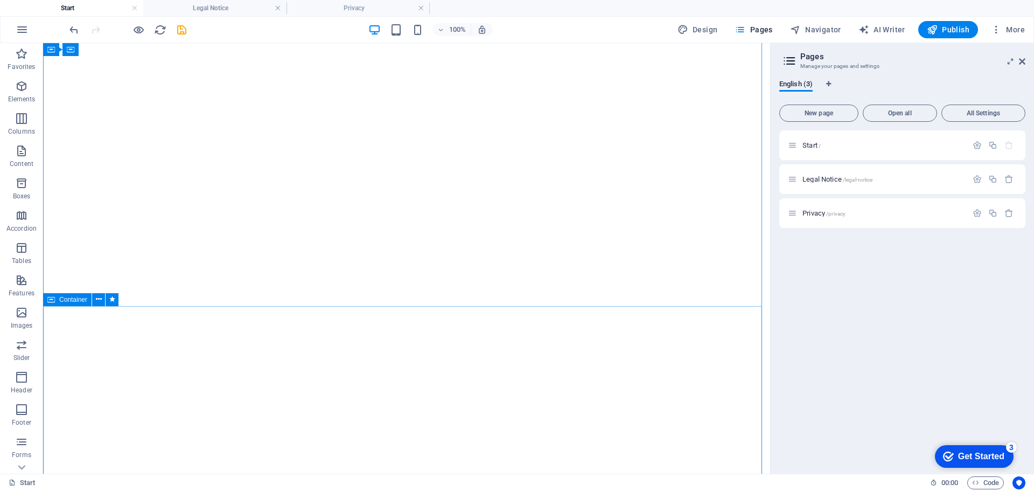
scroll to position [0, 0]
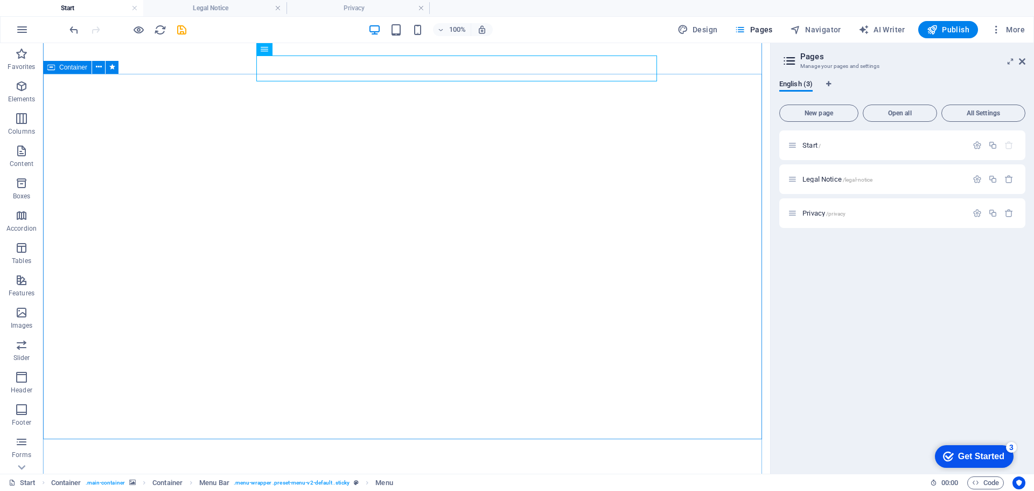
scroll to position [697, 0]
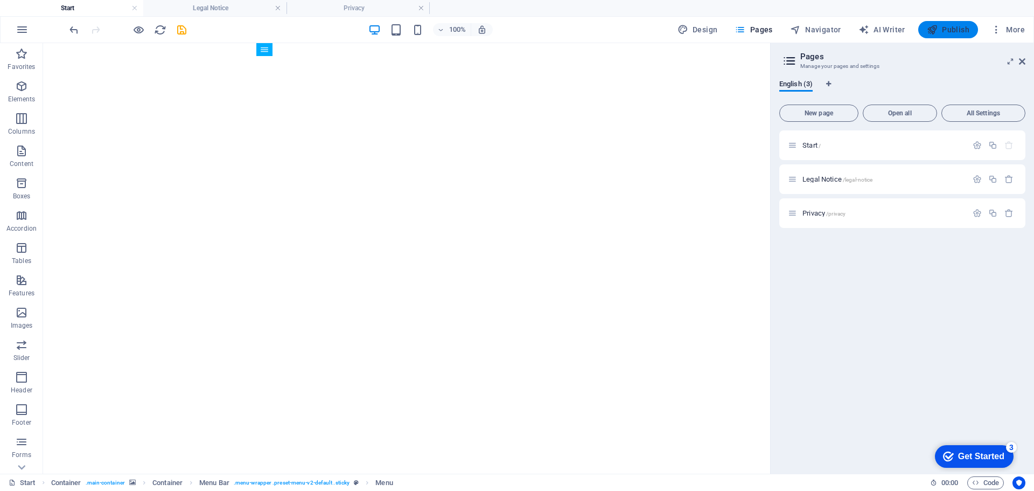
drag, startPoint x: 948, startPoint y: 32, endPoint x: 757, endPoint y: 232, distance: 276.5
click at [948, 32] on span "Publish" at bounding box center [948, 29] width 43 height 11
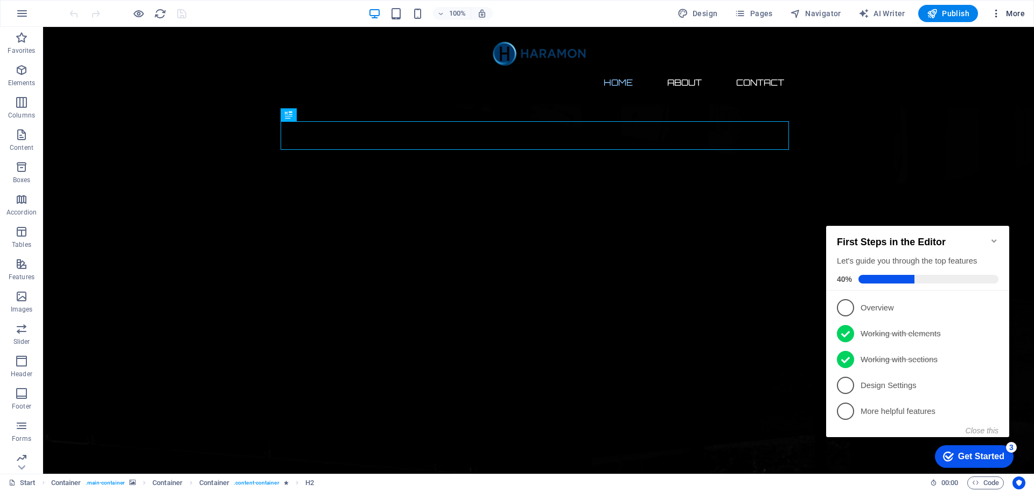
click at [1010, 7] on button "More" at bounding box center [1008, 13] width 43 height 17
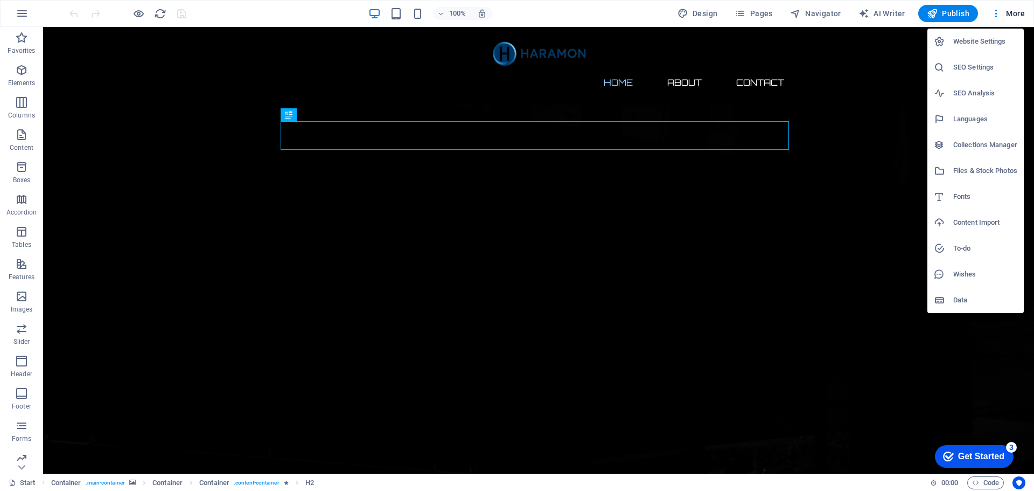
click at [981, 43] on h6 "Website Settings" at bounding box center [985, 41] width 64 height 13
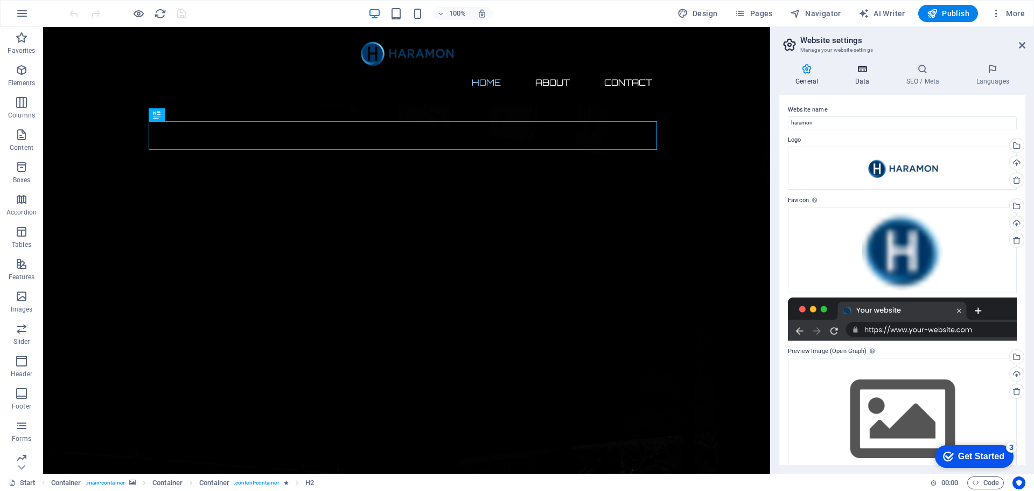
click at [858, 74] on icon at bounding box center [862, 69] width 47 height 11
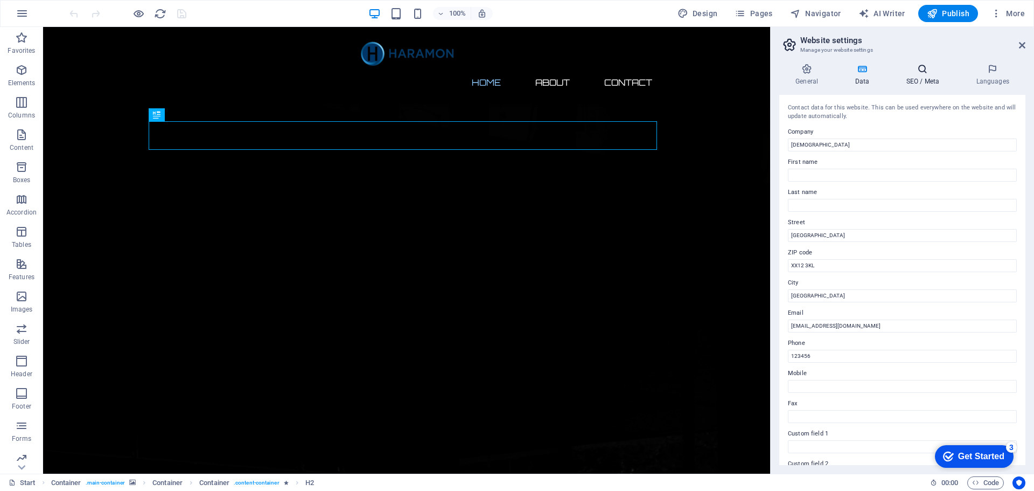
click at [920, 79] on h4 "SEO / Meta" at bounding box center [925, 75] width 70 height 23
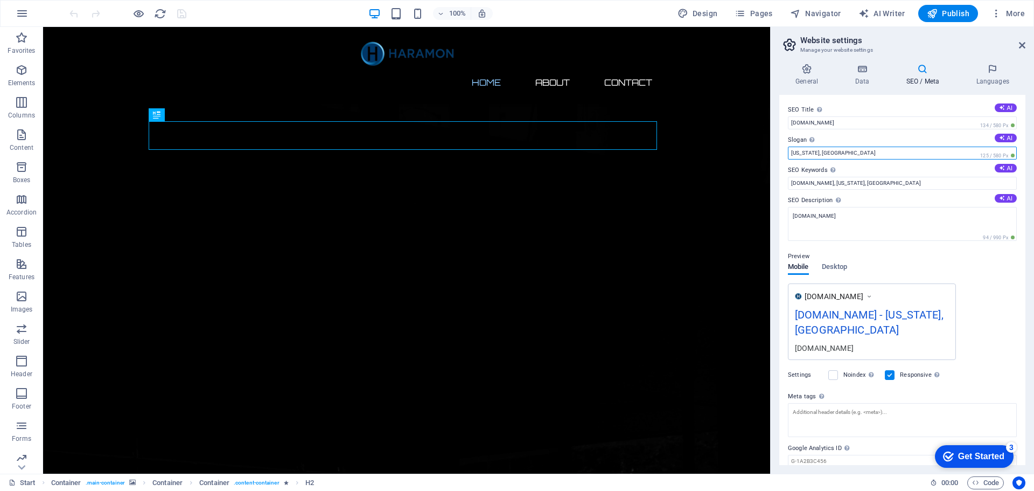
drag, startPoint x: 885, startPoint y: 150, endPoint x: 771, endPoint y: 154, distance: 113.7
click at [771, 154] on aside "Website settings Manage your website settings General Data SEO / Meta Languages…" at bounding box center [902, 250] width 264 height 446
type input "Design, Build, Media"
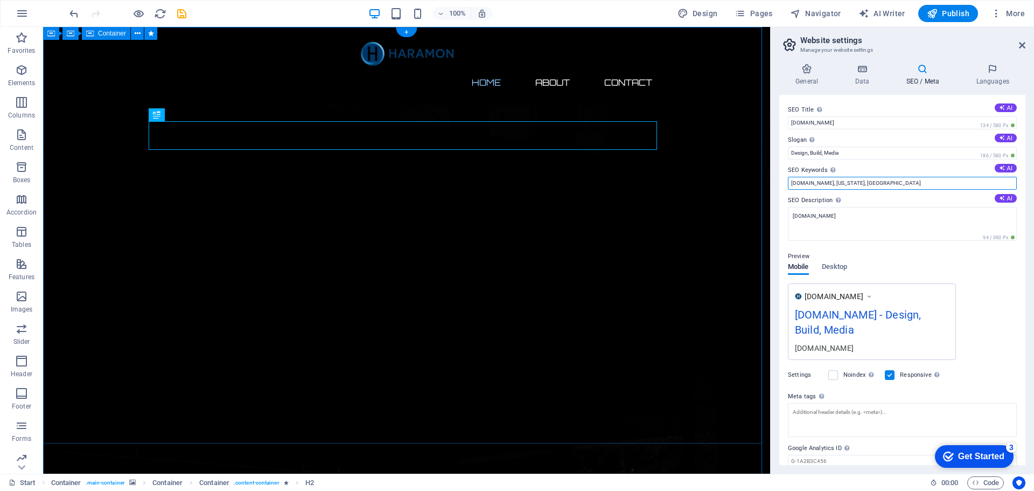
drag, startPoint x: 924, startPoint y: 209, endPoint x: 717, endPoint y: 180, distance: 208.8
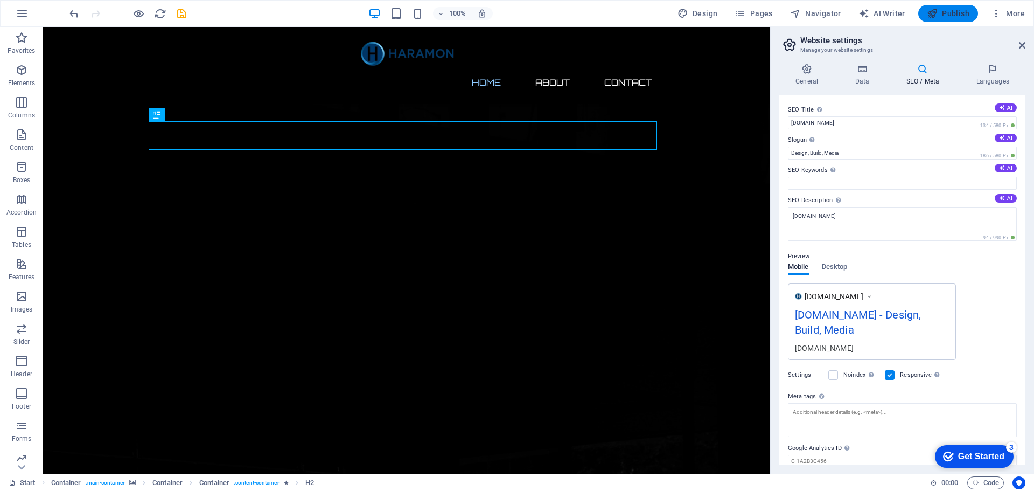
click at [954, 20] on button "Publish" at bounding box center [948, 13] width 60 height 17
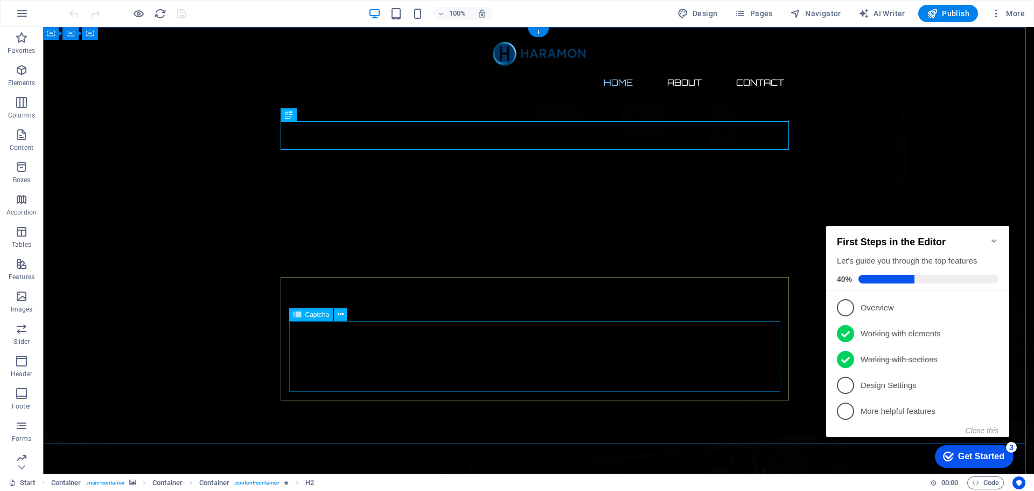
click div "Unreadable? Load new"
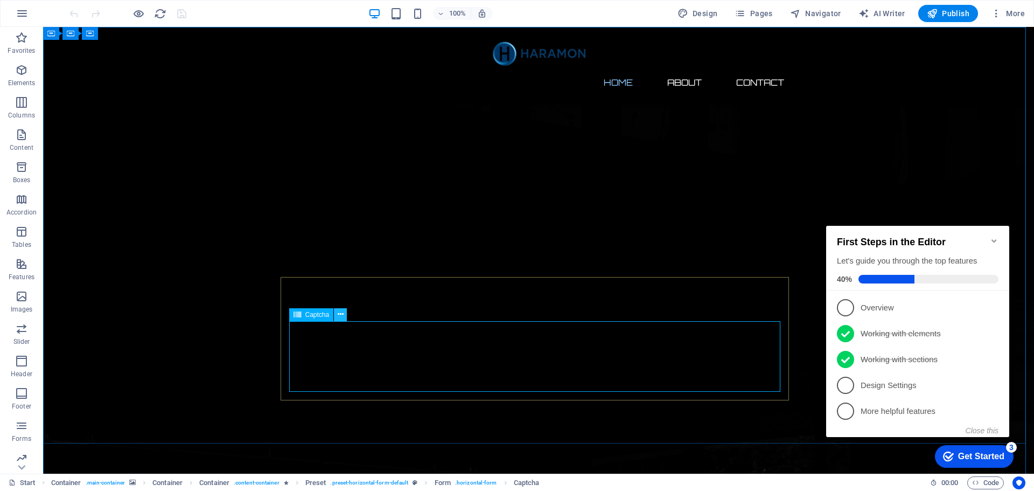
click at [343, 316] on icon at bounding box center [341, 314] width 6 height 11
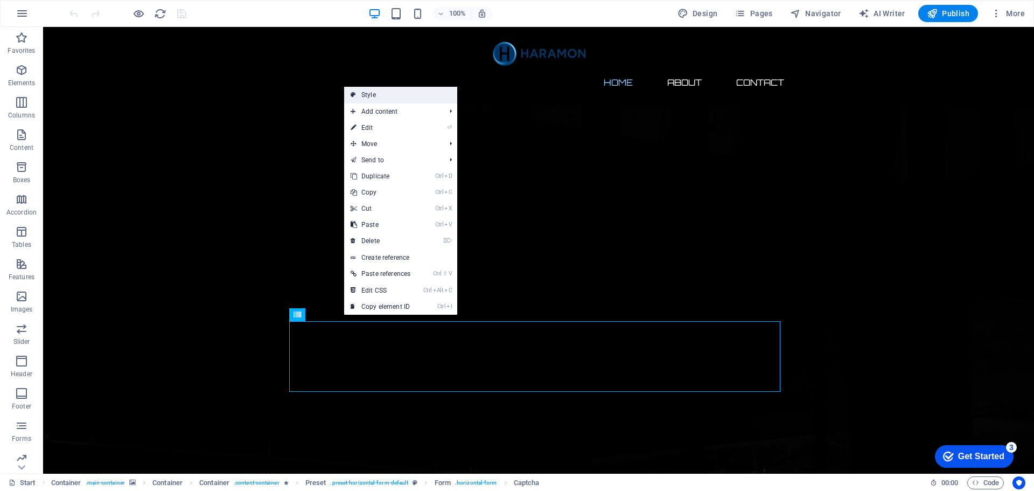
click at [407, 93] on link "Style" at bounding box center [400, 95] width 113 height 16
select select "px"
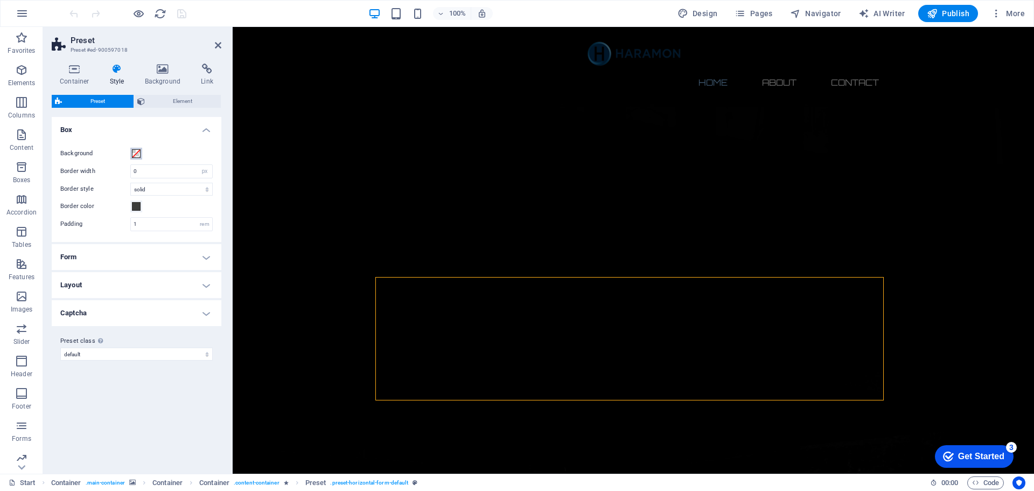
click at [138, 153] on span at bounding box center [136, 153] width 9 height 9
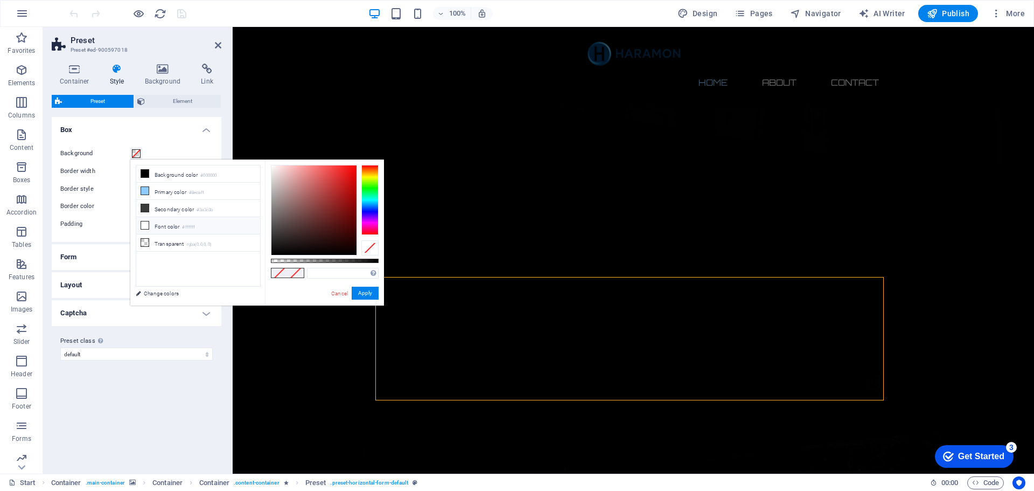
click at [145, 223] on icon at bounding box center [145, 225] width 8 height 8
click at [145, 208] on icon at bounding box center [145, 208] width 8 height 8
type input "#3a3c3b"
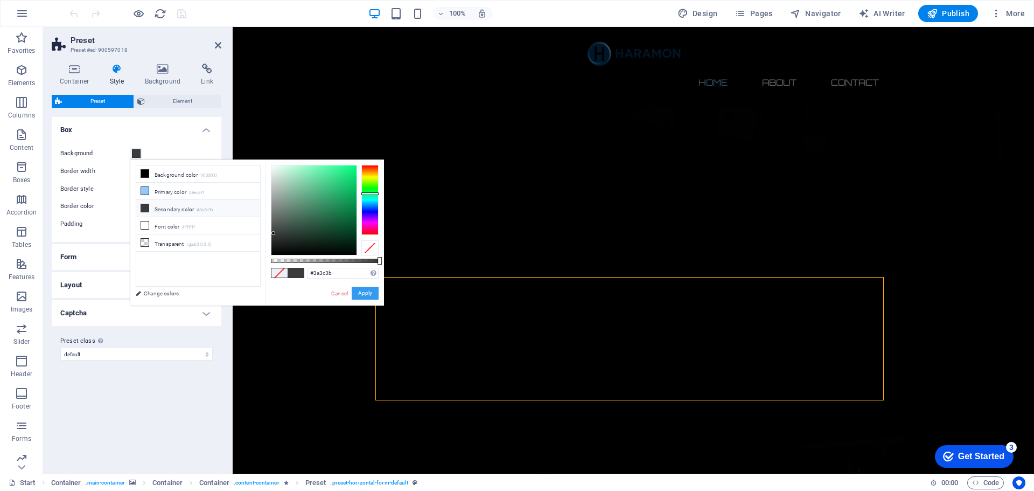
drag, startPoint x: 365, startPoint y: 294, endPoint x: 117, endPoint y: 270, distance: 248.3
click at [365, 294] on button "Apply" at bounding box center [365, 293] width 27 height 13
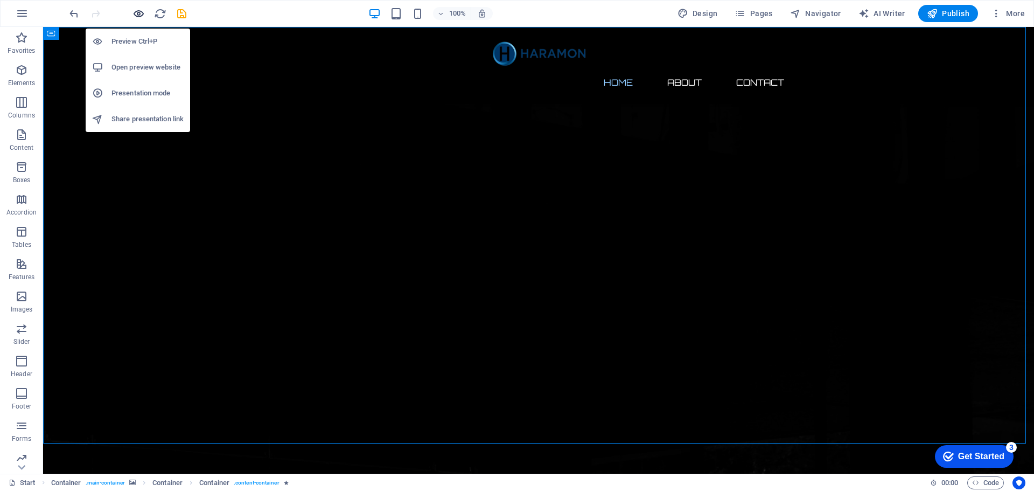
drag, startPoint x: 136, startPoint y: 13, endPoint x: 525, endPoint y: 108, distance: 399.7
click at [136, 13] on icon "button" at bounding box center [138, 14] width 12 height 12
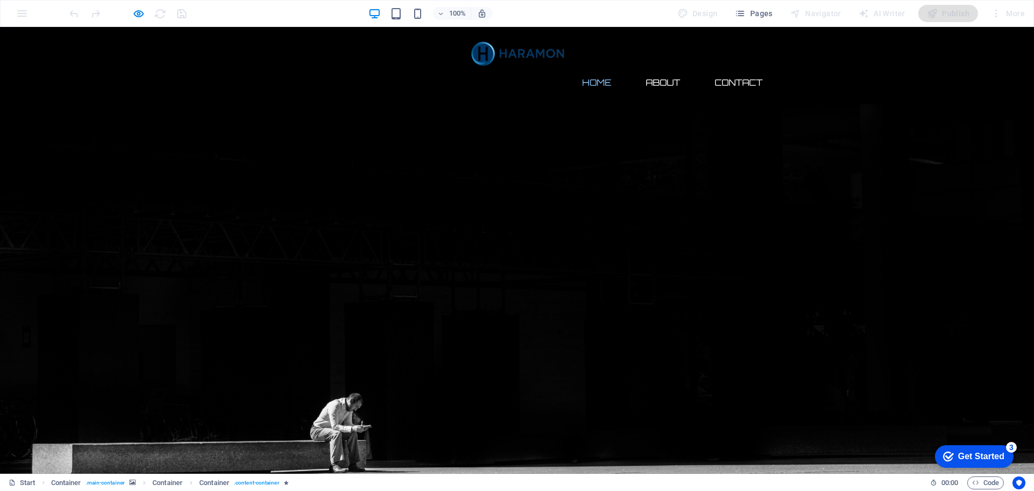
click input "Content 1"
click input "I have read and understand the privacy policy."
checkbox input "true"
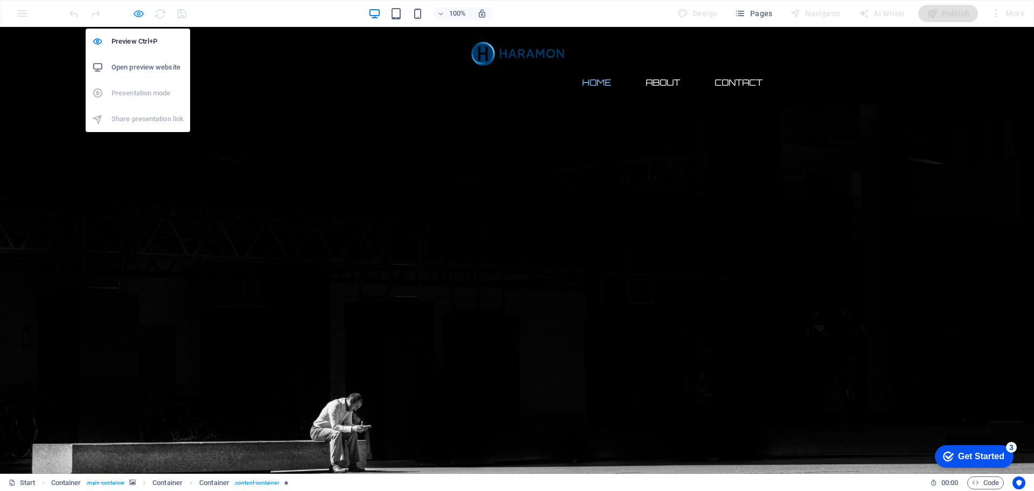
click at [141, 14] on icon "button" at bounding box center [138, 14] width 12 height 12
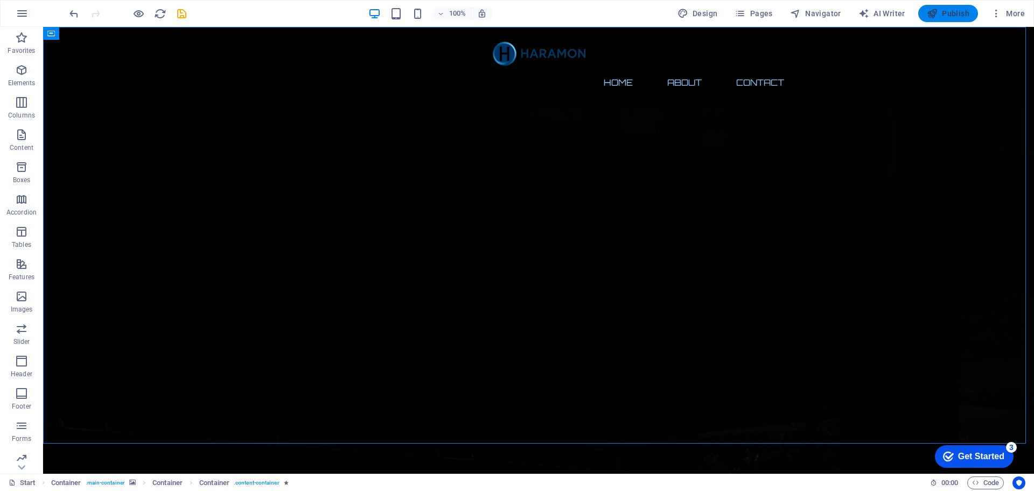
click at [944, 10] on span "Publish" at bounding box center [948, 13] width 43 height 11
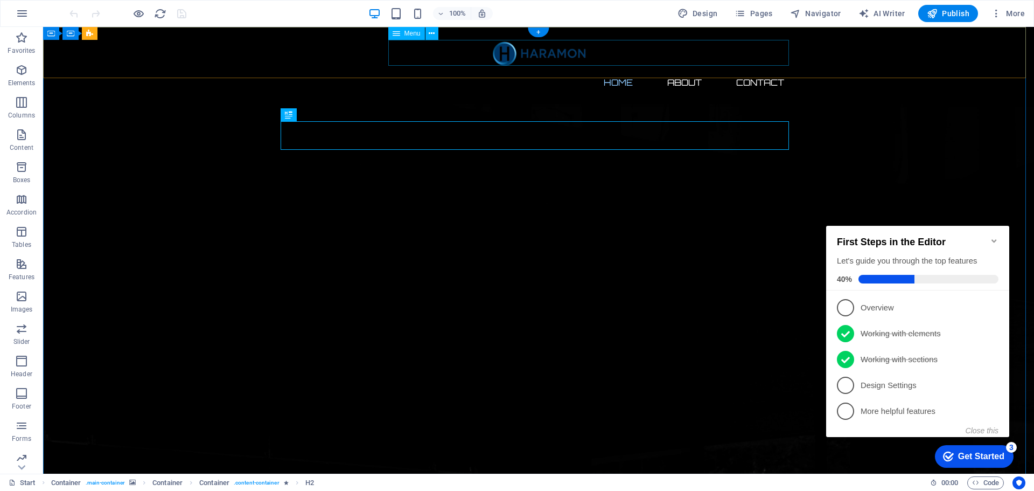
click at [745, 69] on nav "Home About Contact" at bounding box center [538, 82] width 508 height 26
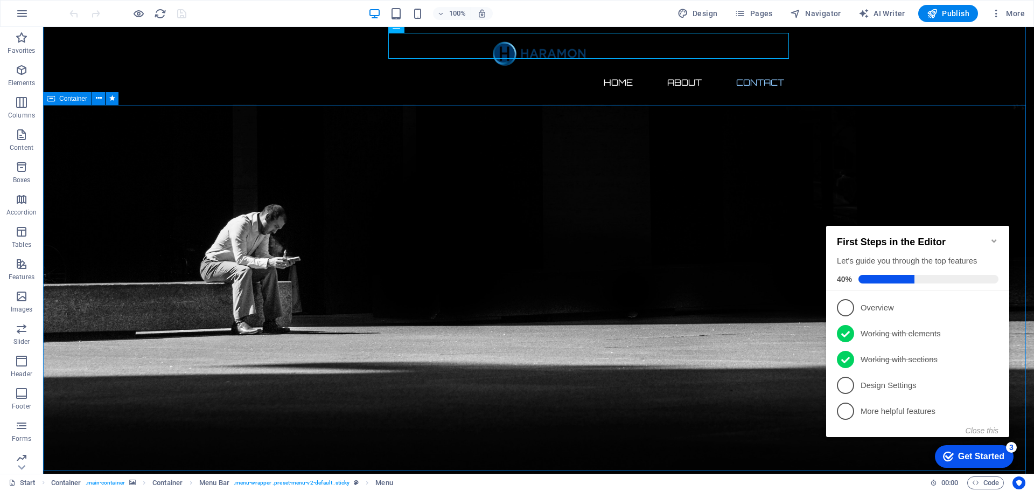
scroll to position [646, 0]
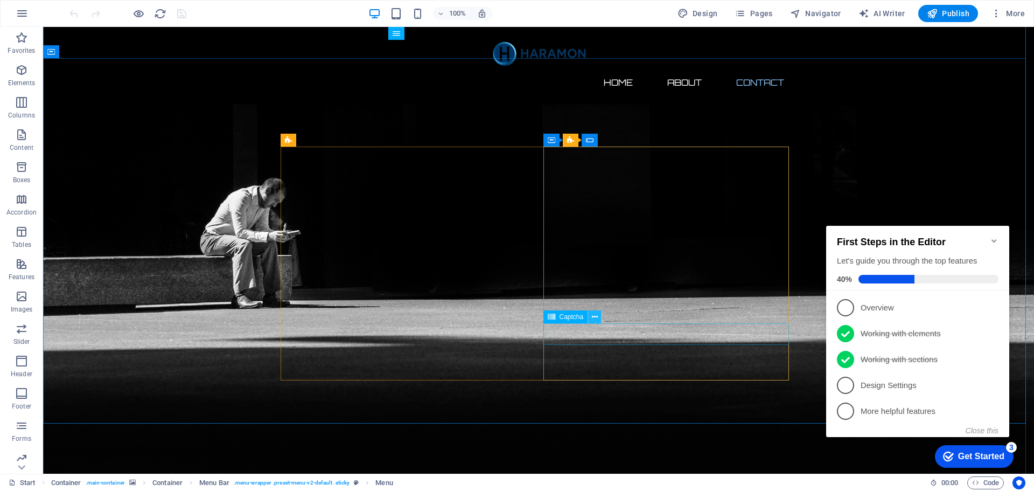
click at [592, 318] on icon at bounding box center [595, 316] width 6 height 11
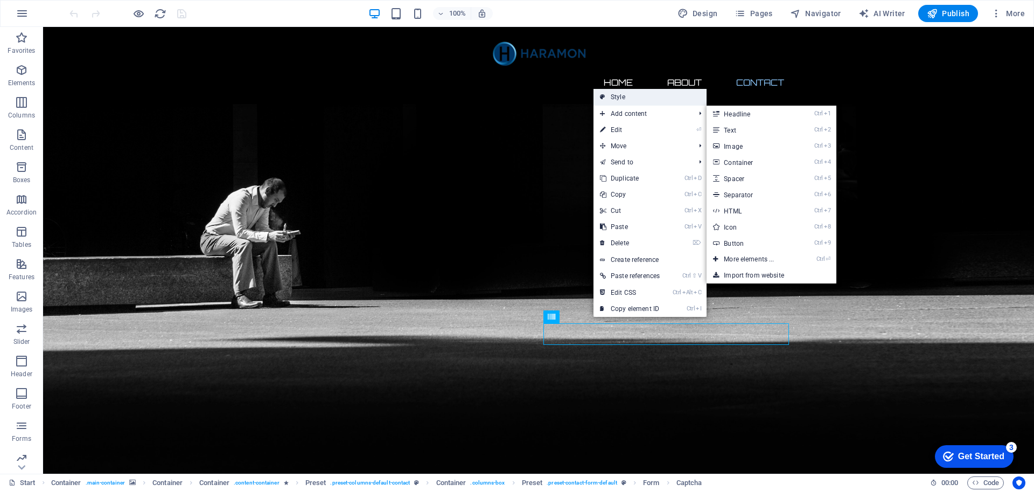
drag, startPoint x: 403, startPoint y: 66, endPoint x: 628, endPoint y: 97, distance: 227.9
click at [628, 97] on link "Style" at bounding box center [649, 97] width 113 height 16
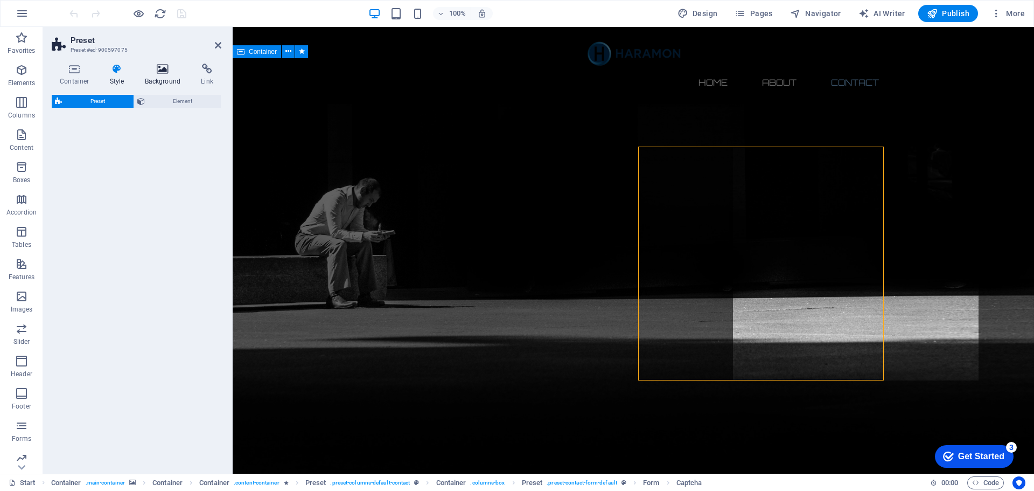
select select "px"
select select "rem"
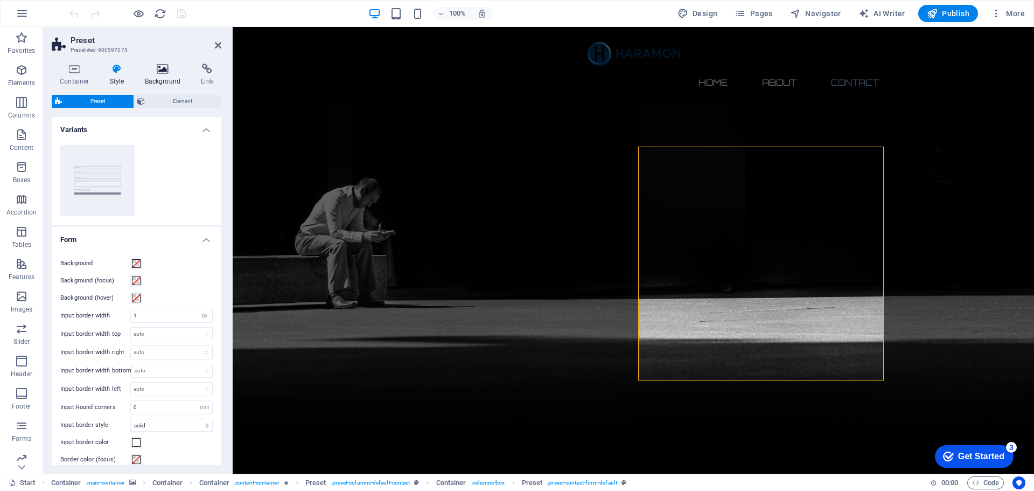
click at [164, 73] on icon at bounding box center [163, 69] width 52 height 11
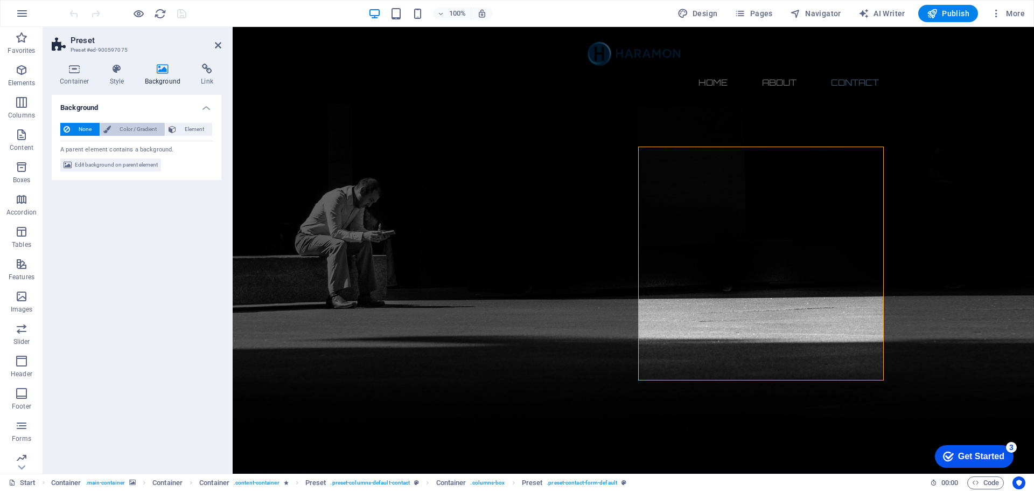
click at [141, 126] on span "Color / Gradient" at bounding box center [137, 129] width 47 height 13
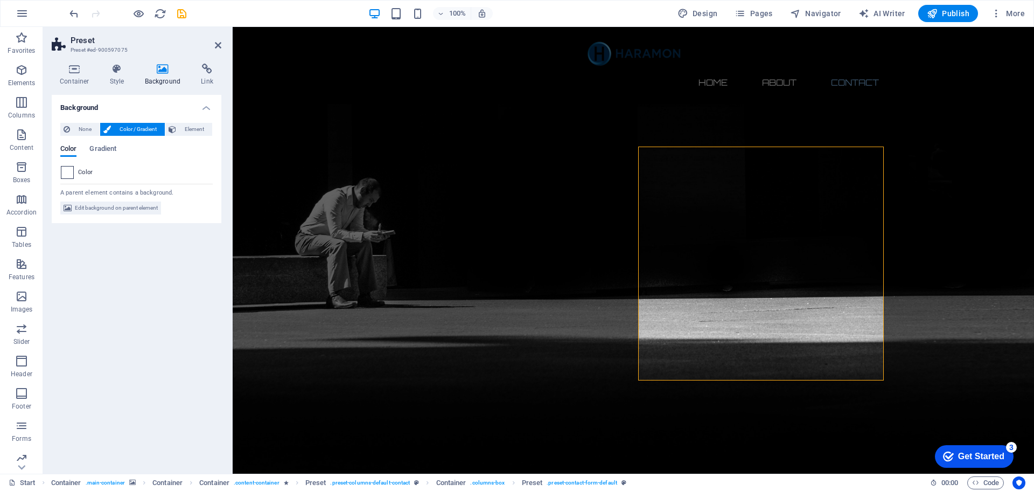
click at [69, 170] on span at bounding box center [67, 172] width 12 height 12
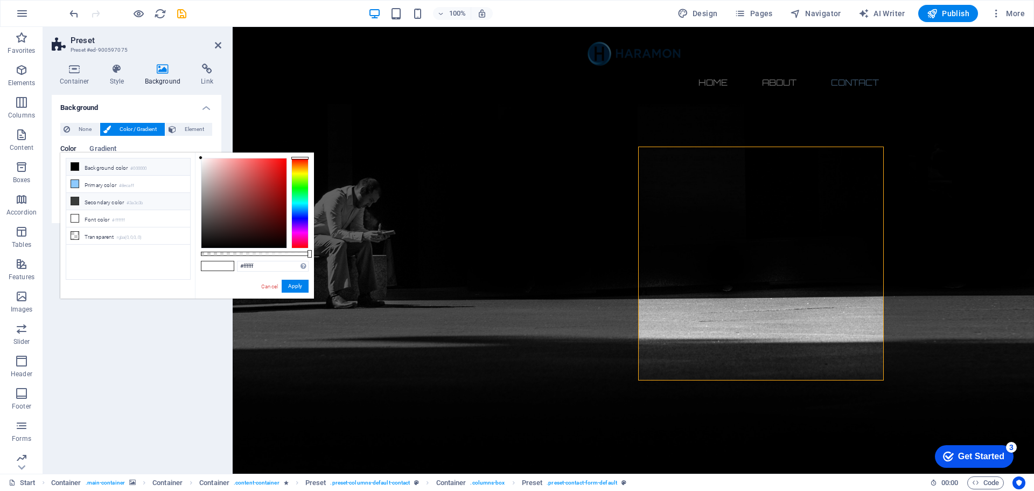
click at [107, 201] on li "Secondary color #3a3c3b" at bounding box center [128, 201] width 124 height 17
type input "#3a3c3b"
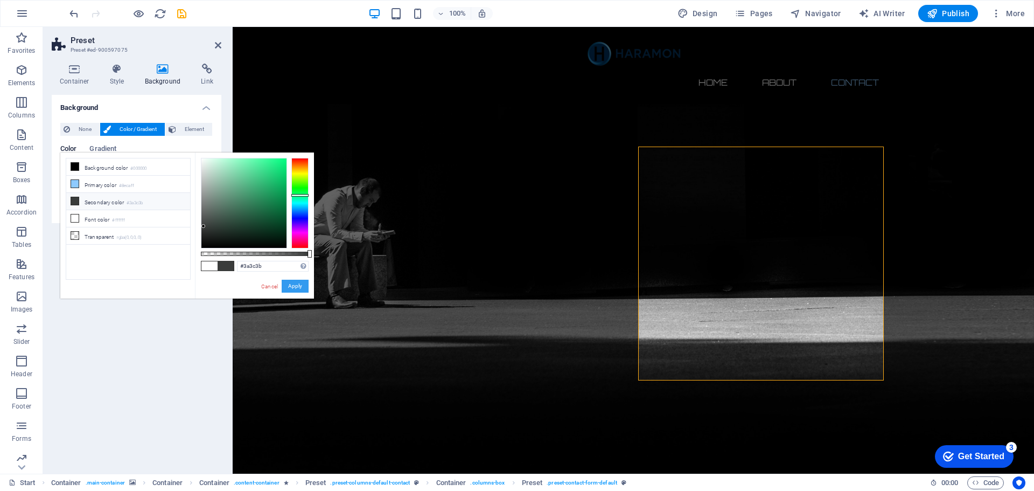
click at [295, 287] on button "Apply" at bounding box center [295, 286] width 27 height 13
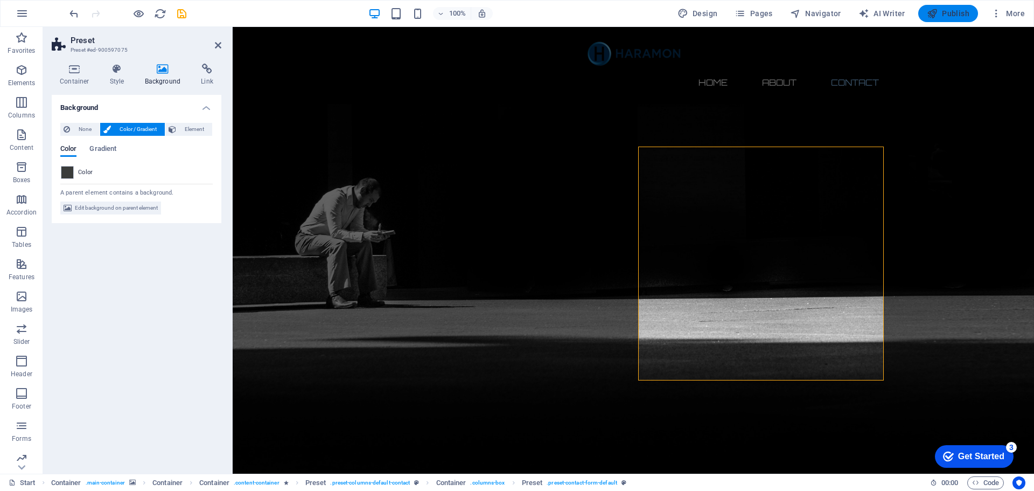
click at [950, 10] on span "Publish" at bounding box center [948, 13] width 43 height 11
